Goal: Transaction & Acquisition: Purchase product/service

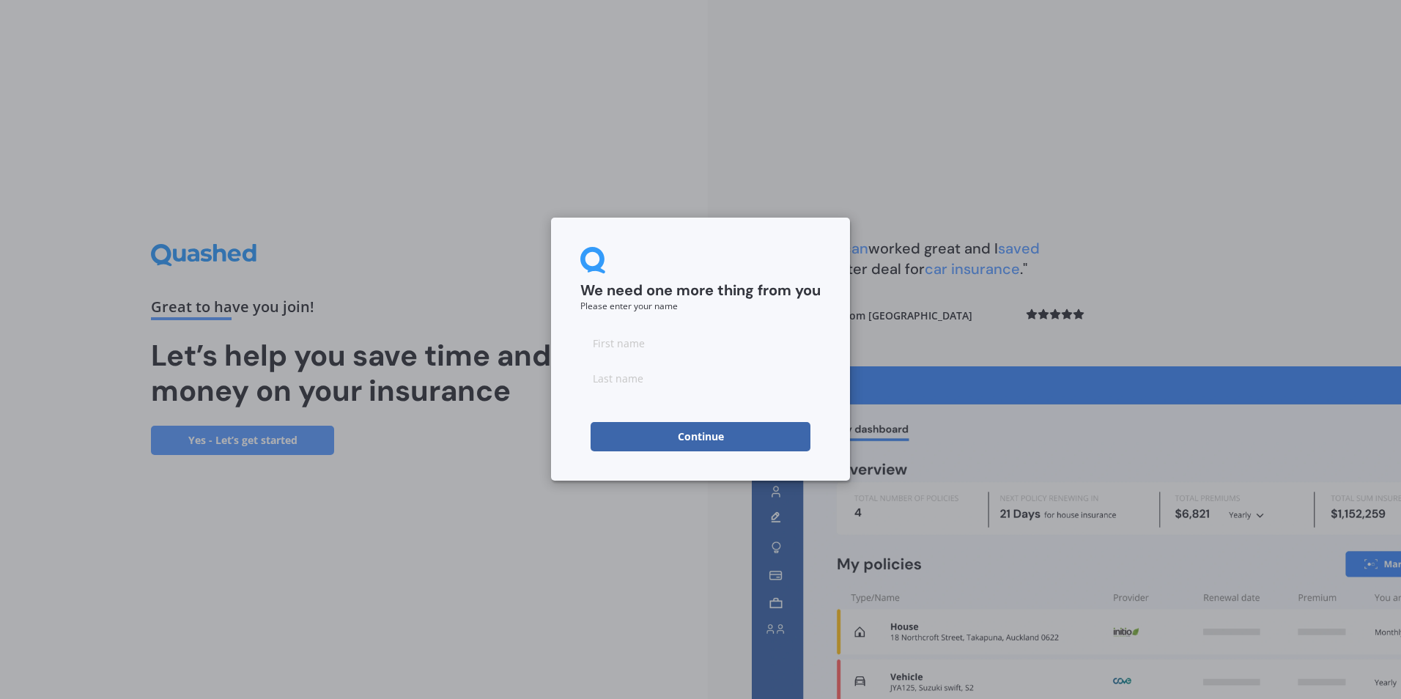
click at [633, 347] on input at bounding box center [700, 342] width 240 height 29
type input "[PERSON_NAME]"
click at [637, 433] on button "Continue" at bounding box center [701, 436] width 220 height 29
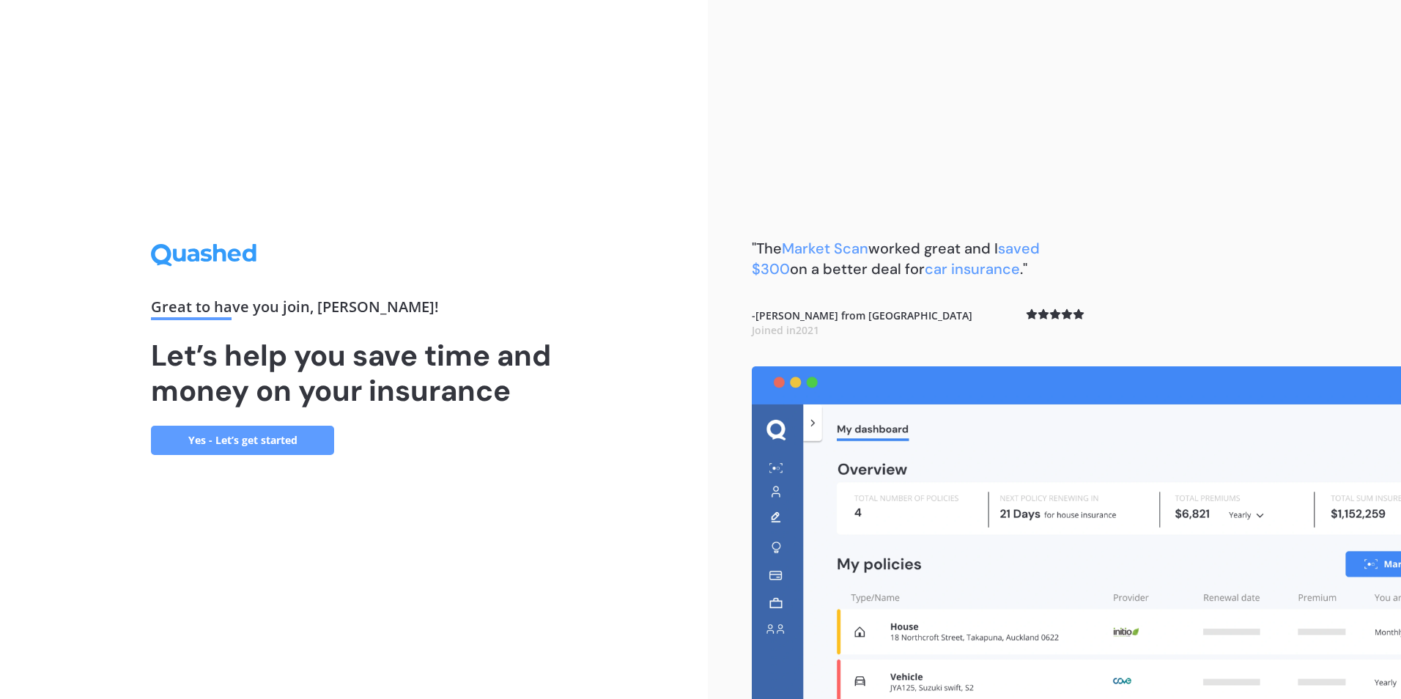
click at [262, 437] on link "Yes - Let’s get started" at bounding box center [242, 440] width 183 height 29
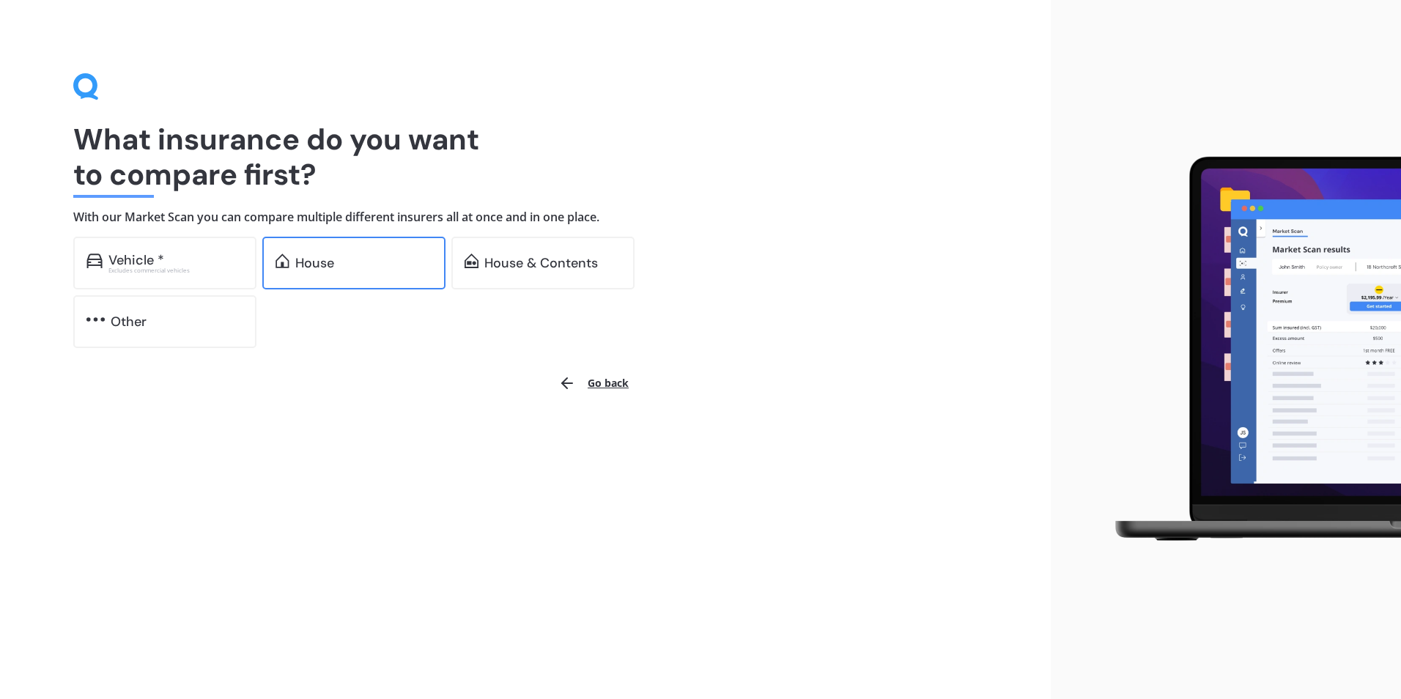
click at [330, 247] on div "House" at bounding box center [353, 263] width 183 height 53
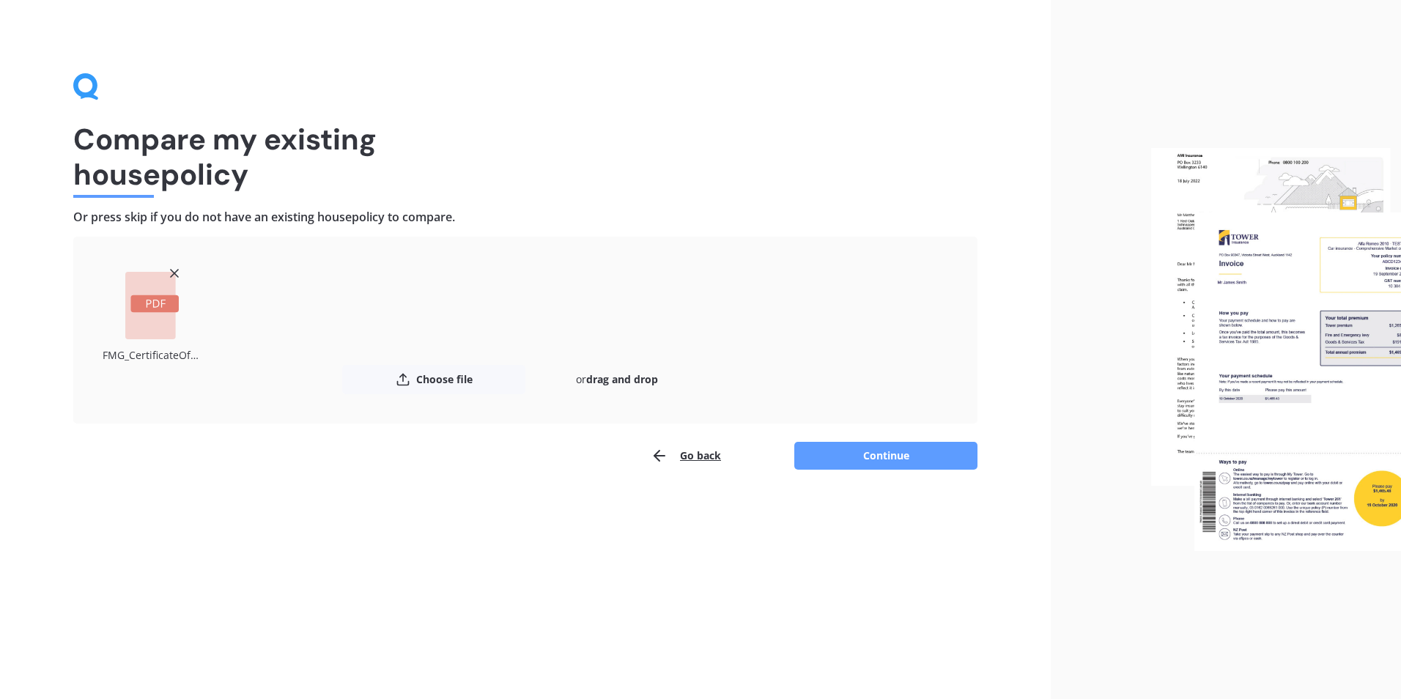
drag, startPoint x: 410, startPoint y: 481, endPoint x: 352, endPoint y: 465, distance: 60.8
click at [407, 481] on div "Compare my existing house policy Or press skip if you do not have an existing h…" at bounding box center [525, 349] width 1051 height 699
click at [141, 300] on rect at bounding box center [154, 304] width 48 height 18
click at [173, 266] on icon at bounding box center [174, 273] width 15 height 15
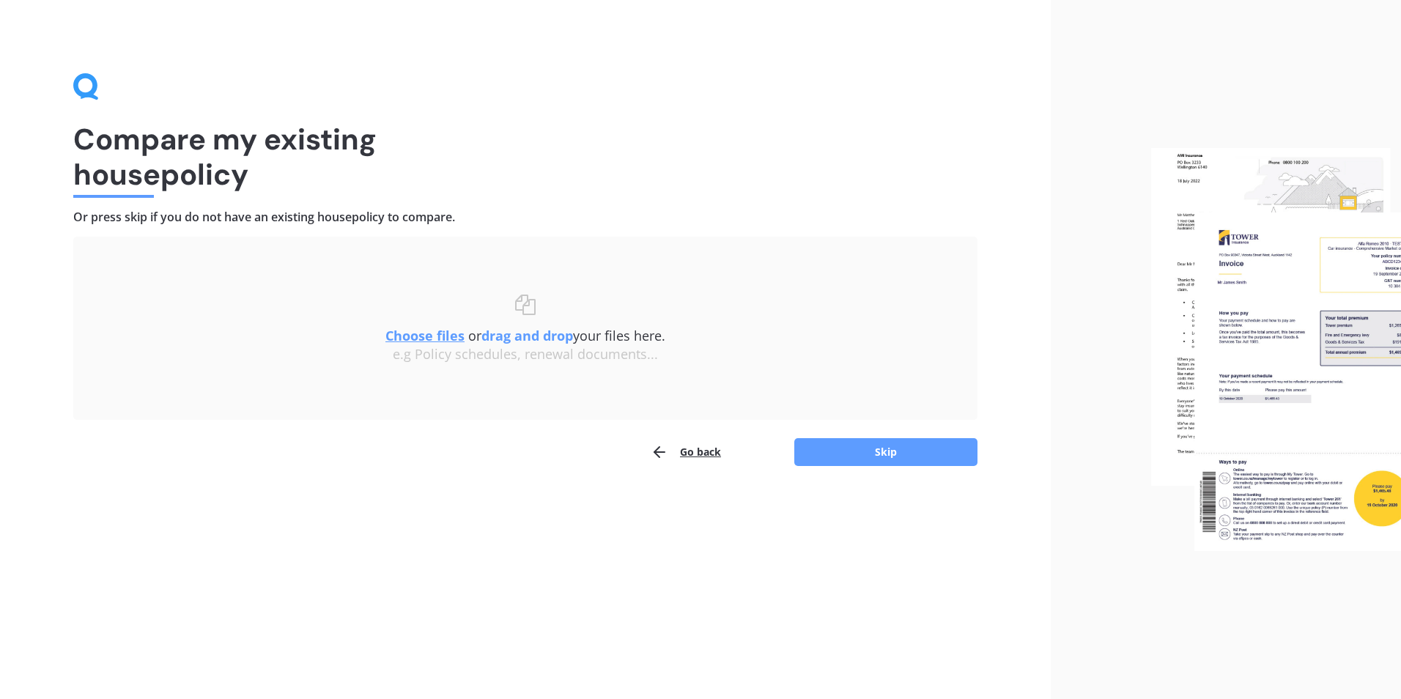
click at [418, 334] on u "Choose files" at bounding box center [424, 336] width 79 height 18
drag, startPoint x: 485, startPoint y: 305, endPoint x: 339, endPoint y: 358, distance: 155.8
click at [319, 366] on div "Choose files or drag and drop your files here. Choose files or photos e.g Polic…" at bounding box center [526, 328] width 846 height 125
click at [915, 456] on button "Skip" at bounding box center [885, 452] width 183 height 28
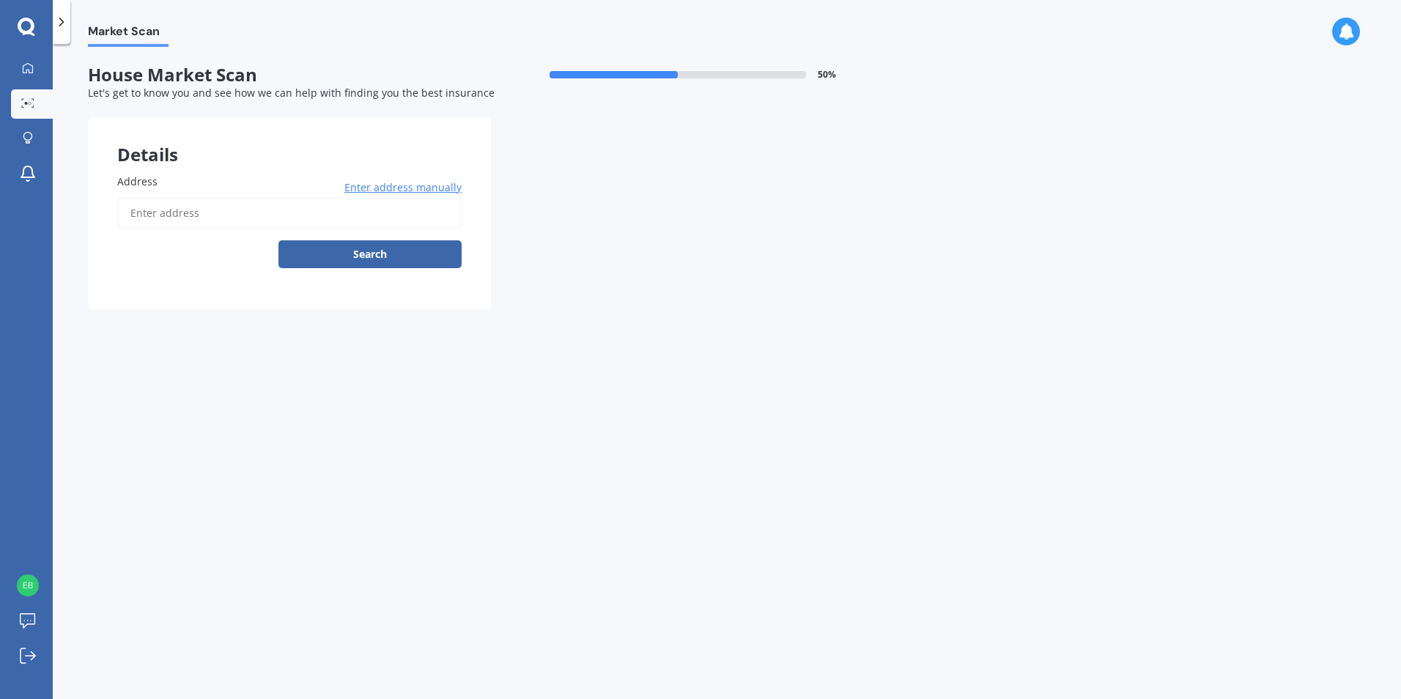
click at [209, 221] on input "Address" at bounding box center [289, 213] width 344 height 31
type input "[STREET_ADDRESS]"
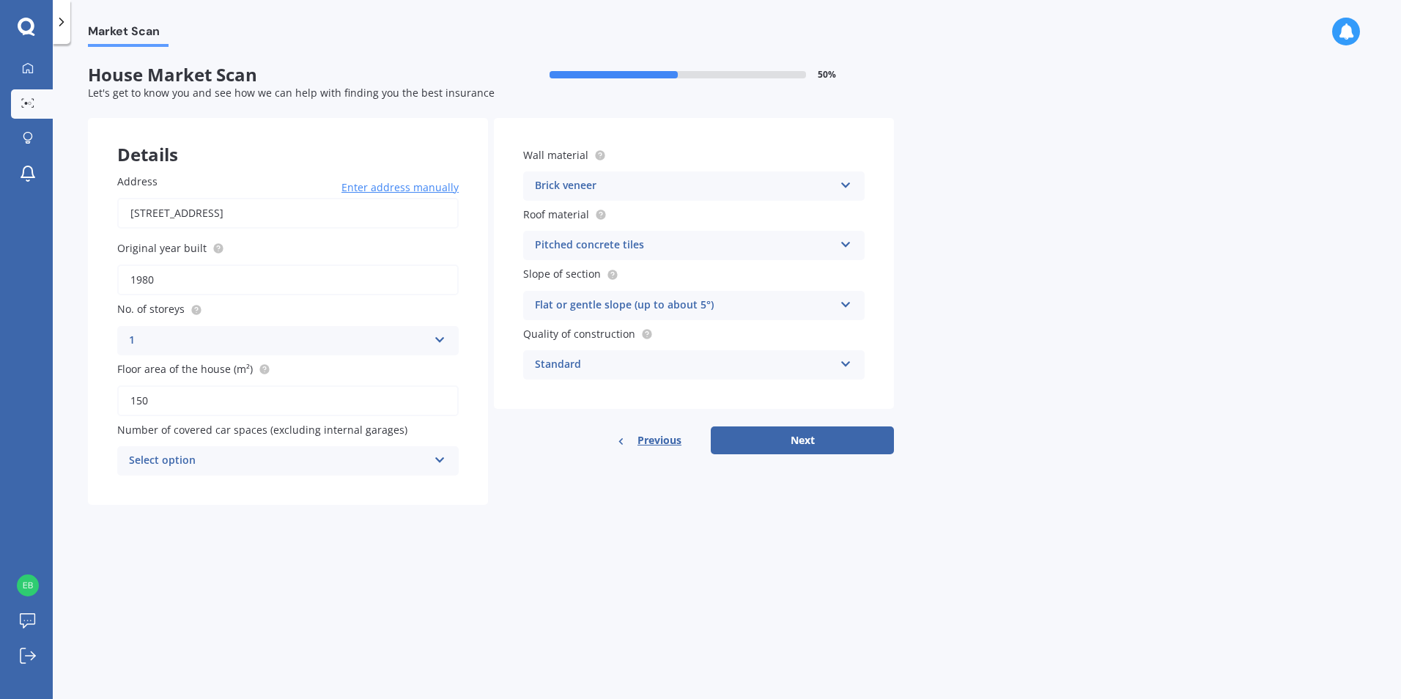
click at [437, 458] on icon at bounding box center [440, 457] width 12 height 10
click at [330, 473] on div "0 0 1 2 3 4 5+" at bounding box center [287, 460] width 341 height 29
click at [449, 464] on div "Select option 0 1 2 3 4 5+" at bounding box center [287, 460] width 341 height 29
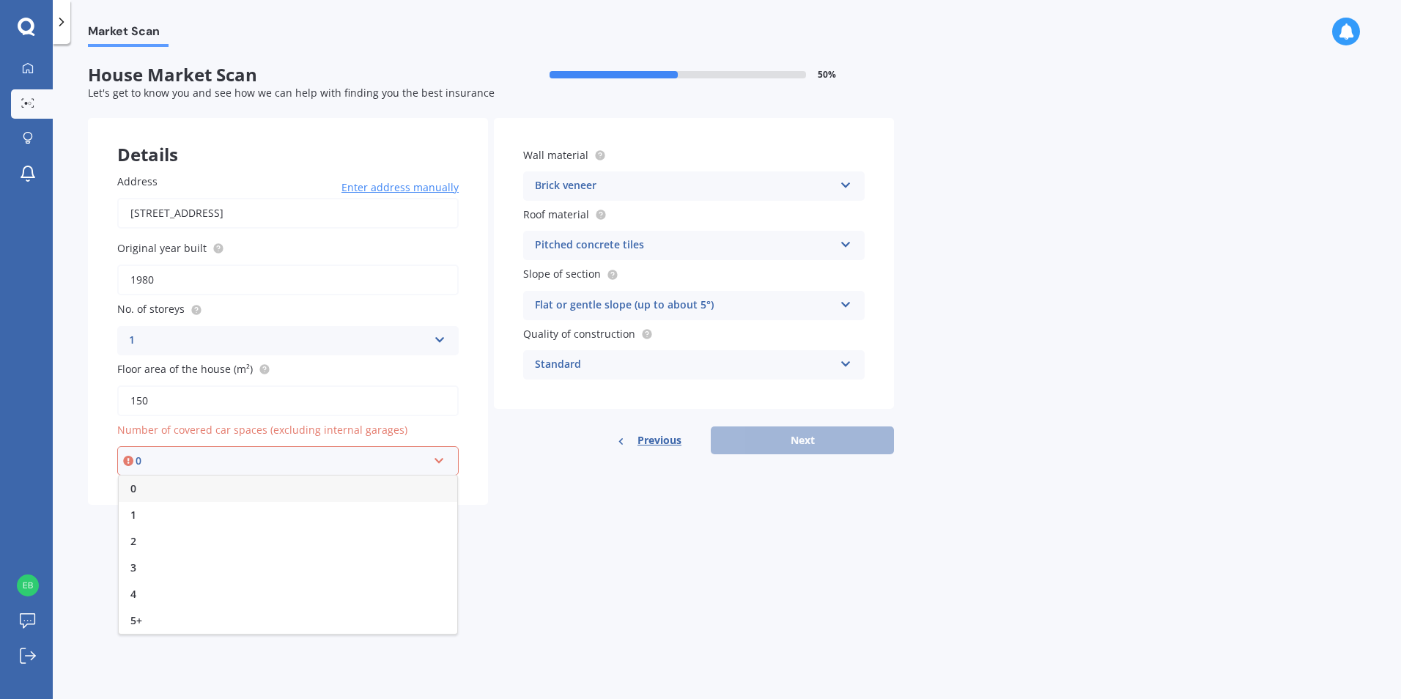
click at [291, 481] on div "0" at bounding box center [288, 489] width 339 height 26
click at [773, 444] on button "Next" at bounding box center [802, 440] width 183 height 28
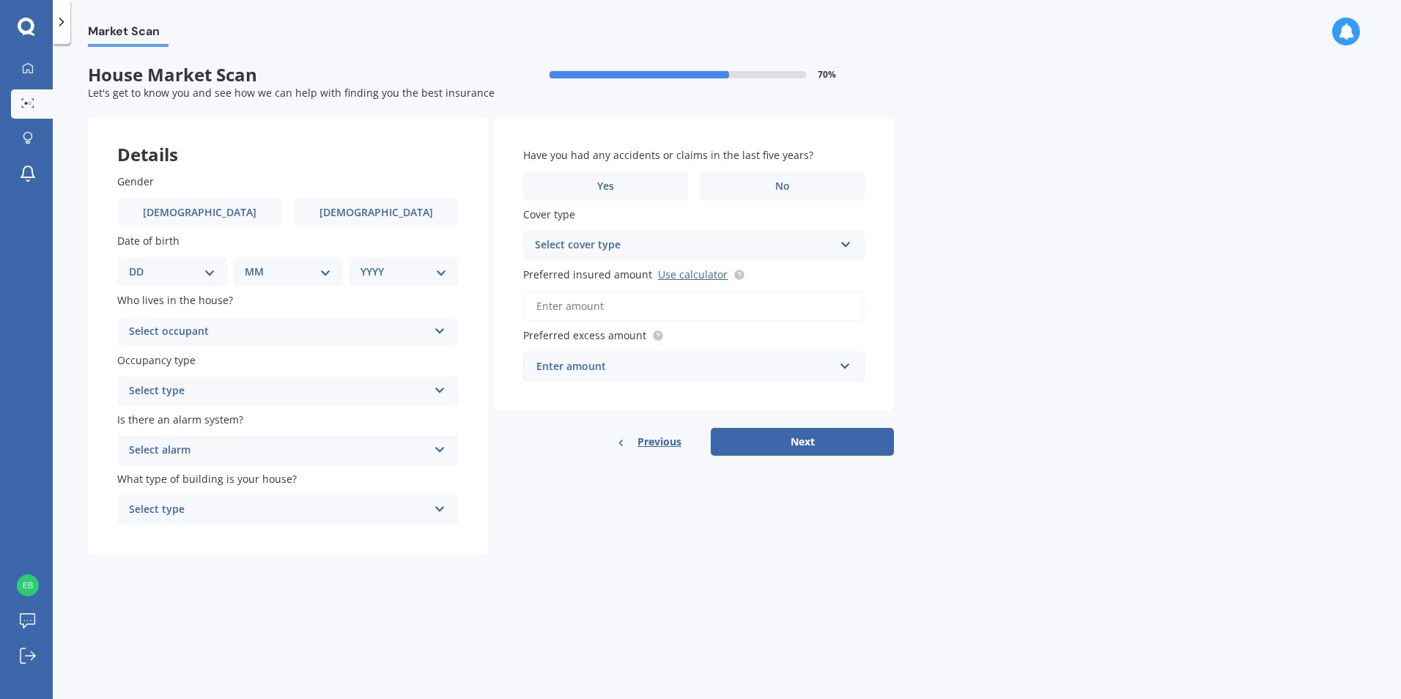
click at [355, 229] on div "Gender [DEMOGRAPHIC_DATA] [DEMOGRAPHIC_DATA] Date of birth DD 01 02 03 04 05 06…" at bounding box center [288, 349] width 400 height 410
click at [426, 220] on label "[DEMOGRAPHIC_DATA]" at bounding box center [376, 212] width 165 height 29
click at [0, 0] on input "[DEMOGRAPHIC_DATA]" at bounding box center [0, 0] width 0 height 0
click at [177, 274] on select "DD 01 02 03 04 05 06 07 08 09 10 11 12 13 14 15 16 17 18 19 20 21 22 23 24 25 2…" at bounding box center [172, 272] width 86 height 16
select select "25"
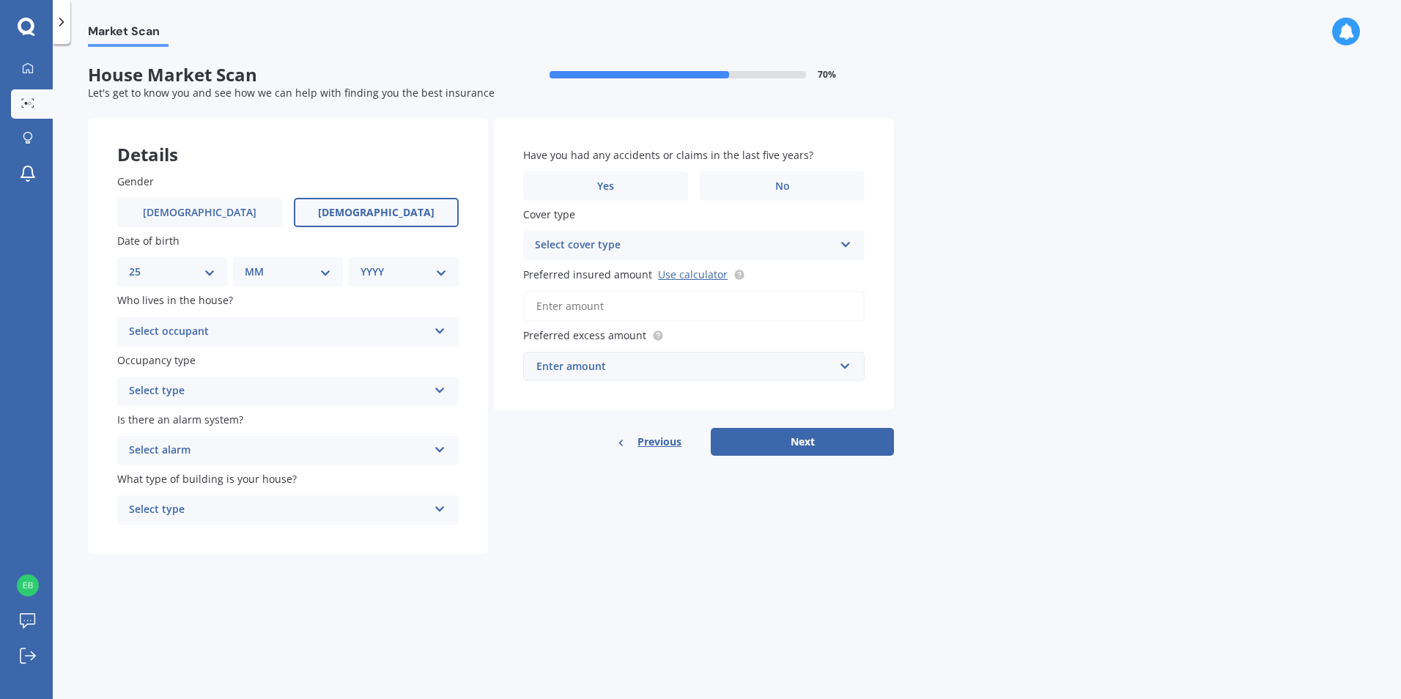
click at [141, 264] on select "DD 01 02 03 04 05 06 07 08 09 10 11 12 13 14 15 16 17 18 19 20 21 22 23 24 25 2…" at bounding box center [172, 272] width 86 height 16
click at [295, 284] on div "MM 01 02 03 04 05 06 07 08 09 10 11 12" at bounding box center [291, 271] width 104 height 29
click at [299, 273] on select "MM 01 02 03 04 05 06 07 08 09 10 11 12" at bounding box center [291, 272] width 81 height 16
select select "07"
click at [251, 264] on select "MM 01 02 03 04 05 06 07 08 09 10 11 12" at bounding box center [291, 272] width 81 height 16
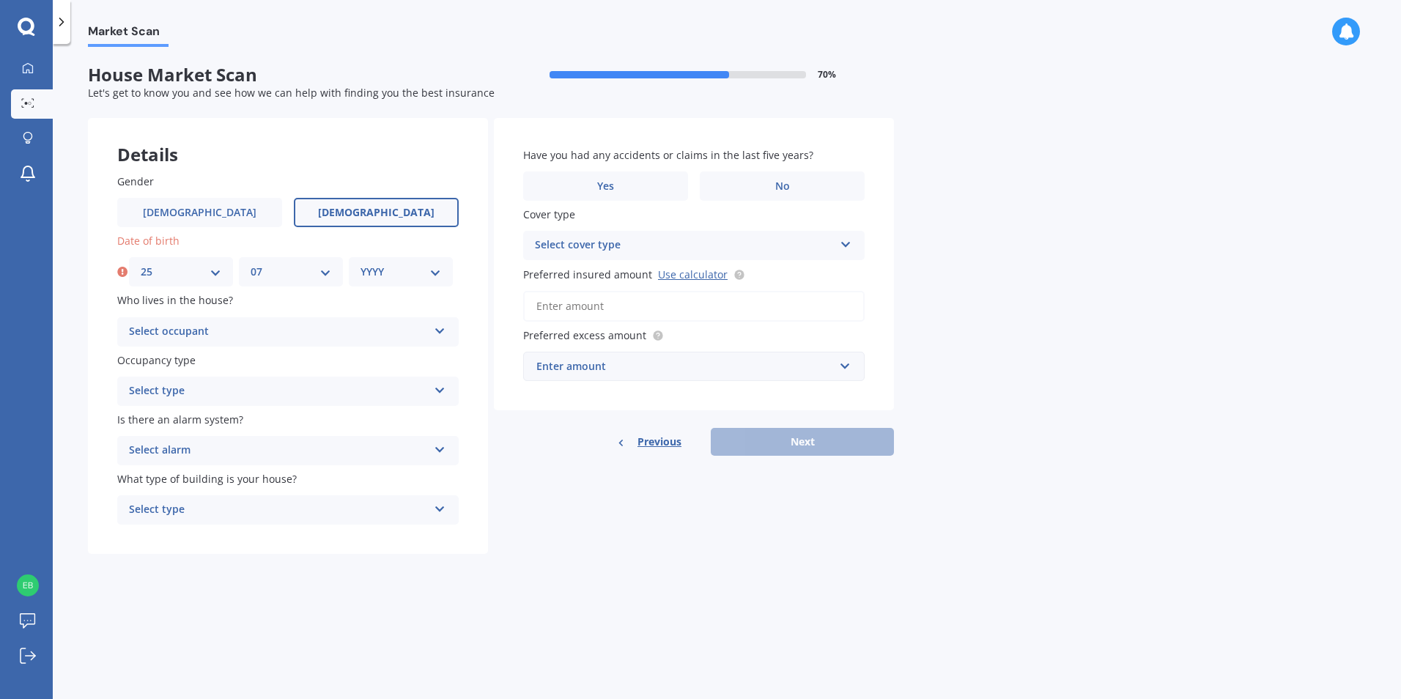
click at [407, 262] on div "YYYY 2009 2008 2007 2006 2005 2004 2003 2002 2001 2000 1999 1998 1997 1996 1995…" at bounding box center [401, 271] width 104 height 29
click at [415, 270] on select "YYYY 2009 2008 2007 2006 2005 2004 2003 2002 2001 2000 1999 1998 1997 1996 1995…" at bounding box center [401, 272] width 81 height 16
select select "1986"
click at [361, 264] on select "YYYY 2009 2008 2007 2006 2005 2004 2003 2002 2001 2000 1999 1998 1997 1996 1995…" at bounding box center [401, 272] width 81 height 16
click at [195, 330] on div "Select occupant" at bounding box center [278, 332] width 299 height 18
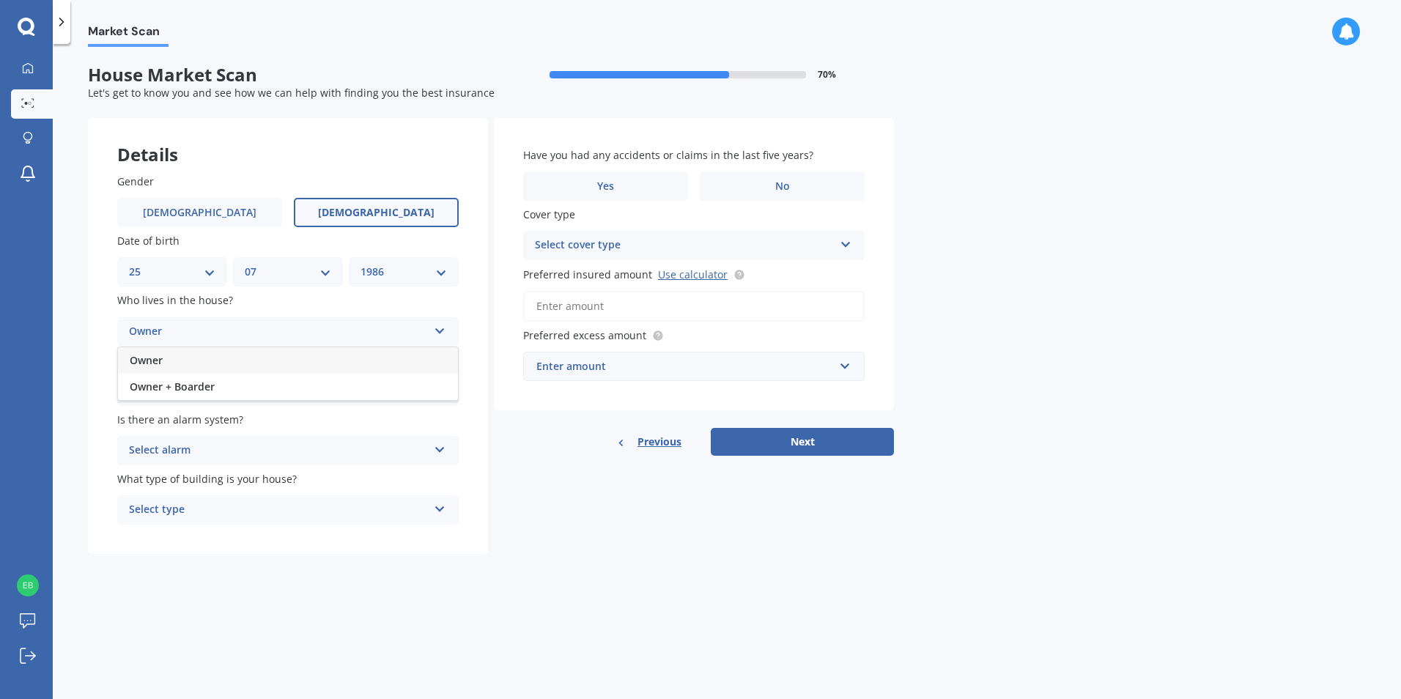
click at [245, 361] on div "Owner" at bounding box center [288, 360] width 340 height 26
click at [261, 402] on div "Select type Permanent Holiday (without tenancy)" at bounding box center [287, 391] width 341 height 29
click at [265, 418] on div "Permanent" at bounding box center [288, 420] width 340 height 26
click at [254, 449] on div "Select alarm" at bounding box center [278, 451] width 299 height 18
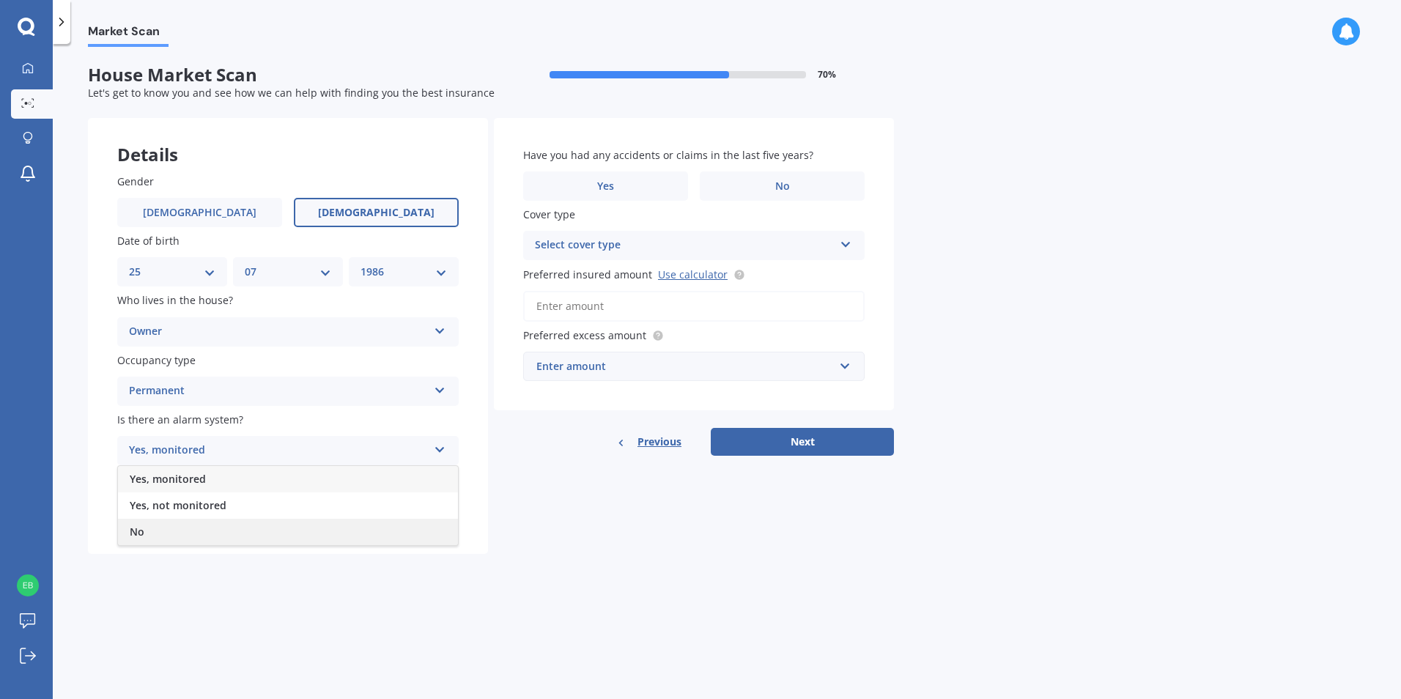
click at [185, 531] on div "No" at bounding box center [288, 532] width 340 height 26
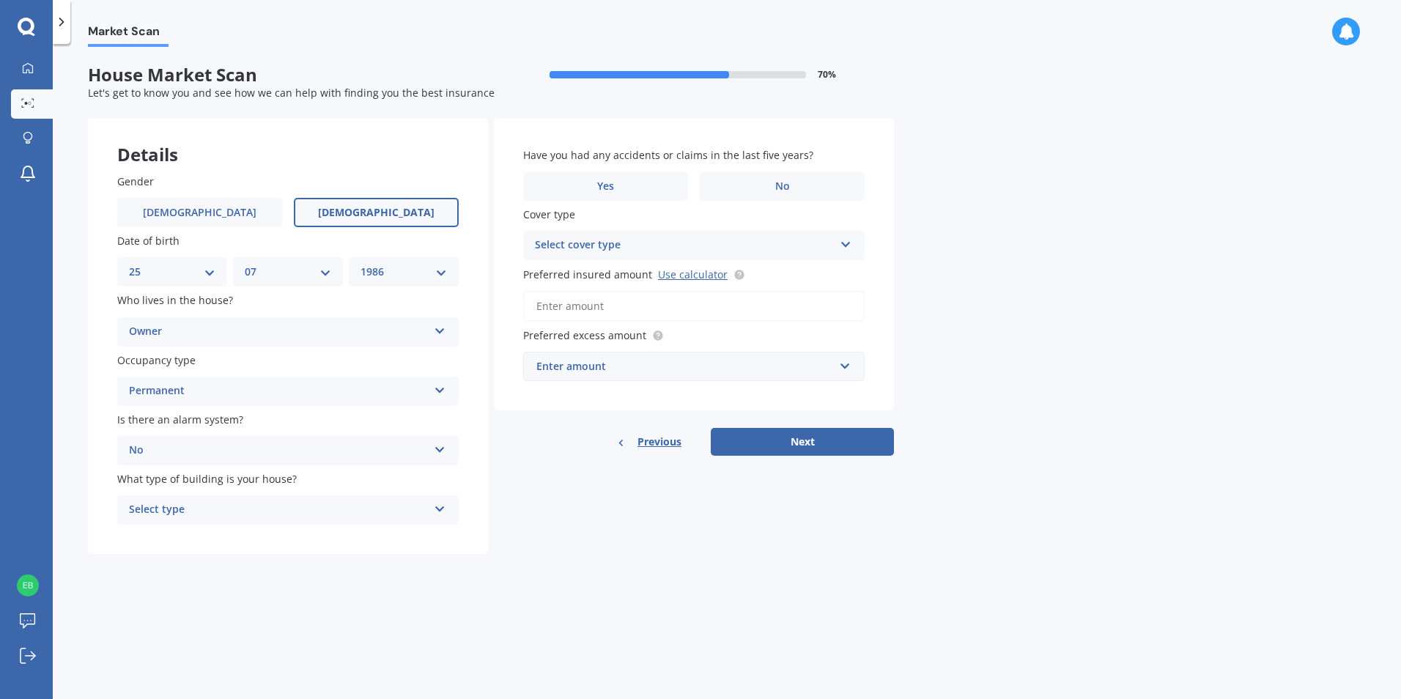
click at [223, 509] on div "Select type" at bounding box center [278, 510] width 299 height 18
click at [163, 542] on span "Freestanding" at bounding box center [162, 538] width 65 height 14
click at [761, 171] on label "No" at bounding box center [782, 185] width 165 height 29
click at [0, 0] on input "No" at bounding box center [0, 0] width 0 height 0
click at [633, 253] on div "Select cover type" at bounding box center [684, 246] width 299 height 18
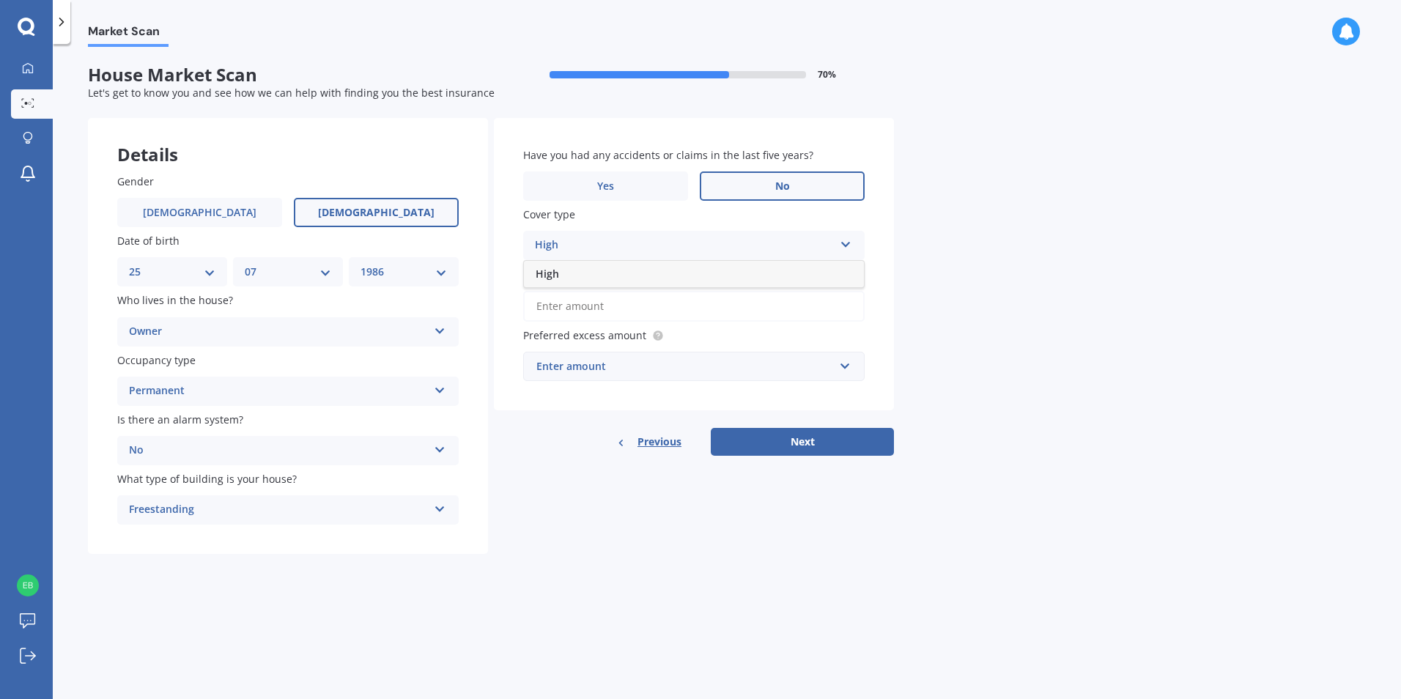
click at [616, 239] on div "High" at bounding box center [684, 246] width 299 height 18
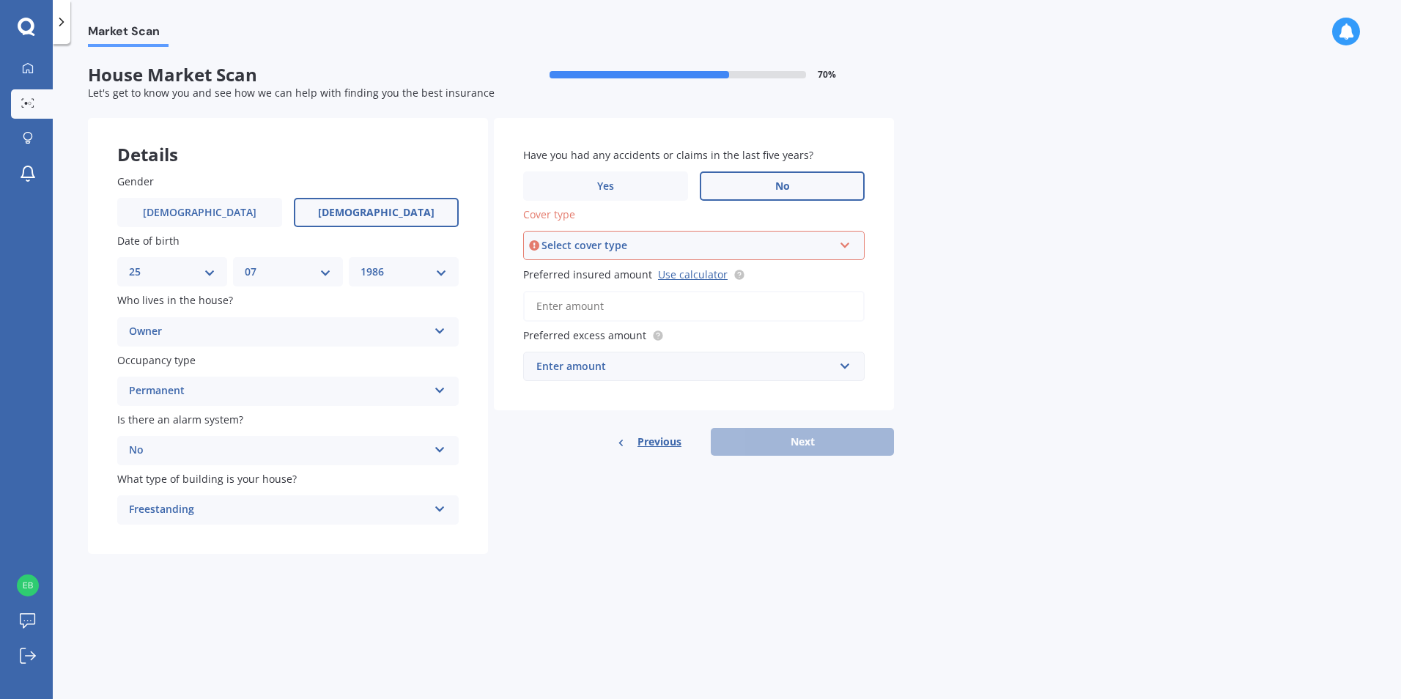
click at [855, 243] on div "Select cover type High" at bounding box center [693, 245] width 341 height 29
click at [550, 278] on span "High" at bounding box center [547, 273] width 23 height 14
click at [695, 274] on link "Use calculator" at bounding box center [693, 274] width 70 height 14
click at [603, 365] on div "Enter amount" at bounding box center [684, 366] width 297 height 16
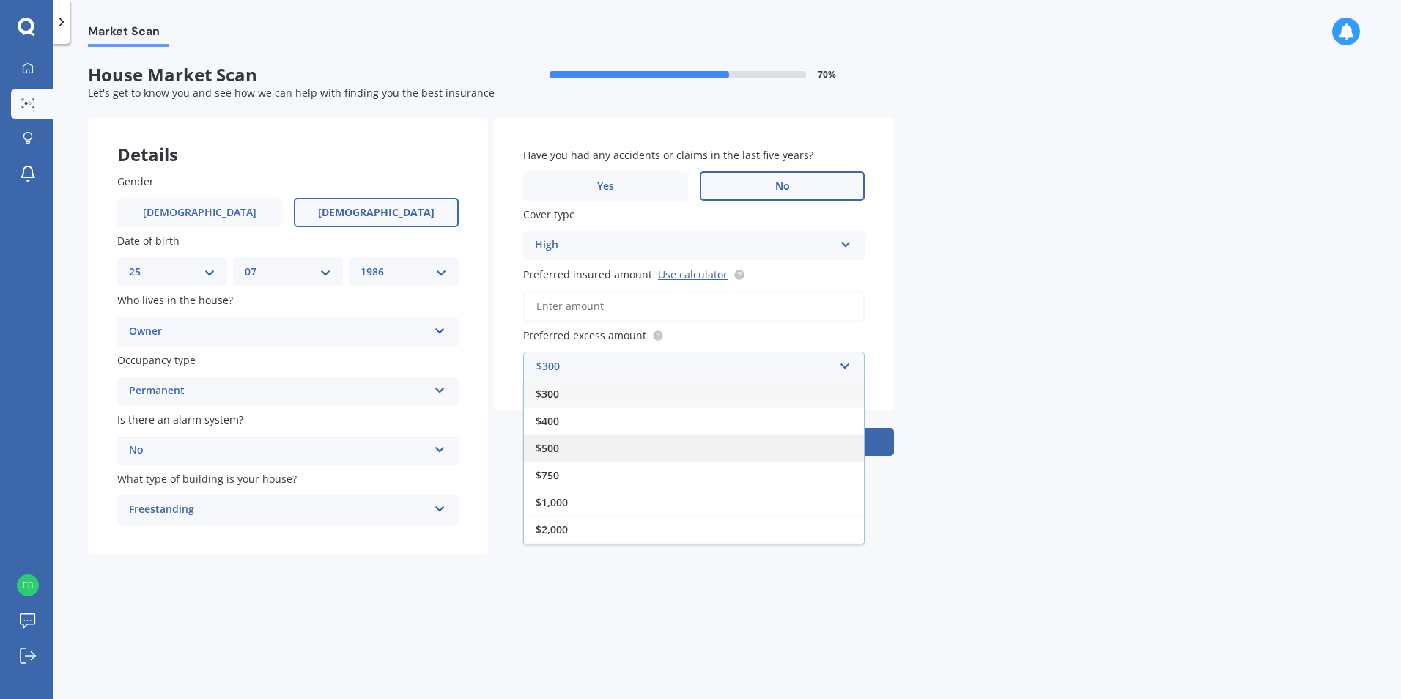
click at [596, 439] on div "$500" at bounding box center [694, 448] width 340 height 27
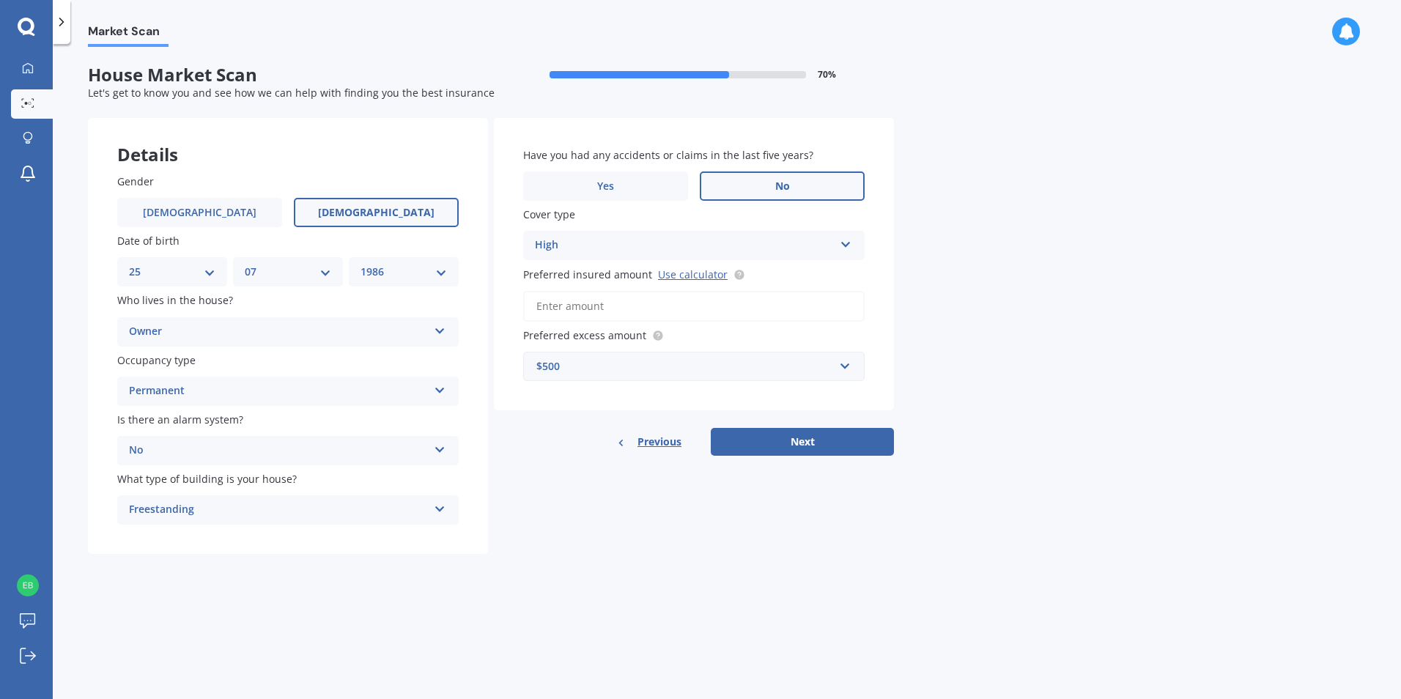
click at [602, 310] on input "Preferred insured amount Use calculator" at bounding box center [693, 306] width 341 height 31
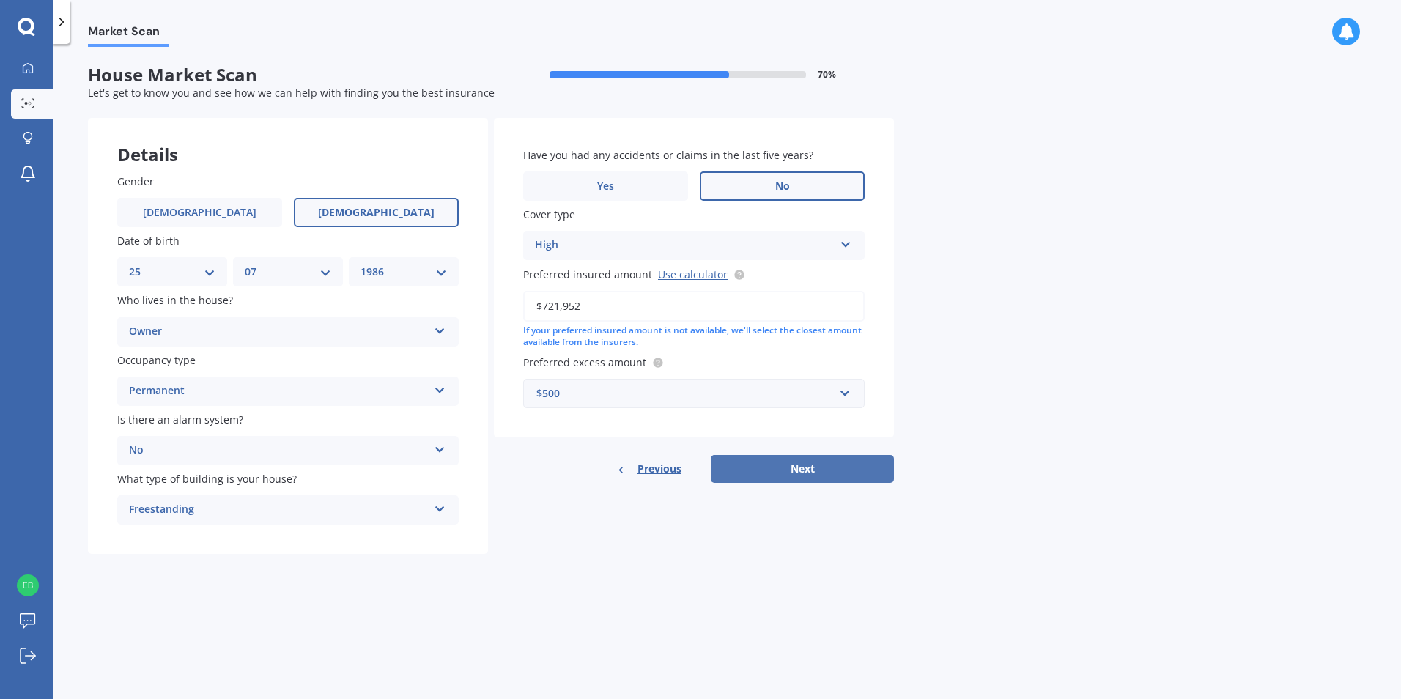
type input "$721,952"
click at [788, 475] on button "Next" at bounding box center [802, 469] width 183 height 28
select select "25"
select select "07"
select select "1986"
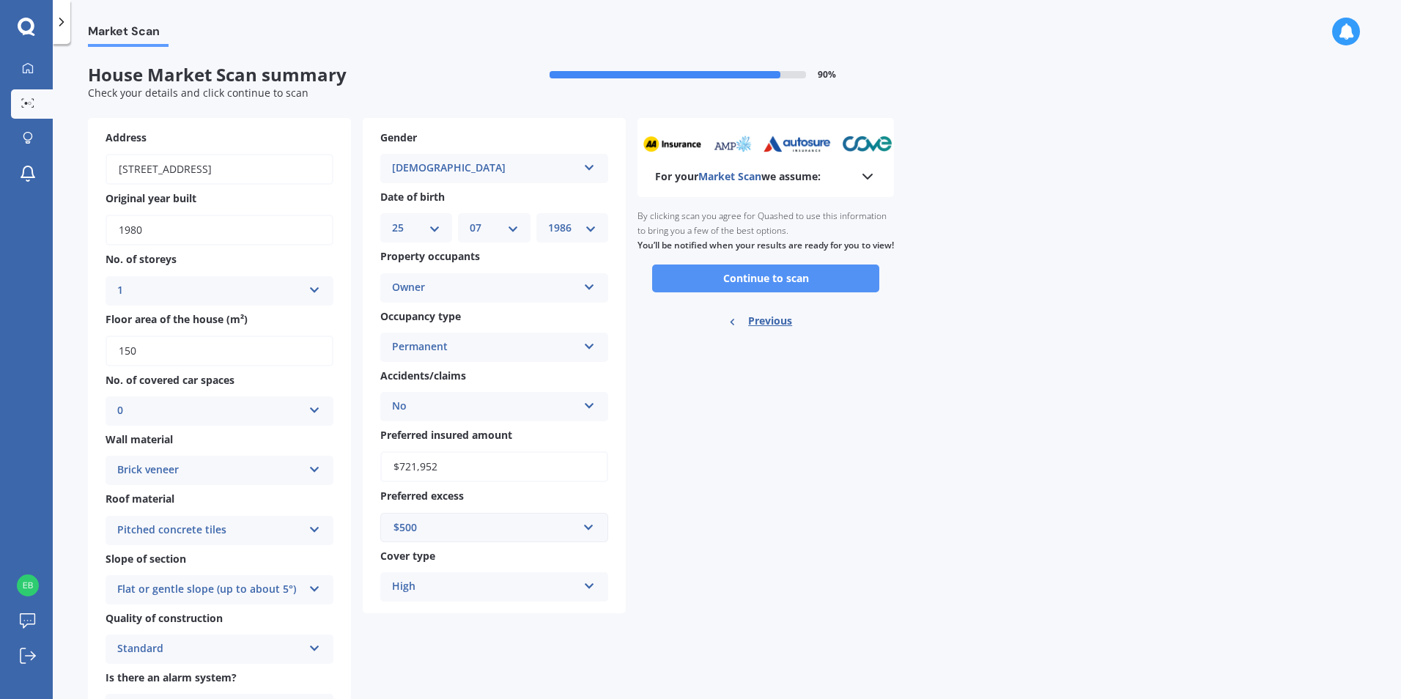
click at [789, 289] on button "Continue to scan" at bounding box center [765, 279] width 227 height 28
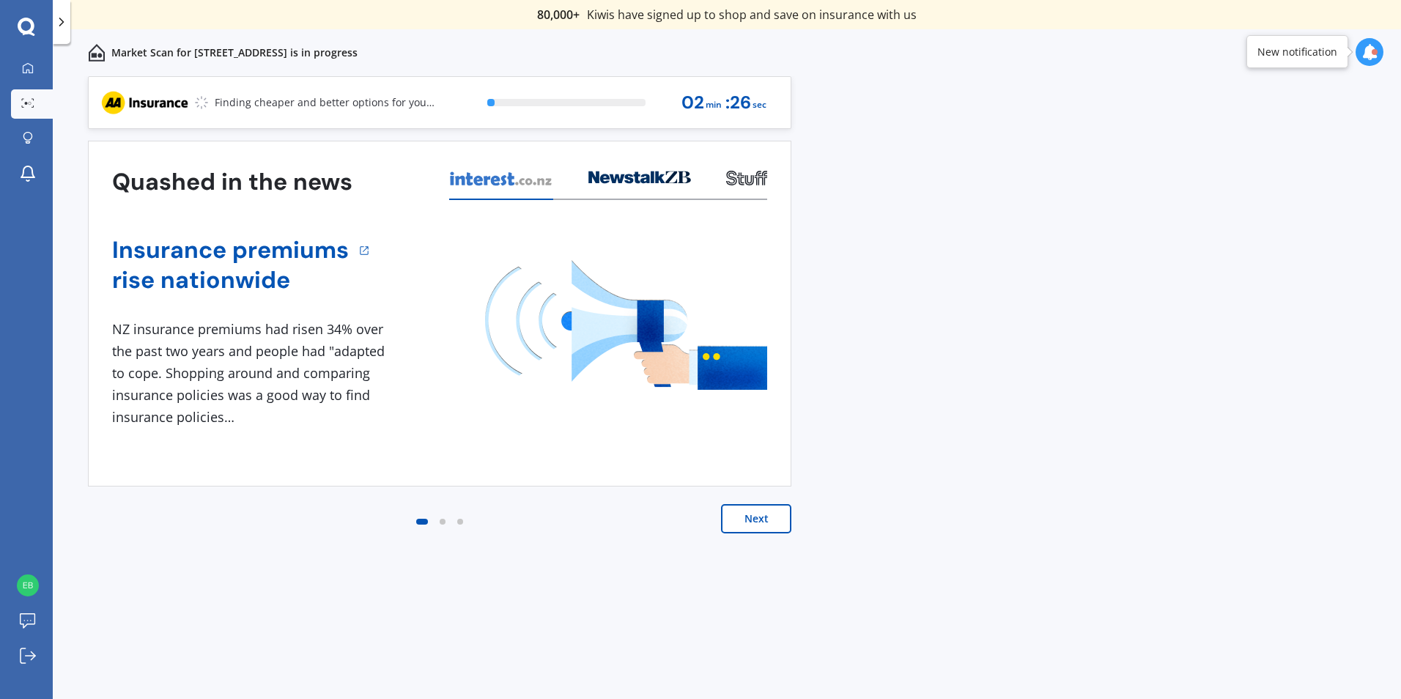
click at [756, 521] on button "Next" at bounding box center [756, 518] width 70 height 29
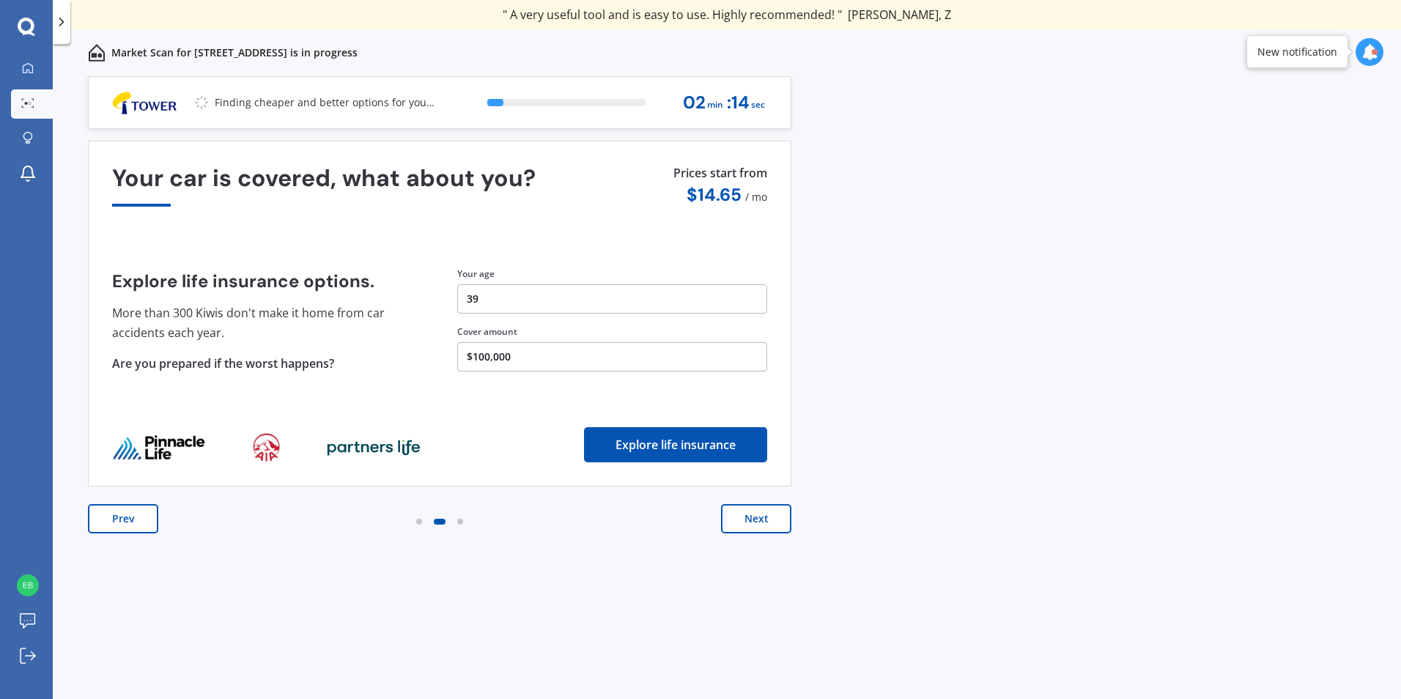
click at [744, 528] on button "Next" at bounding box center [756, 518] width 70 height 29
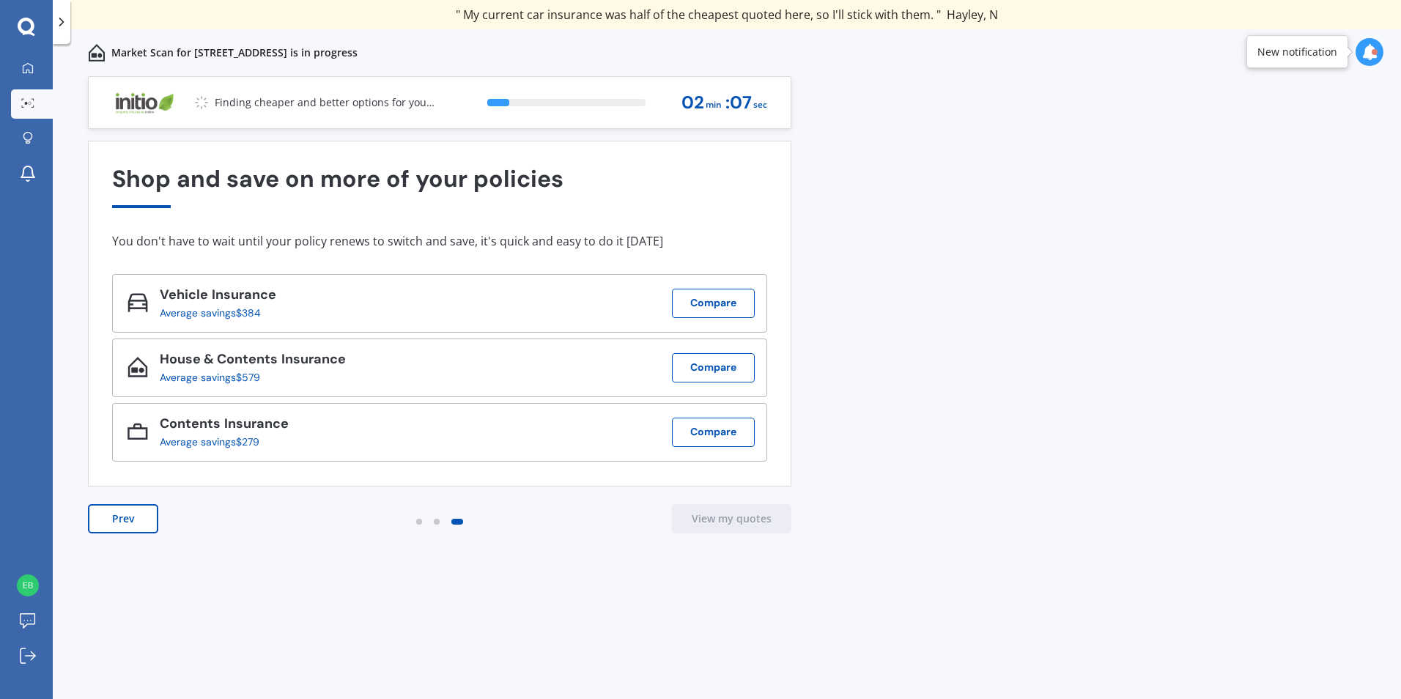
click at [128, 358] on img at bounding box center [137, 367] width 21 height 21
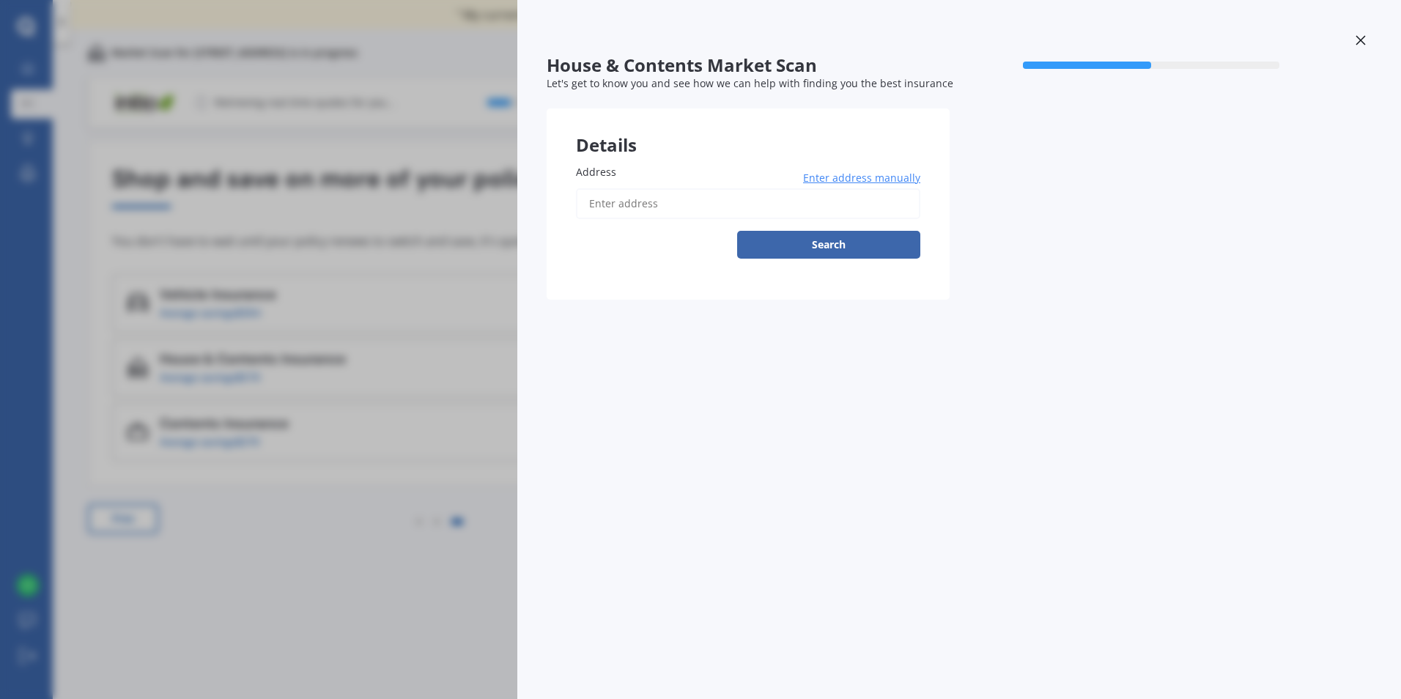
click at [364, 551] on div "House & Contents Market Scan 50 % Let's get to know you and see how we can help…" at bounding box center [700, 349] width 1401 height 699
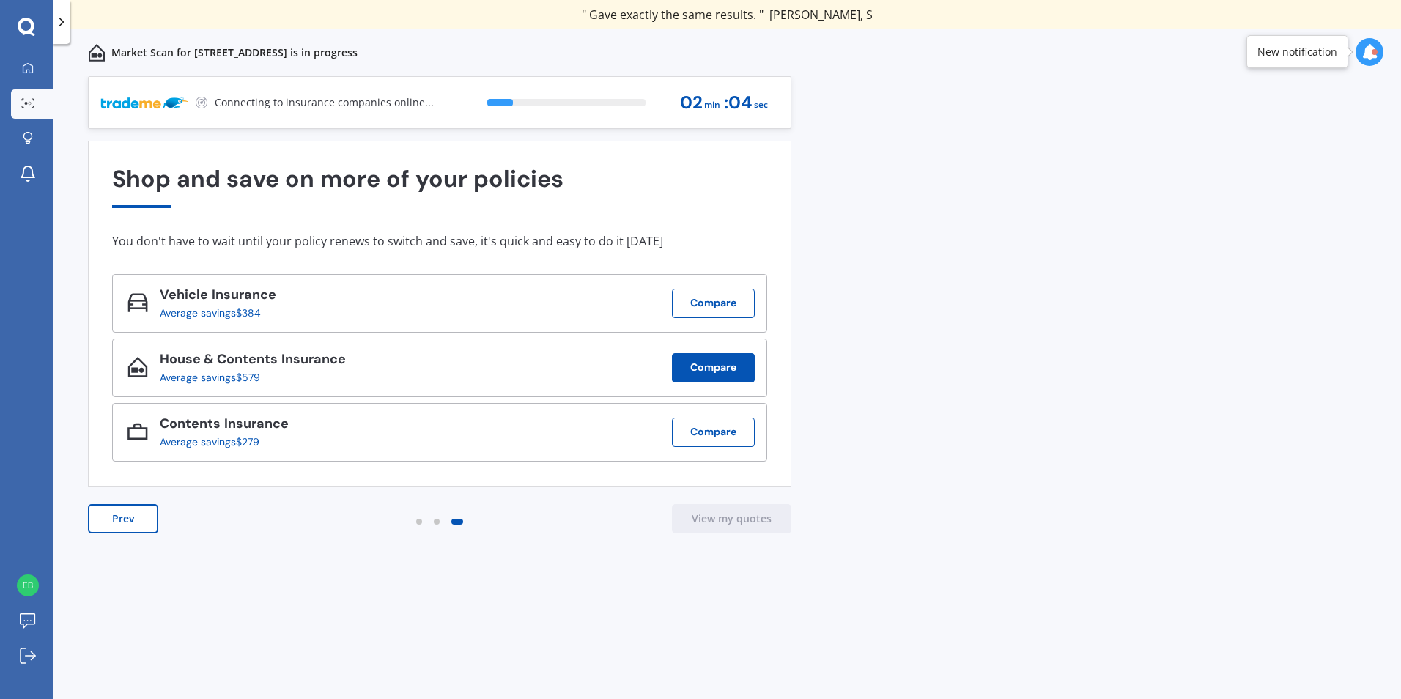
click at [709, 374] on button "Compare" at bounding box center [713, 367] width 83 height 29
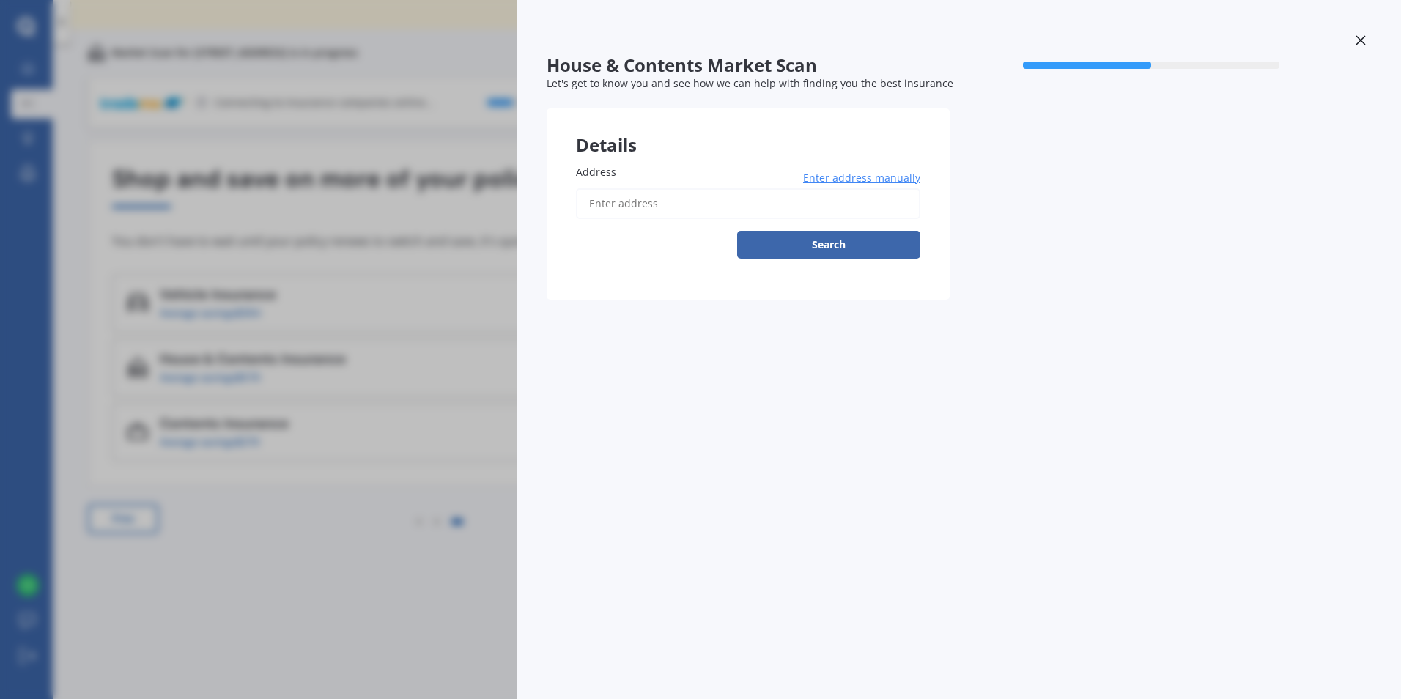
click at [671, 206] on input "Address" at bounding box center [748, 203] width 344 height 31
type input "[EMAIL_ADDRESS][DOMAIN_NAME]"
drag, startPoint x: 758, startPoint y: 202, endPoint x: 45, endPoint y: 260, distance: 714.6
click at [101, 247] on div "House & Contents Market Scan 50 % Let's get to know you and see how we can help…" at bounding box center [700, 349] width 1401 height 699
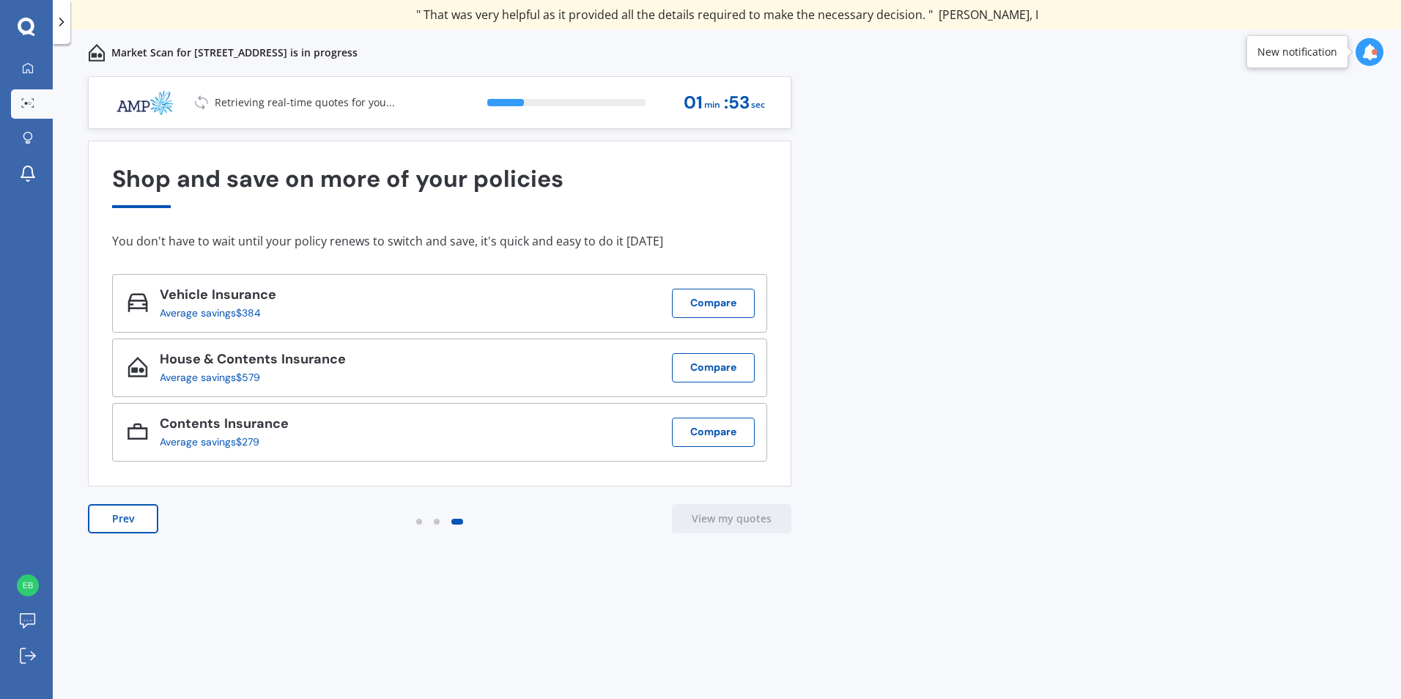
click at [612, 566] on div "Previous 80,000+ Kiwis have signed up to shop and save on insurance with us " H…" at bounding box center [727, 403] width 1348 height 655
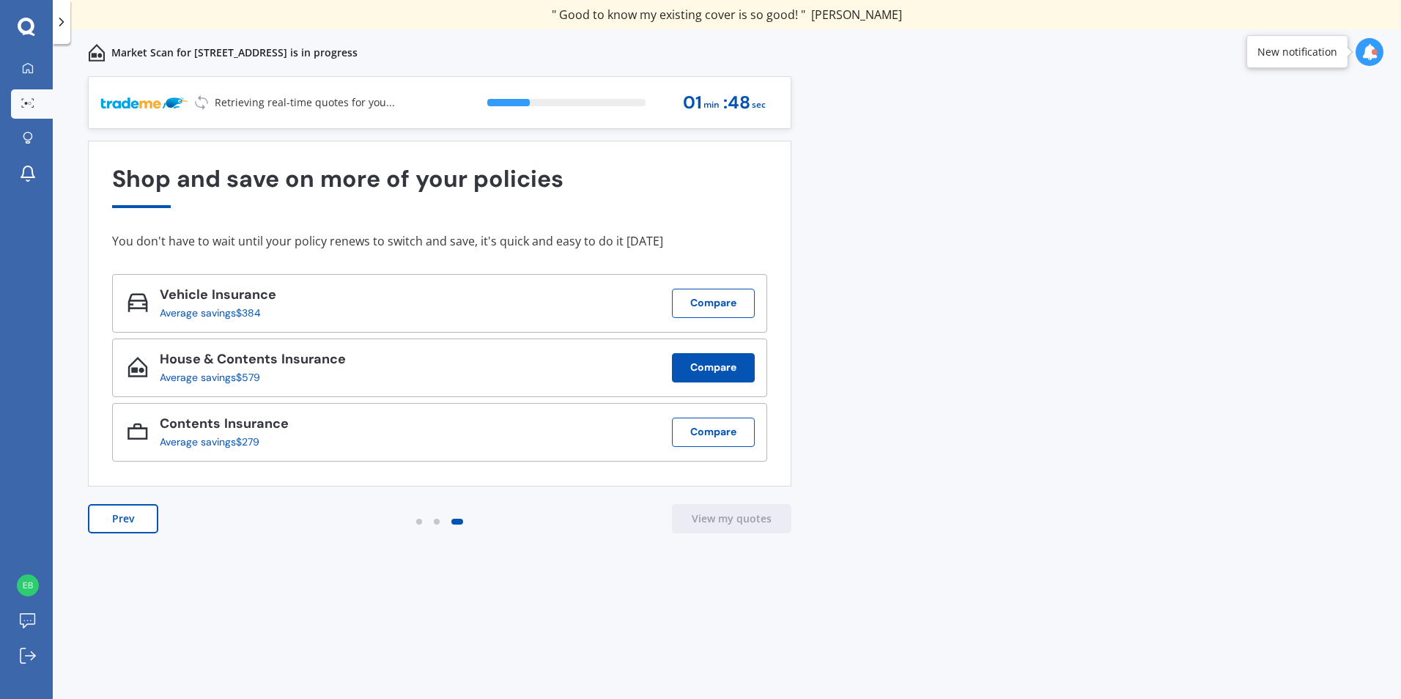
click at [706, 372] on button "Compare" at bounding box center [713, 367] width 83 height 29
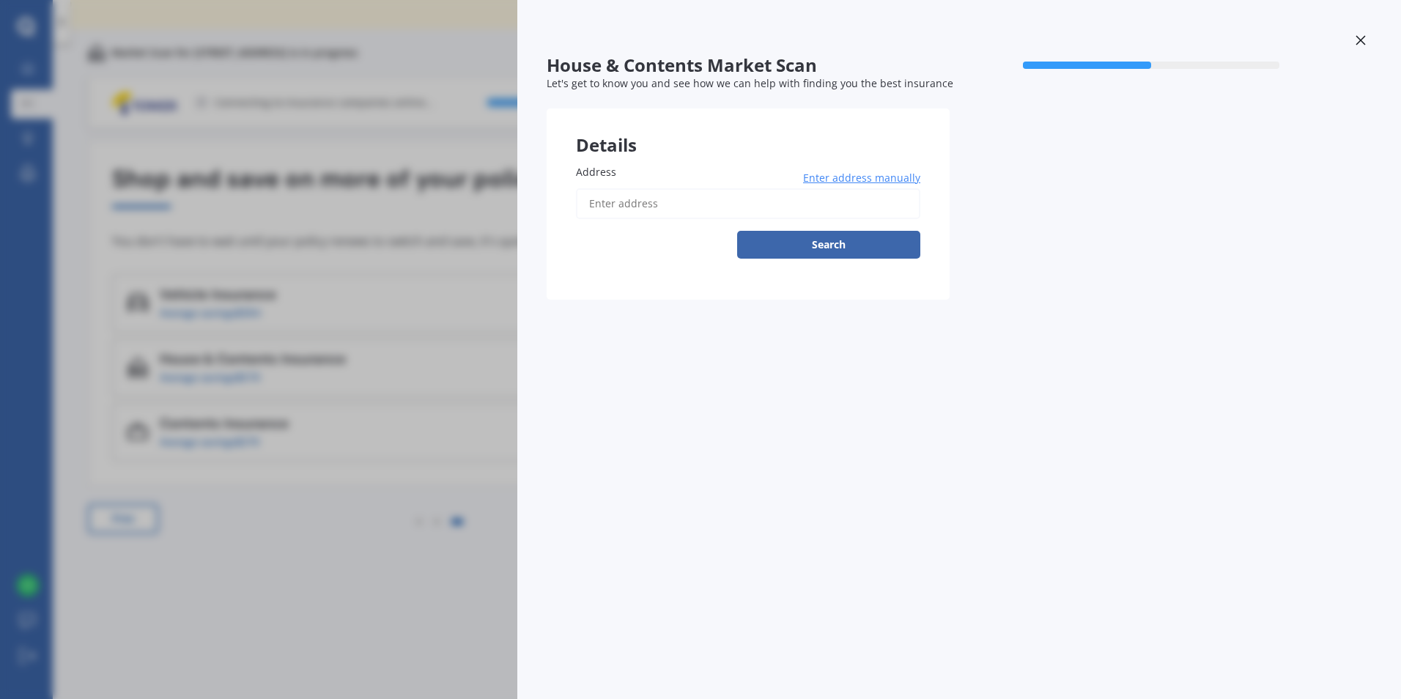
click at [613, 209] on input "Address" at bounding box center [748, 203] width 344 height 31
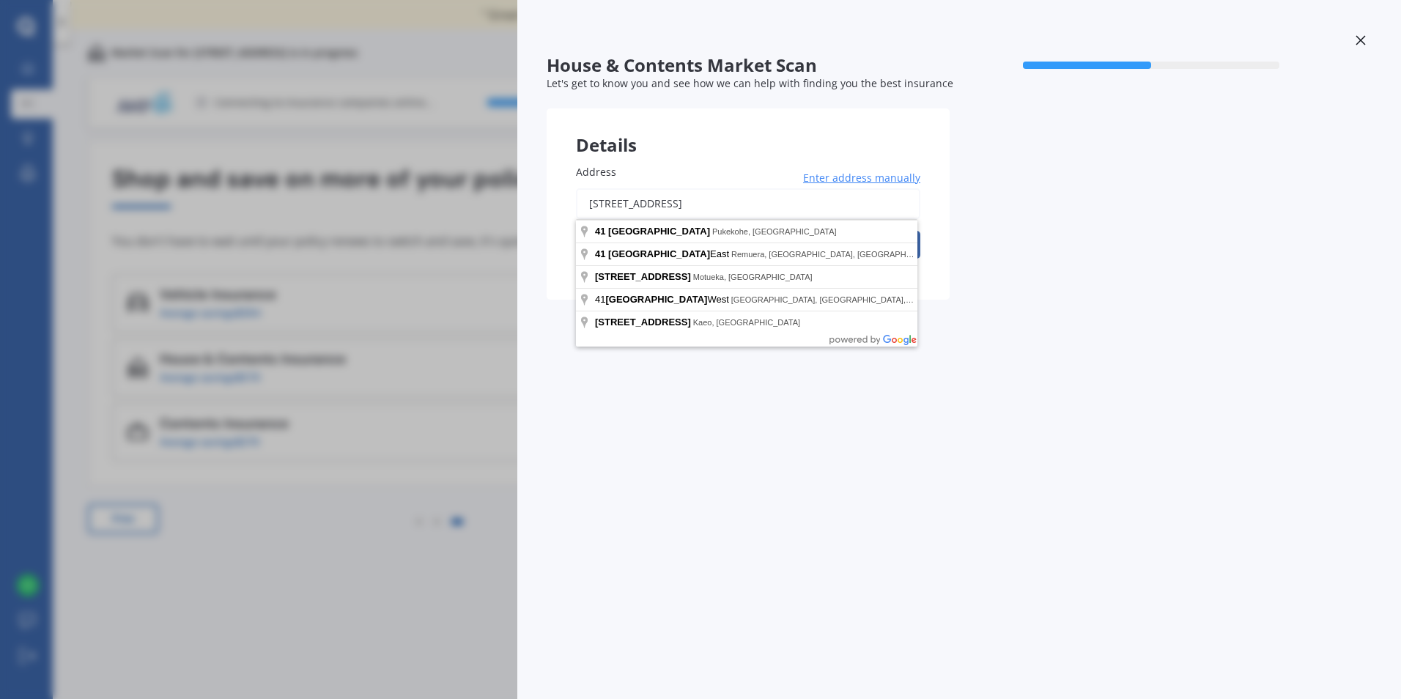
type input "[STREET_ADDRESS]"
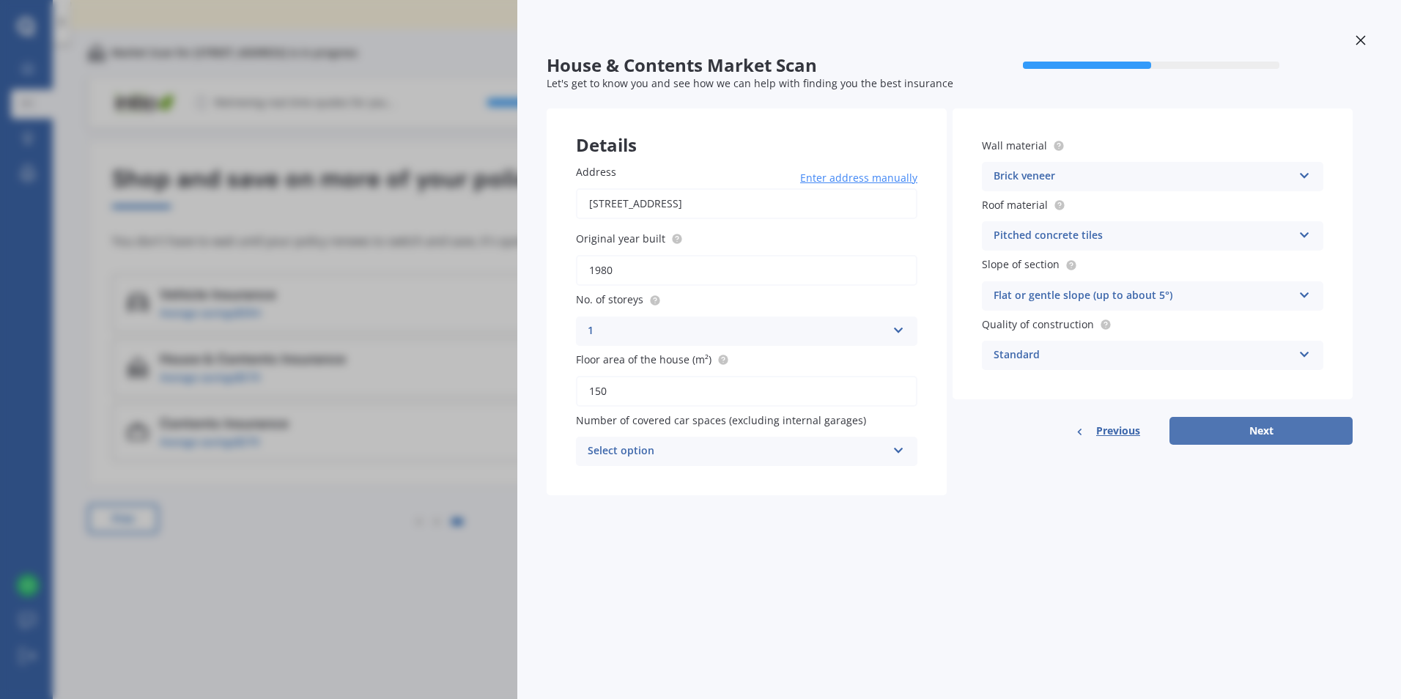
click at [1271, 432] on button "Next" at bounding box center [1260, 431] width 183 height 28
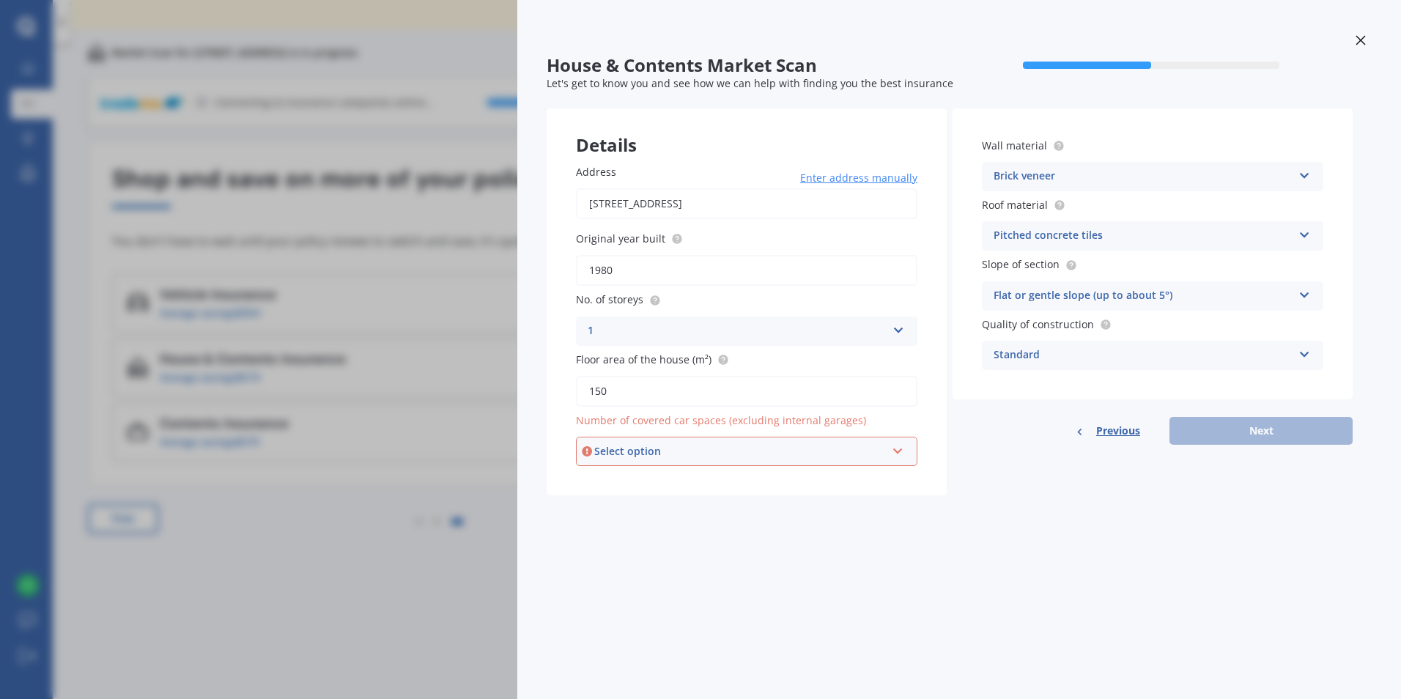
click at [829, 452] on div "Select option" at bounding box center [740, 451] width 292 height 16
click at [670, 477] on div "0" at bounding box center [746, 479] width 339 height 26
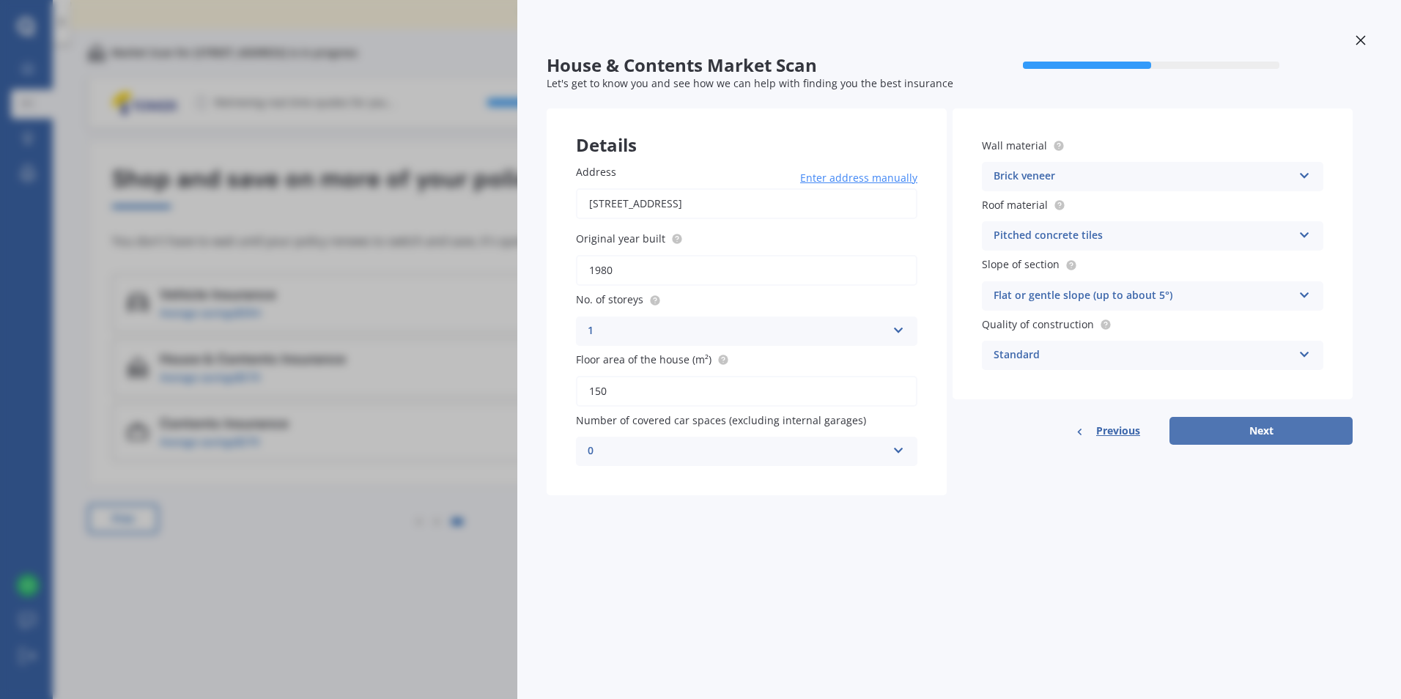
click at [1265, 444] on button "Next" at bounding box center [1260, 431] width 183 height 28
select select "25"
select select "07"
select select "1986"
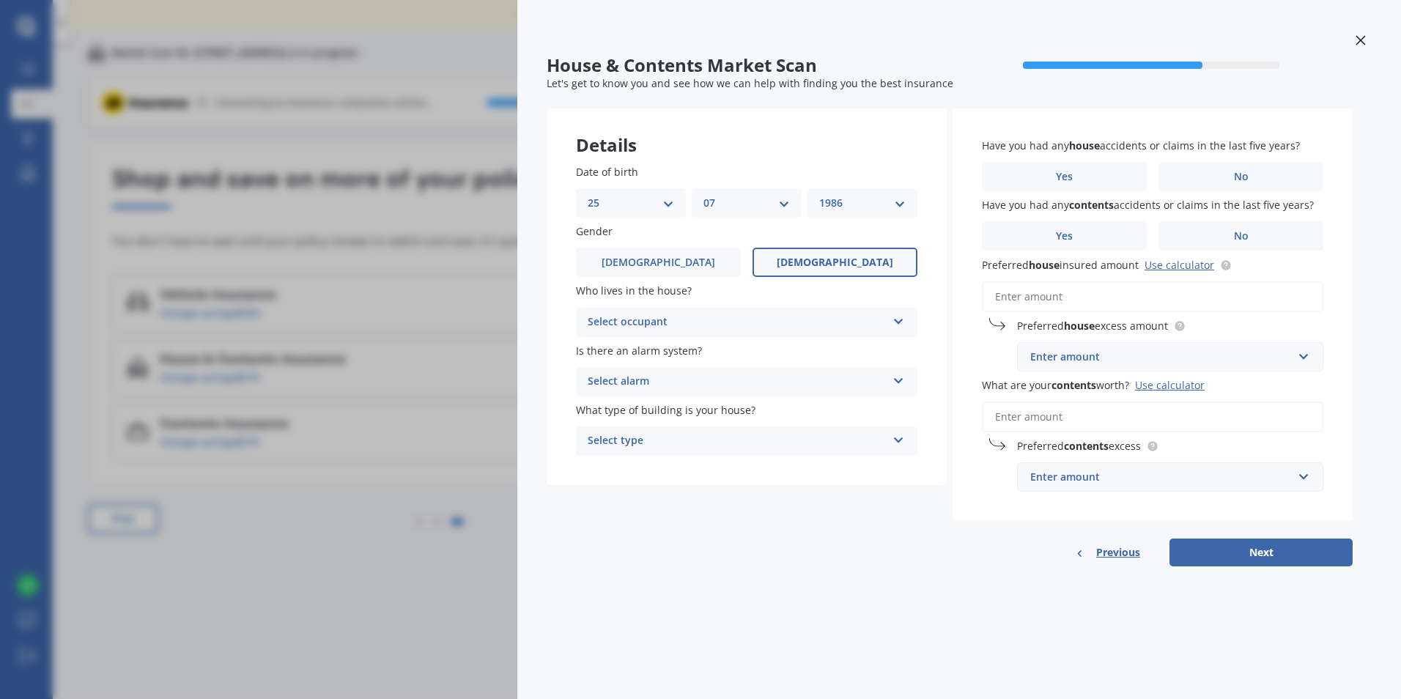
click at [791, 314] on div "Select occupant" at bounding box center [737, 323] width 299 height 18
click at [701, 349] on div "Owner" at bounding box center [747, 351] width 340 height 26
click at [641, 447] on div "Select type" at bounding box center [737, 441] width 299 height 18
click at [733, 473] on div "Freestanding" at bounding box center [747, 470] width 340 height 26
click at [797, 375] on div "Select alarm" at bounding box center [737, 382] width 299 height 18
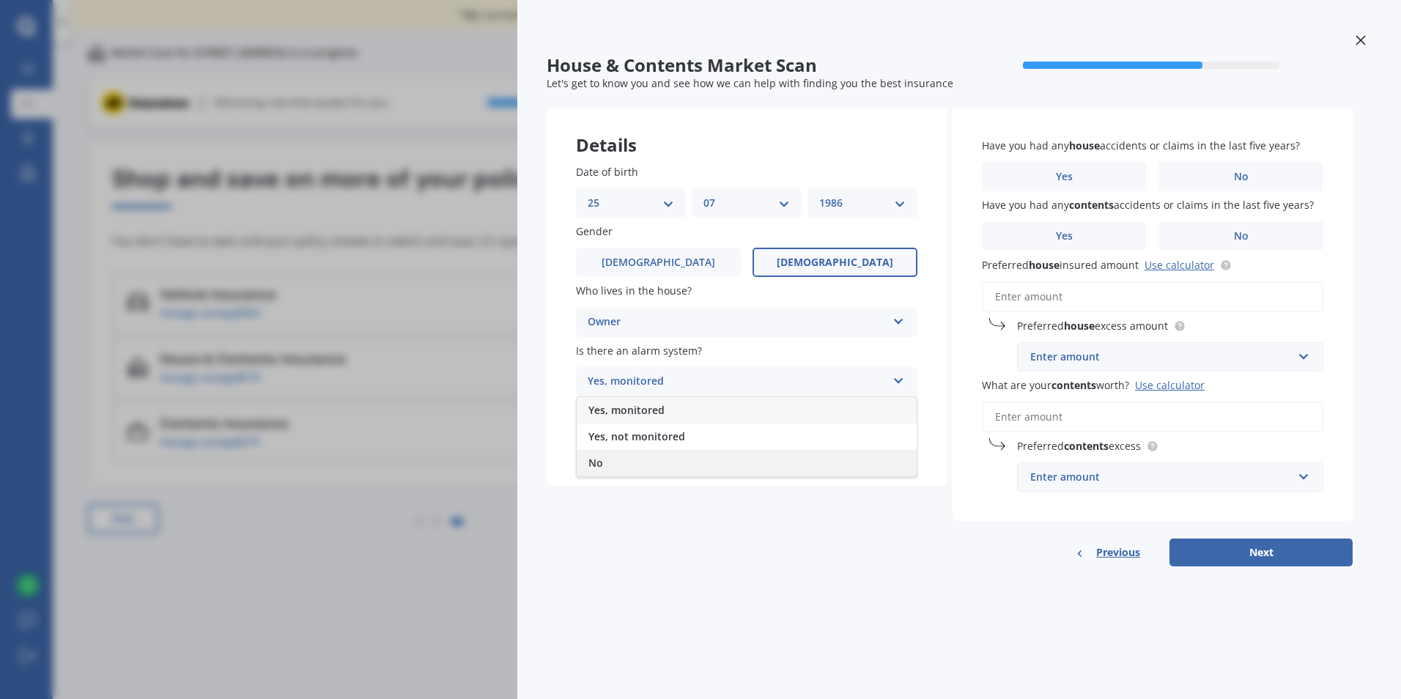
click at [676, 457] on div "No" at bounding box center [747, 463] width 340 height 26
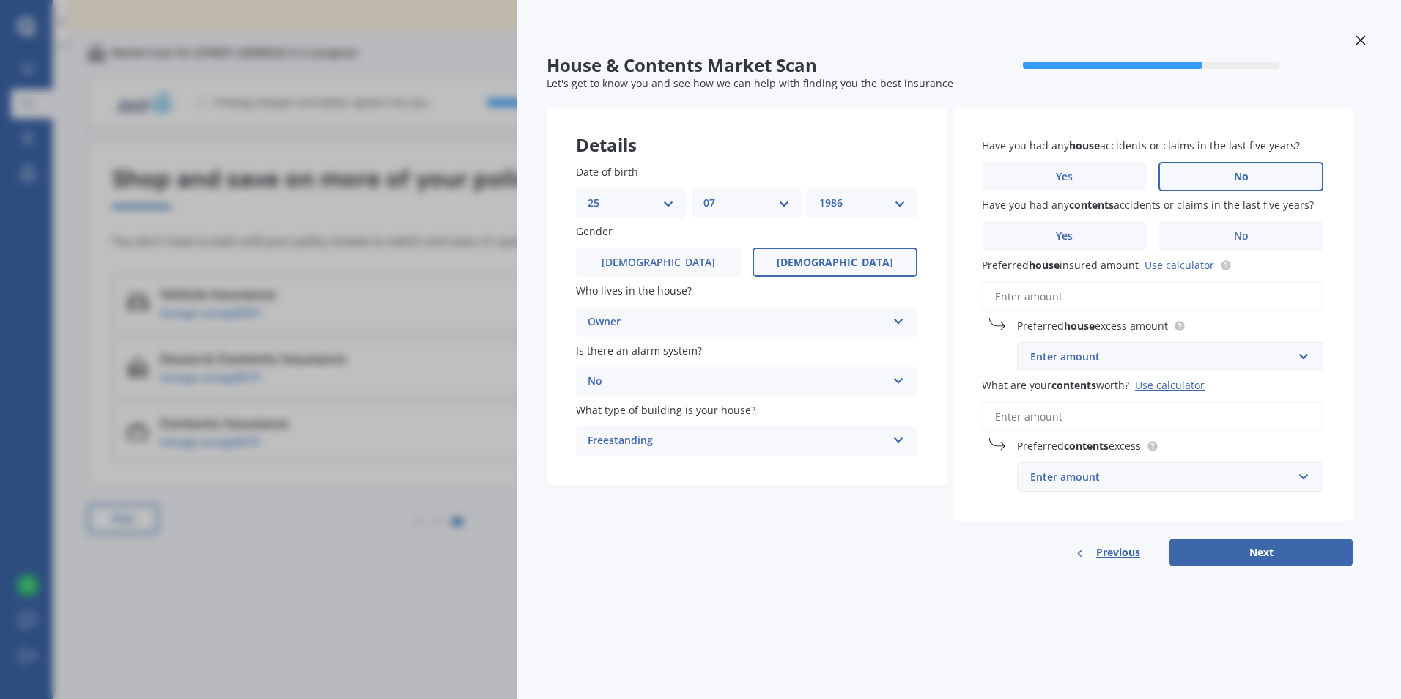
click at [1257, 176] on label "No" at bounding box center [1240, 176] width 165 height 29
click at [0, 0] on input "No" at bounding box center [0, 0] width 0 height 0
click at [1019, 232] on label "Yes" at bounding box center [1064, 235] width 165 height 29
click at [0, 0] on input "Yes" at bounding box center [0, 0] width 0 height 0
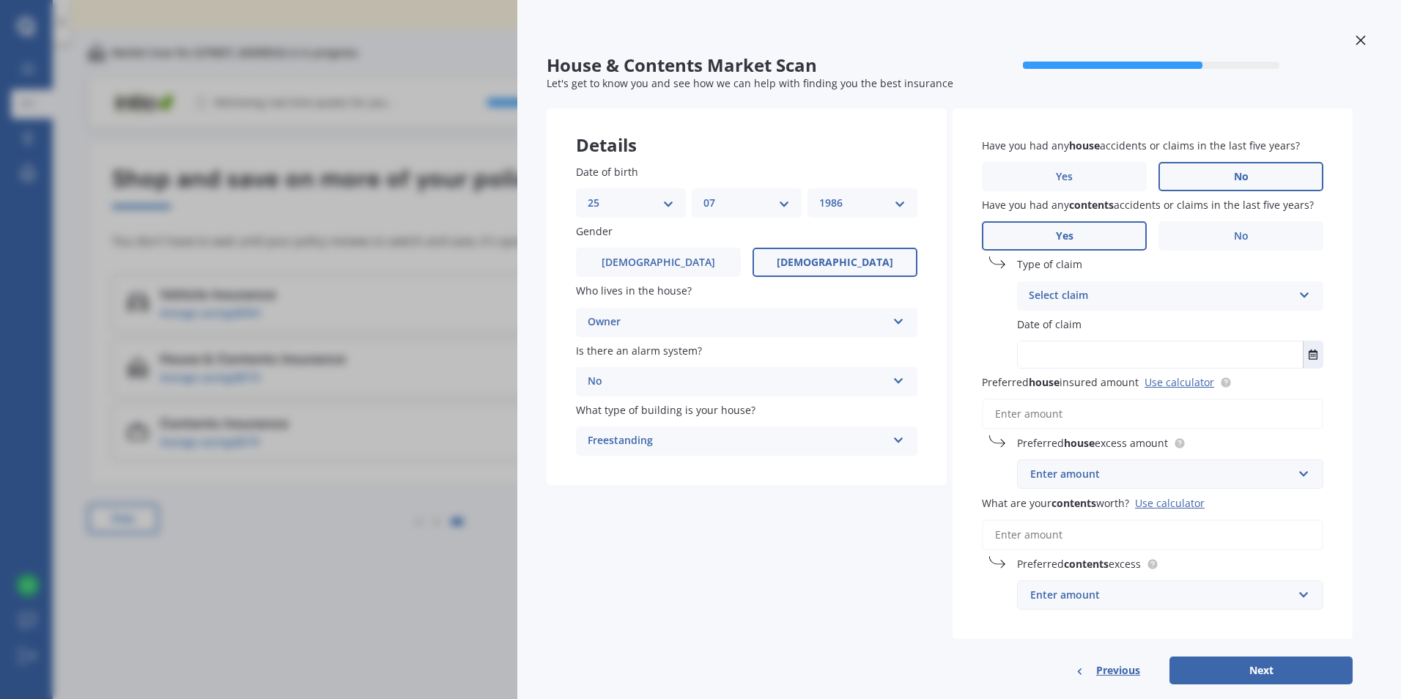
click at [1094, 292] on div "Select claim" at bounding box center [1161, 296] width 264 height 18
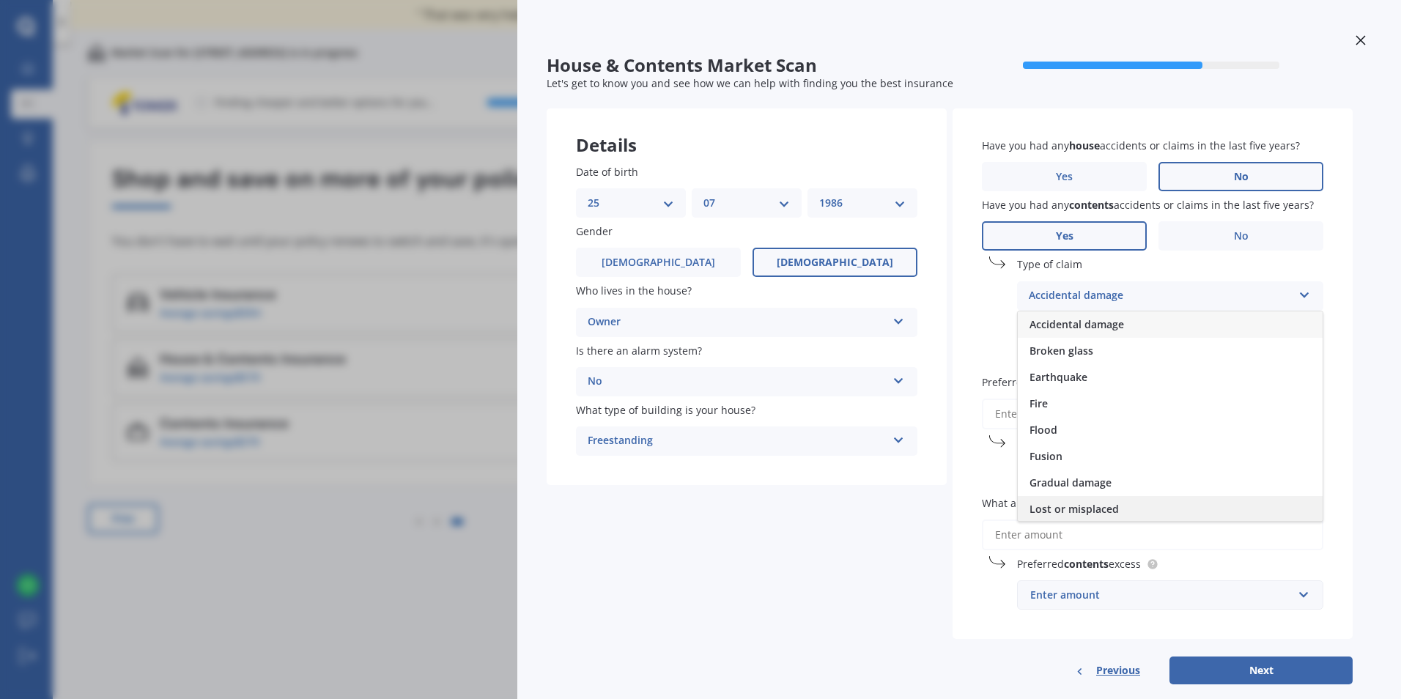
click at [1140, 504] on div "Lost or misplaced" at bounding box center [1170, 509] width 305 height 26
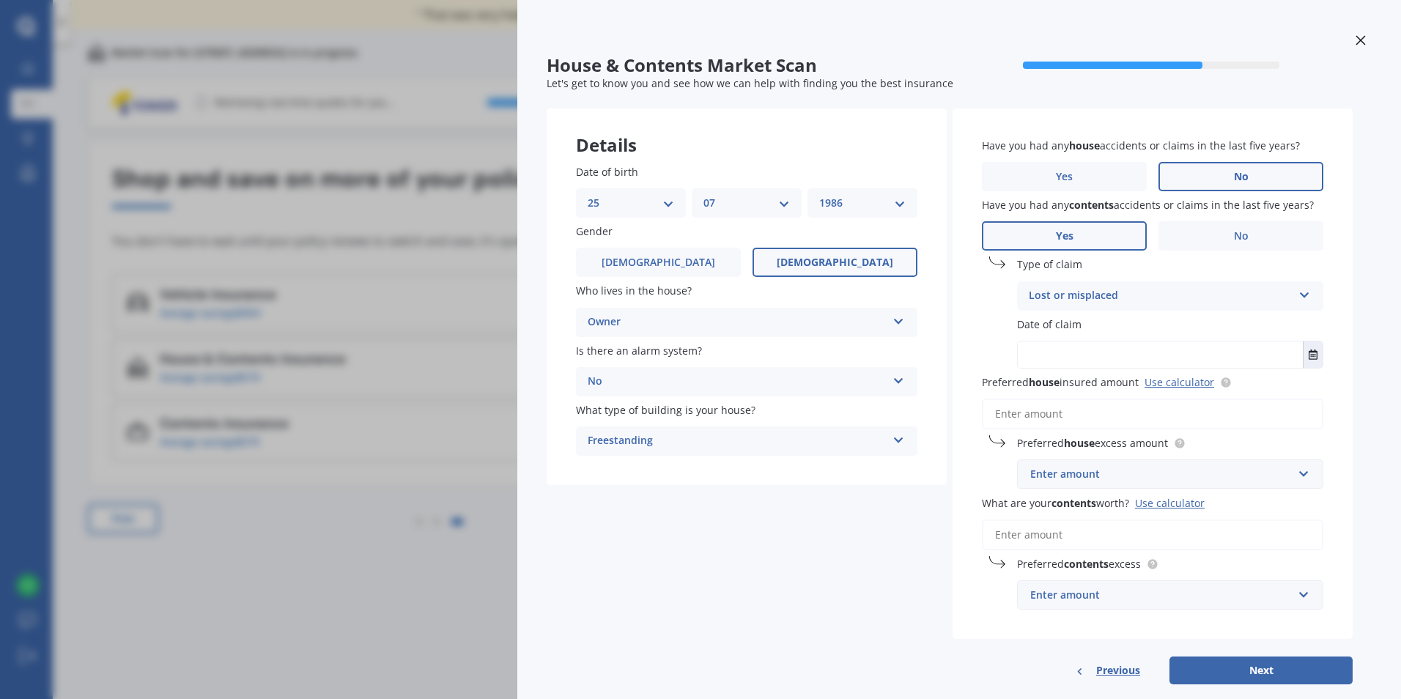
click at [1066, 353] on input "text" at bounding box center [1160, 354] width 285 height 26
click at [1309, 358] on icon "Select date" at bounding box center [1313, 355] width 9 height 10
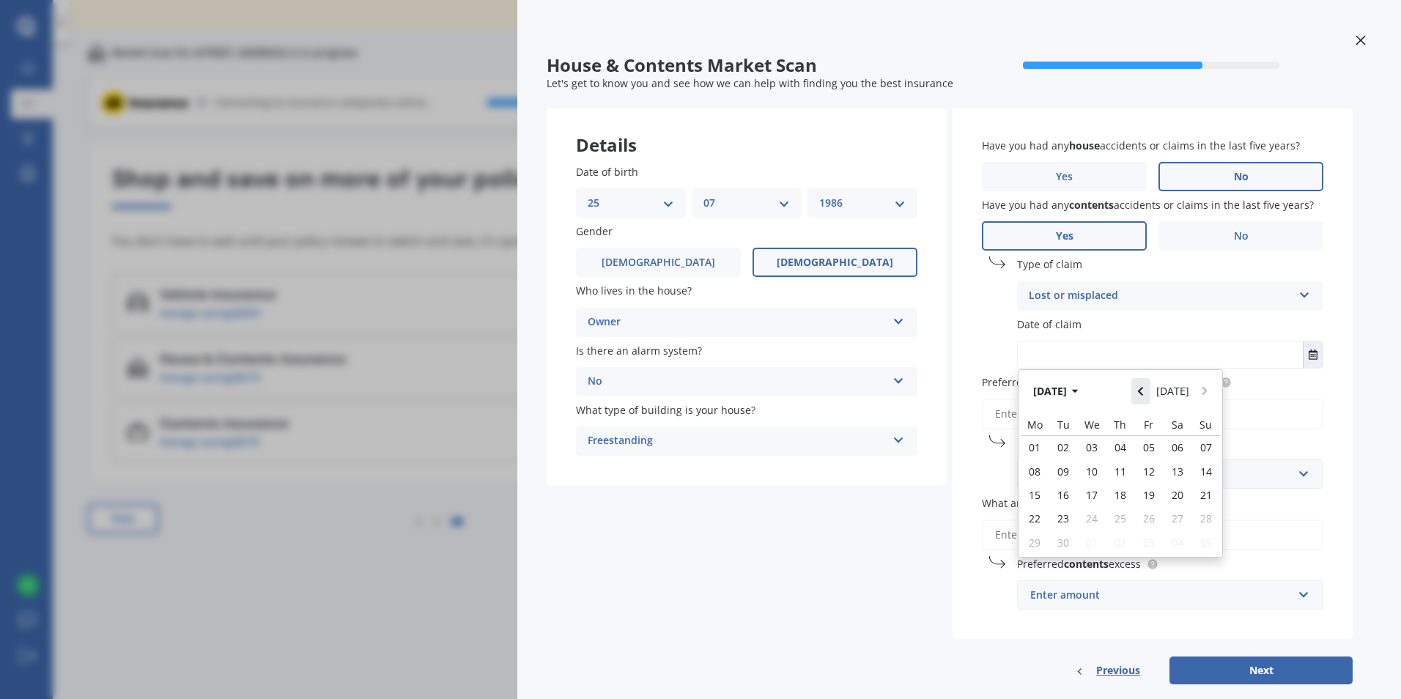
click at [1143, 390] on icon "Navigate back" at bounding box center [1140, 391] width 5 height 9
click at [1124, 491] on span "14" at bounding box center [1121, 495] width 12 height 14
type input "[DATE]"
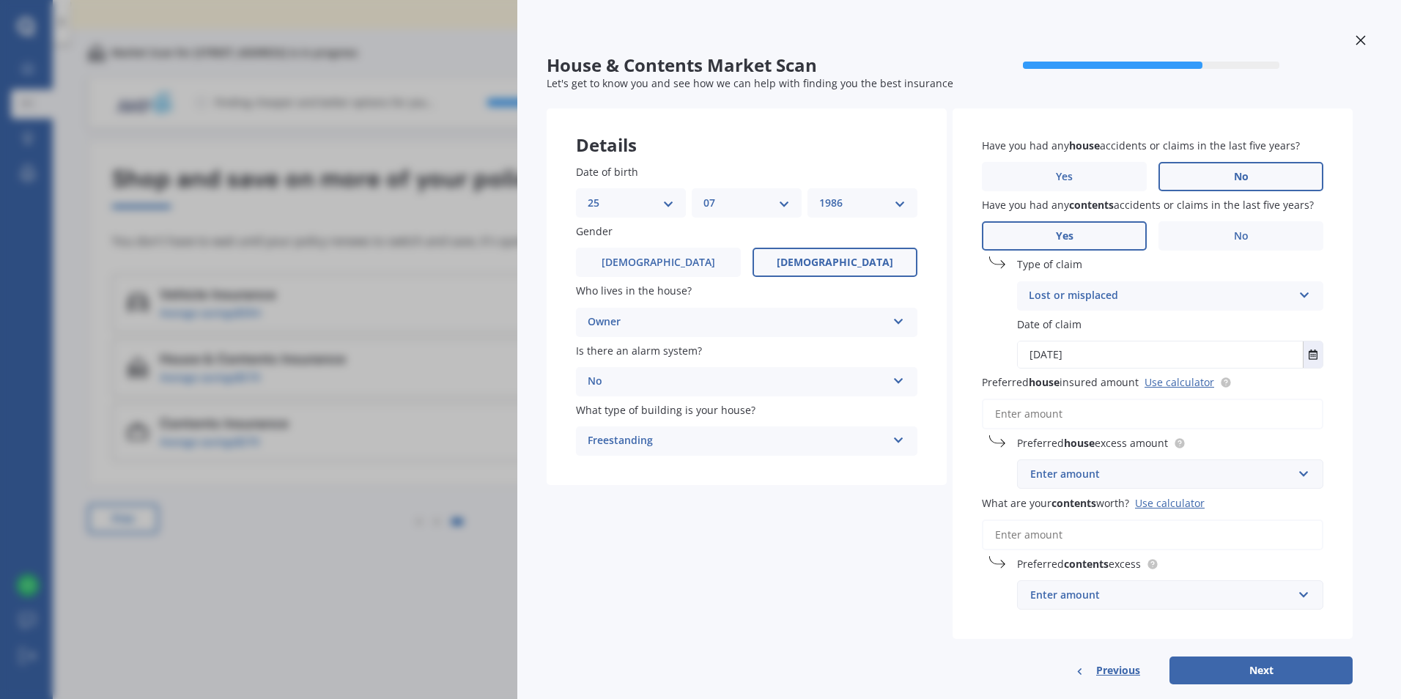
click at [1022, 411] on input "Preferred house insured amount Use calculator" at bounding box center [1152, 414] width 341 height 31
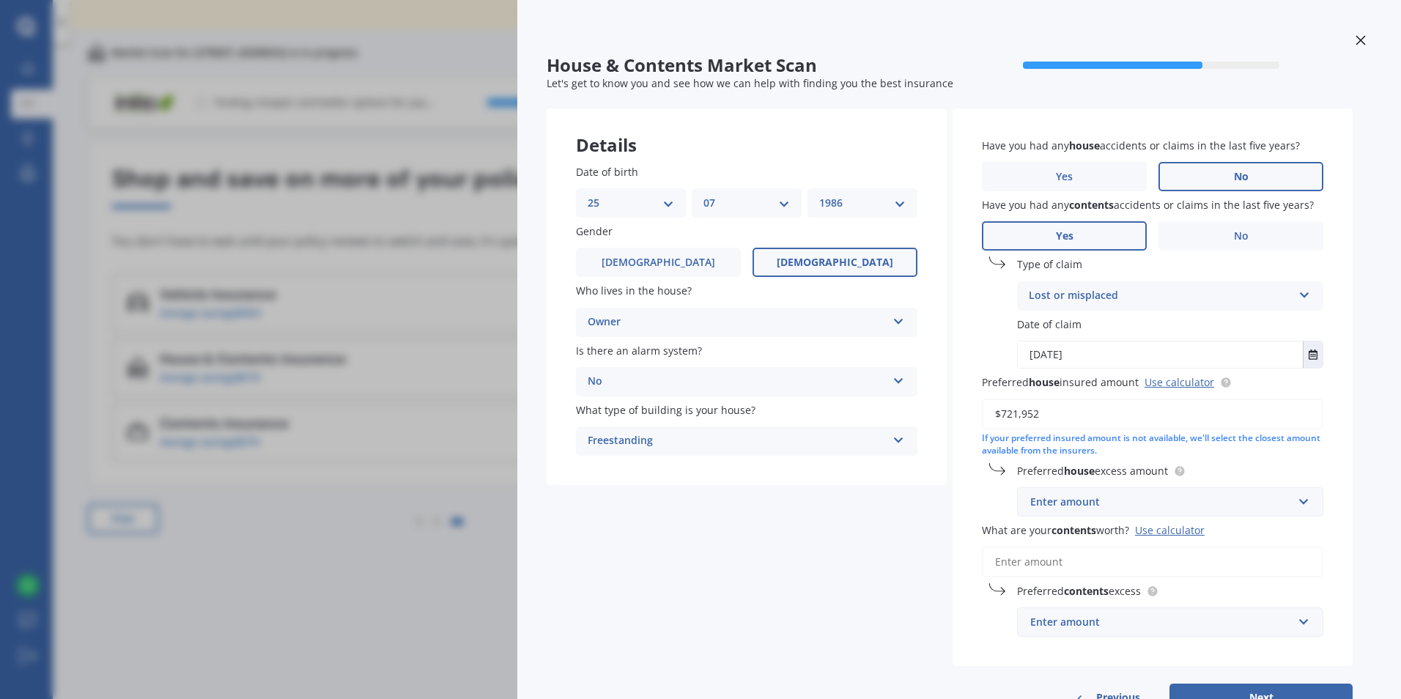
type input "$721,952"
click at [1278, 496] on div "Enter amount" at bounding box center [1161, 502] width 262 height 16
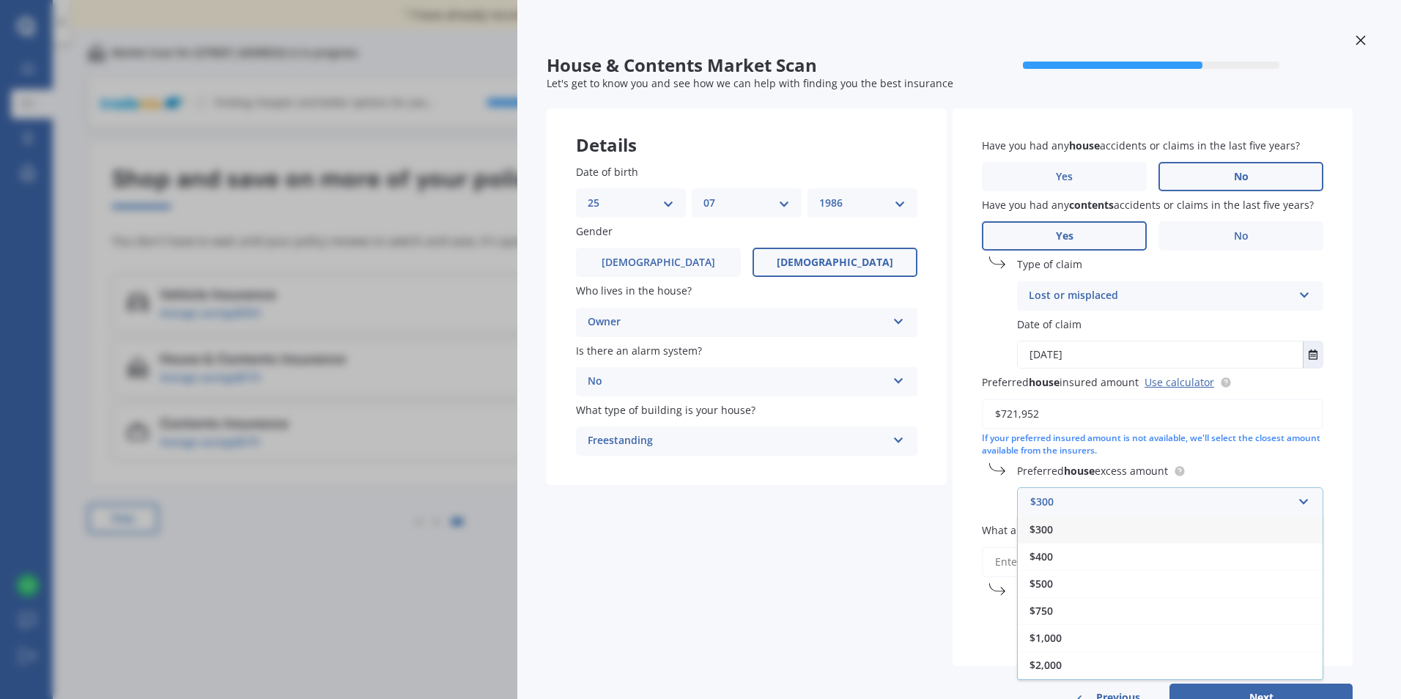
click at [1090, 573] on div "$500" at bounding box center [1170, 583] width 305 height 27
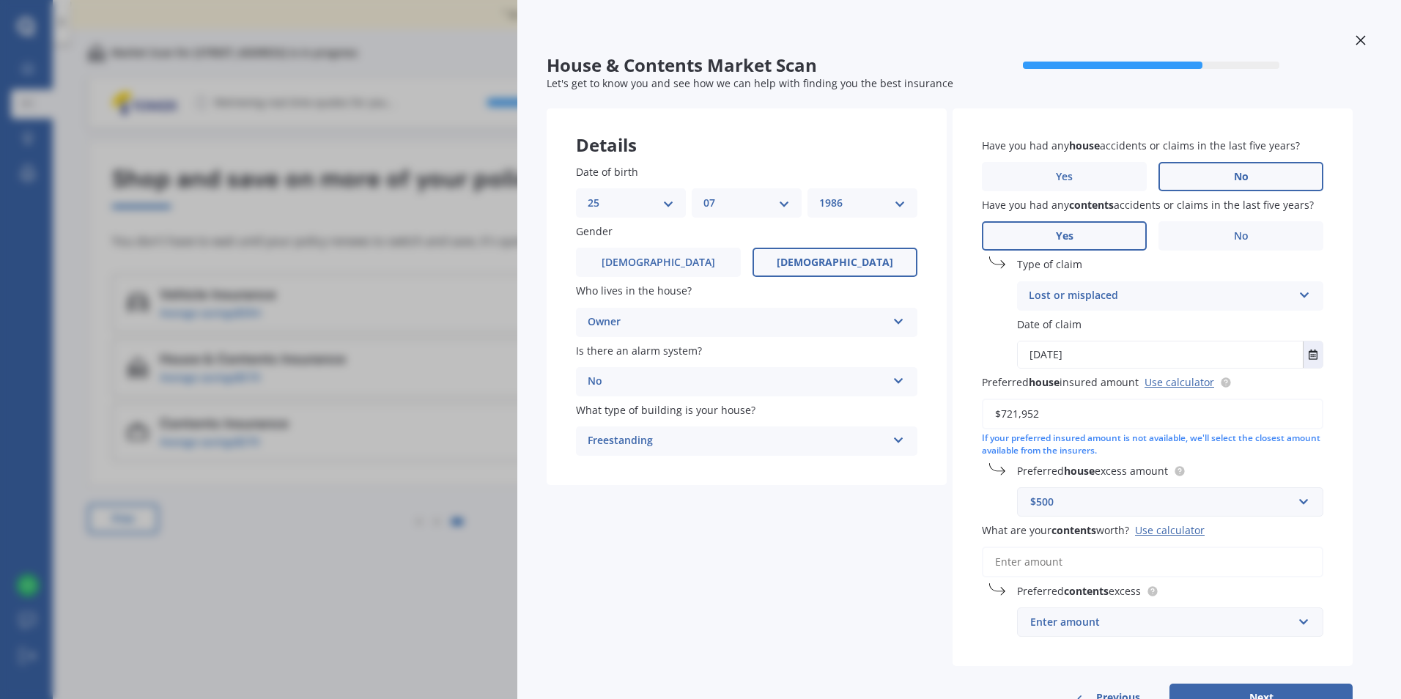
click at [1120, 569] on input "What are your contents worth? Use calculator" at bounding box center [1152, 562] width 341 height 31
click at [1184, 533] on div "Use calculator" at bounding box center [1170, 530] width 70 height 14
click at [1184, 547] on input "What are your contents worth? Use calculator" at bounding box center [1152, 562] width 341 height 31
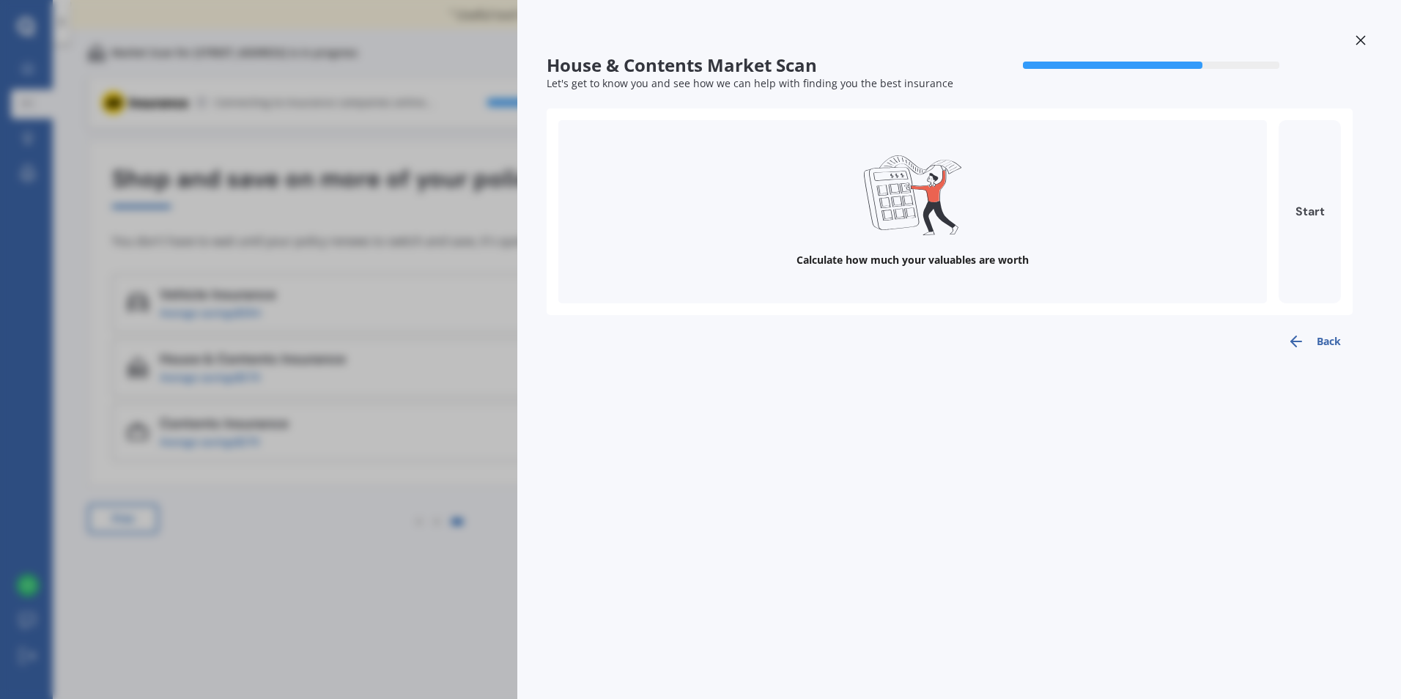
click at [1318, 212] on button "Start" at bounding box center [1310, 211] width 62 height 183
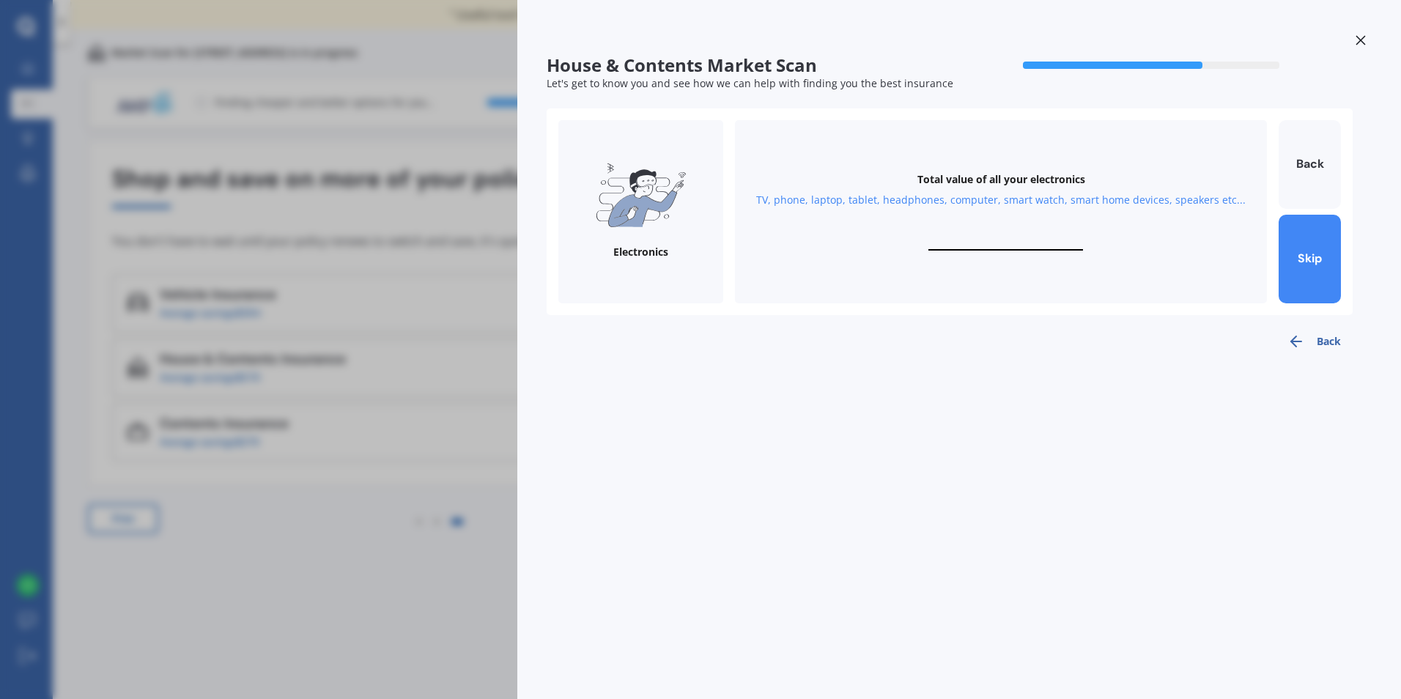
click at [985, 238] on input "text" at bounding box center [1005, 244] width 155 height 14
click at [814, 255] on div "Total value of all your electronics TV, phone, laptop, tablet, headphones, comp…" at bounding box center [1001, 211] width 532 height 183
drag, startPoint x: 972, startPoint y: 224, endPoint x: 970, endPoint y: 240, distance: 15.5
click at [972, 226] on div "Total value of all your electronics TV, phone, laptop, tablet, headphones, comp…" at bounding box center [1001, 211] width 532 height 183
click at [1009, 230] on div "Total value of all your electronics TV, phone, laptop, tablet, headphones, comp…" at bounding box center [1001, 211] width 532 height 183
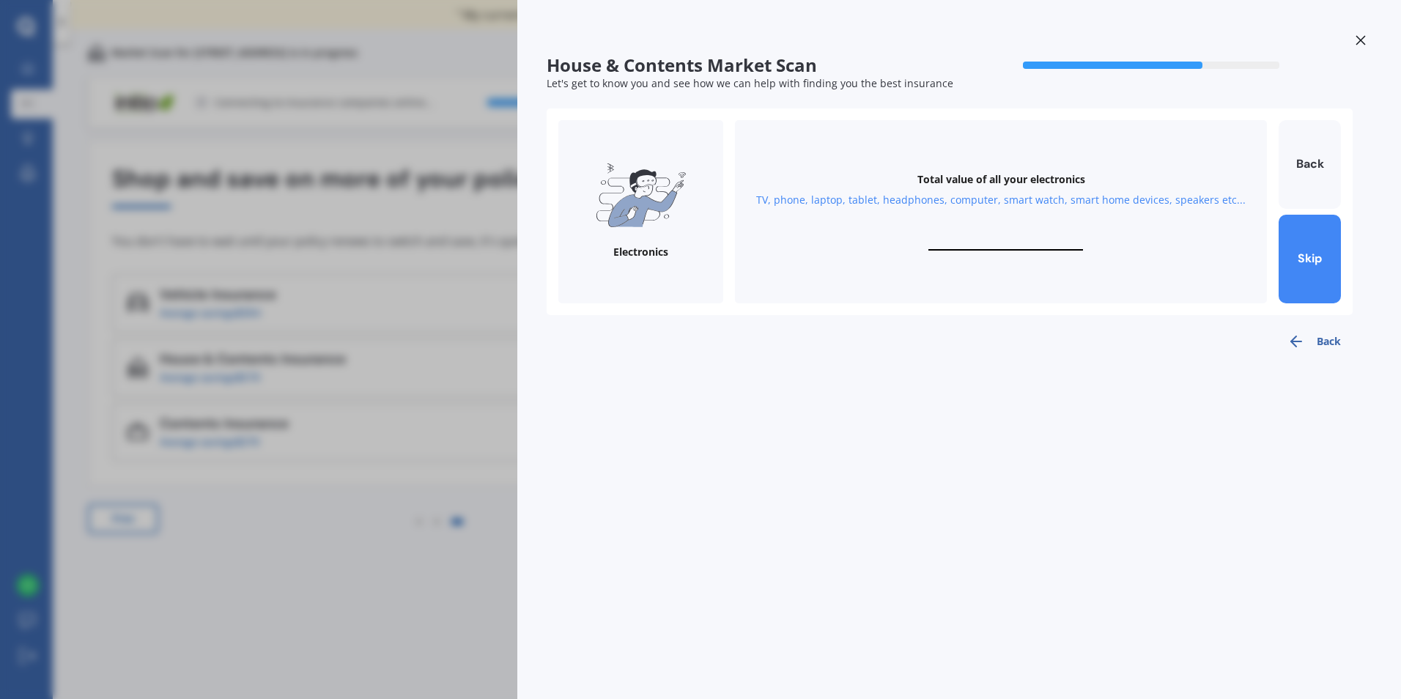
click at [1013, 244] on input "text" at bounding box center [1005, 244] width 155 height 14
type input "$20,000"
click at [1317, 265] on button "Next" at bounding box center [1310, 259] width 62 height 89
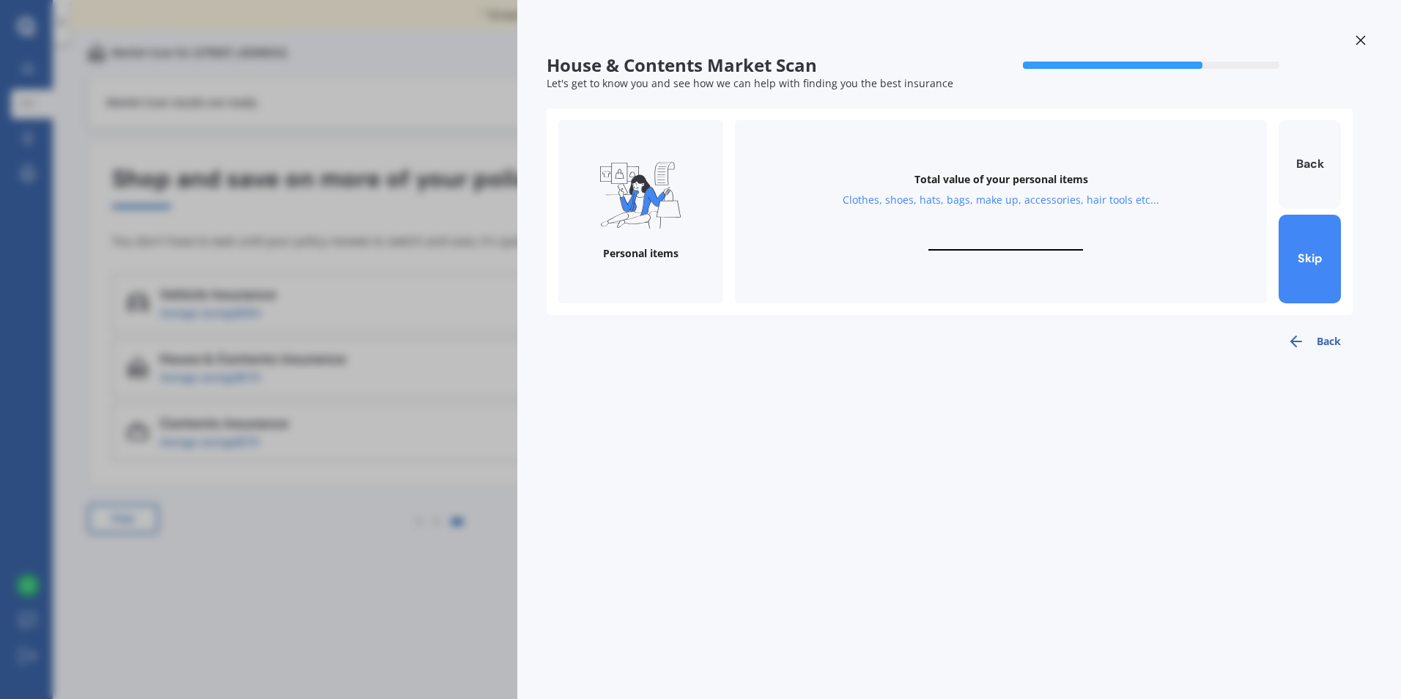
click at [1016, 246] on input "text" at bounding box center [1005, 244] width 155 height 14
type input "$50,000"
click at [1319, 258] on button "Next" at bounding box center [1310, 259] width 62 height 89
click at [985, 229] on div "Total value of your valuables Bracelets, watches, rings, necklaces, broaches, c…" at bounding box center [1001, 211] width 532 height 183
click at [992, 237] on input "text" at bounding box center [1005, 244] width 155 height 14
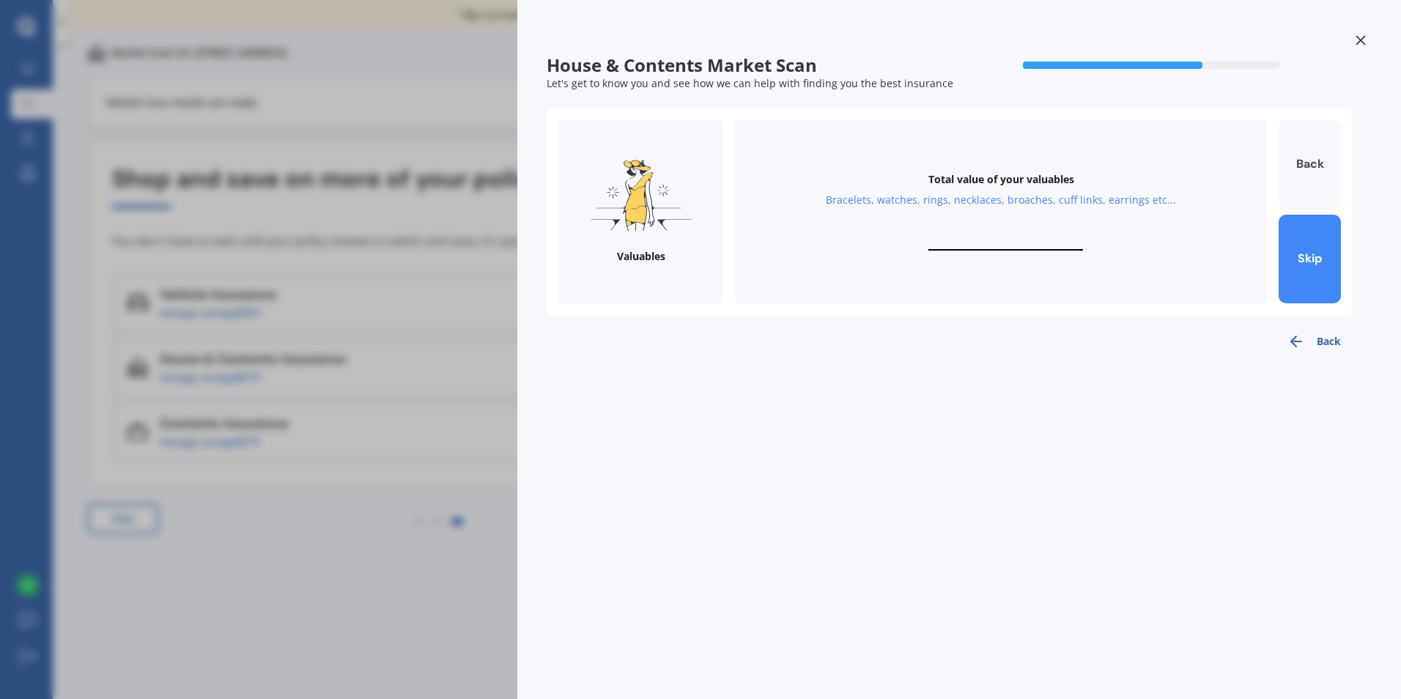
click at [1293, 177] on button "Back" at bounding box center [1310, 164] width 62 height 89
click at [1019, 248] on input "$50,000" at bounding box center [1005, 244] width 155 height 14
drag, startPoint x: 1036, startPoint y: 244, endPoint x: 469, endPoint y: 339, distance: 575.0
click at [769, 289] on div "Total value of your personal items Clothes, shoes, hats, bags, make up, accesso…" at bounding box center [1001, 211] width 532 height 183
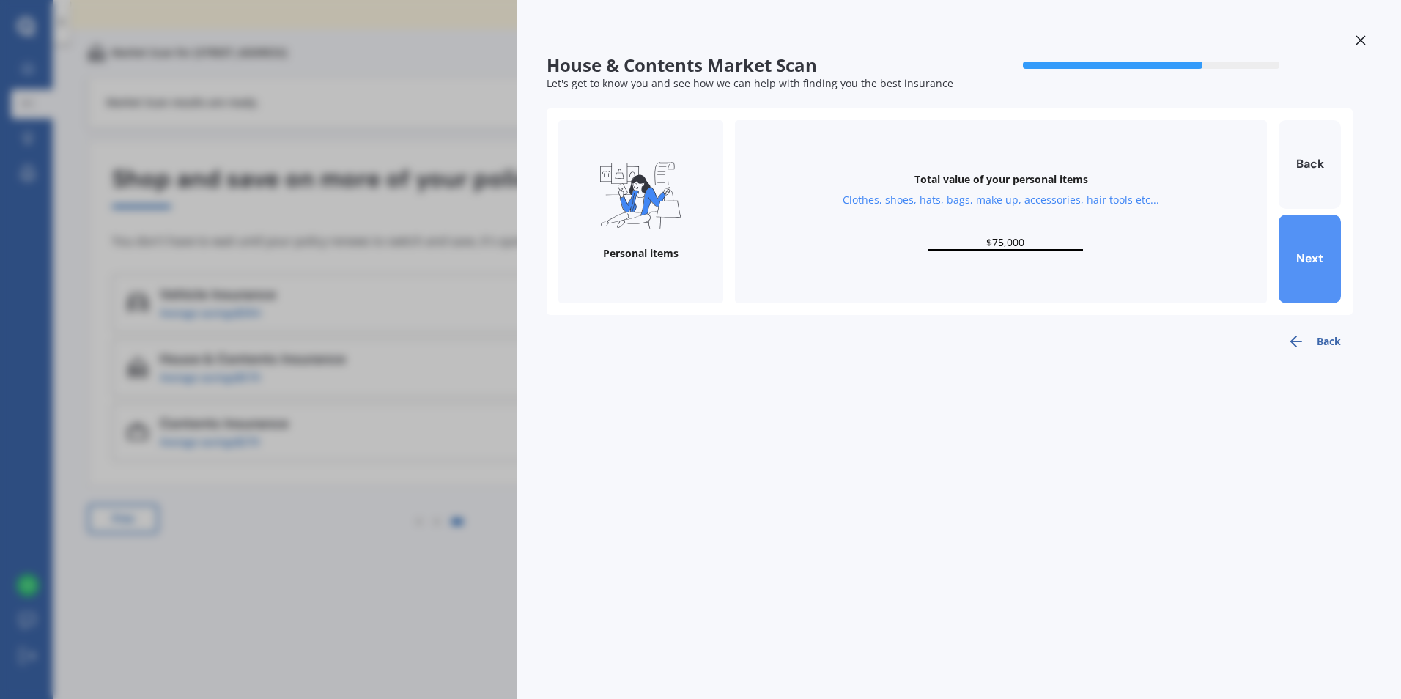
type input "$75,000"
click at [1322, 235] on button "Next" at bounding box center [1310, 259] width 62 height 89
click at [983, 219] on div "Total value of your valuables Bracelets, watches, rings, necklaces, broaches, c…" at bounding box center [1001, 211] width 532 height 183
click at [985, 227] on div "Total value of your valuables Bracelets, watches, rings, necklaces, broaches, c…" at bounding box center [1001, 211] width 532 height 183
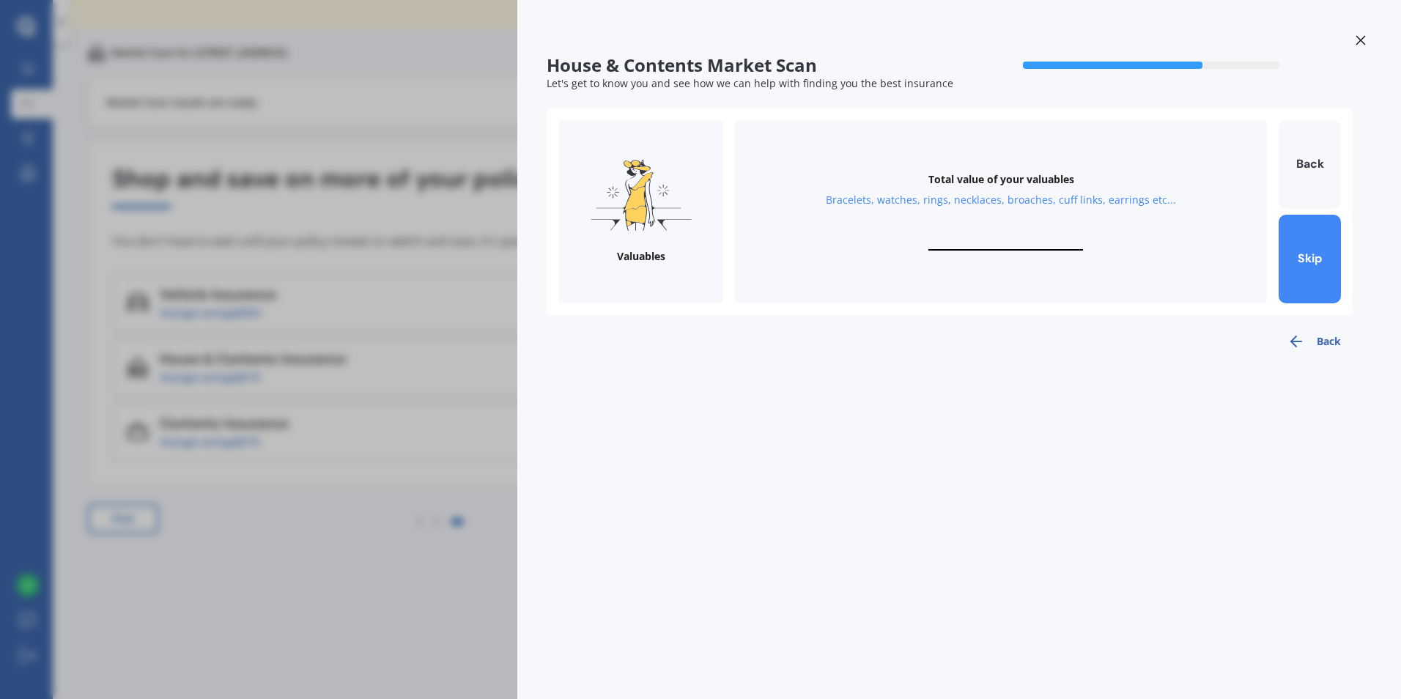
click at [998, 244] on input "text" at bounding box center [1005, 244] width 155 height 14
type input "$25,000"
click at [1315, 270] on button "Next" at bounding box center [1310, 259] width 62 height 89
click at [985, 245] on input "text" at bounding box center [1005, 244] width 155 height 14
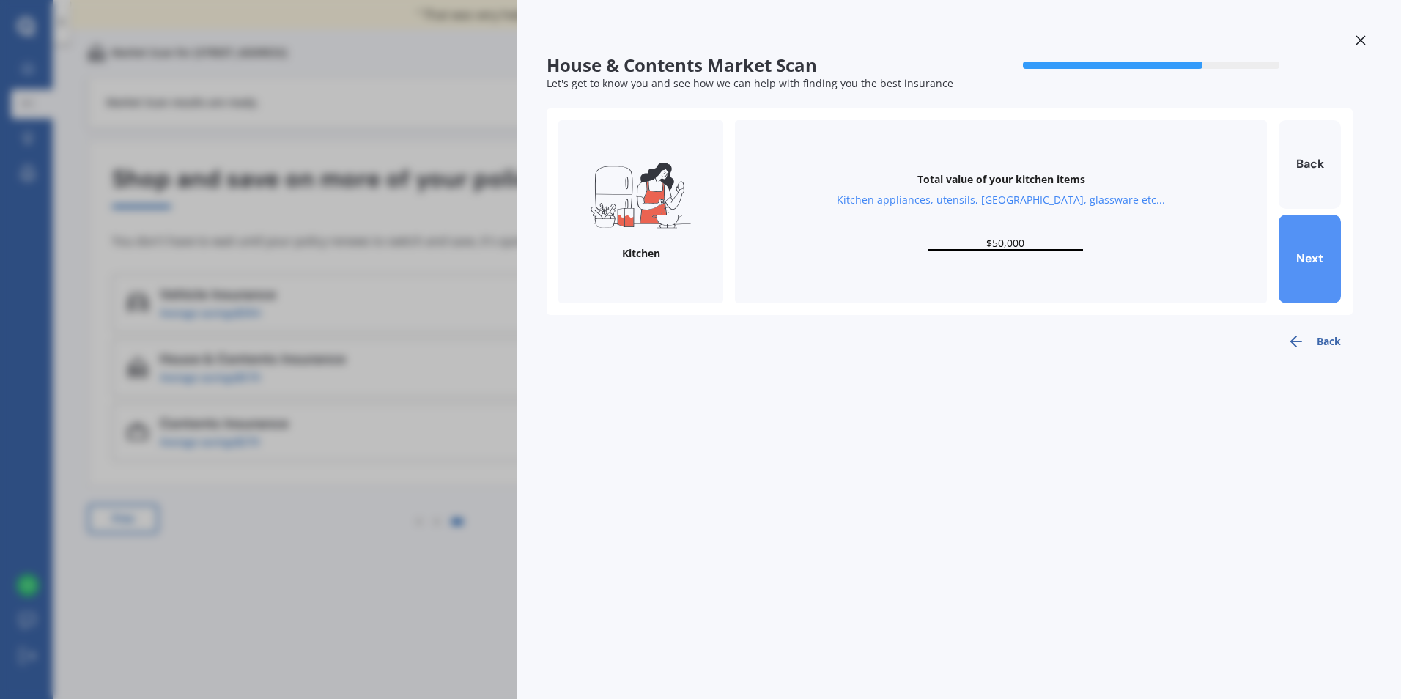
type input "$50,000"
click at [1320, 257] on button "Next" at bounding box center [1310, 259] width 62 height 89
click at [991, 230] on div "Total value of your furniture In your bedrooms, lounge, dining, bathroom, gamin…" at bounding box center [1001, 211] width 532 height 183
click at [998, 243] on input "text" at bounding box center [1005, 244] width 155 height 14
type input "$30,000"
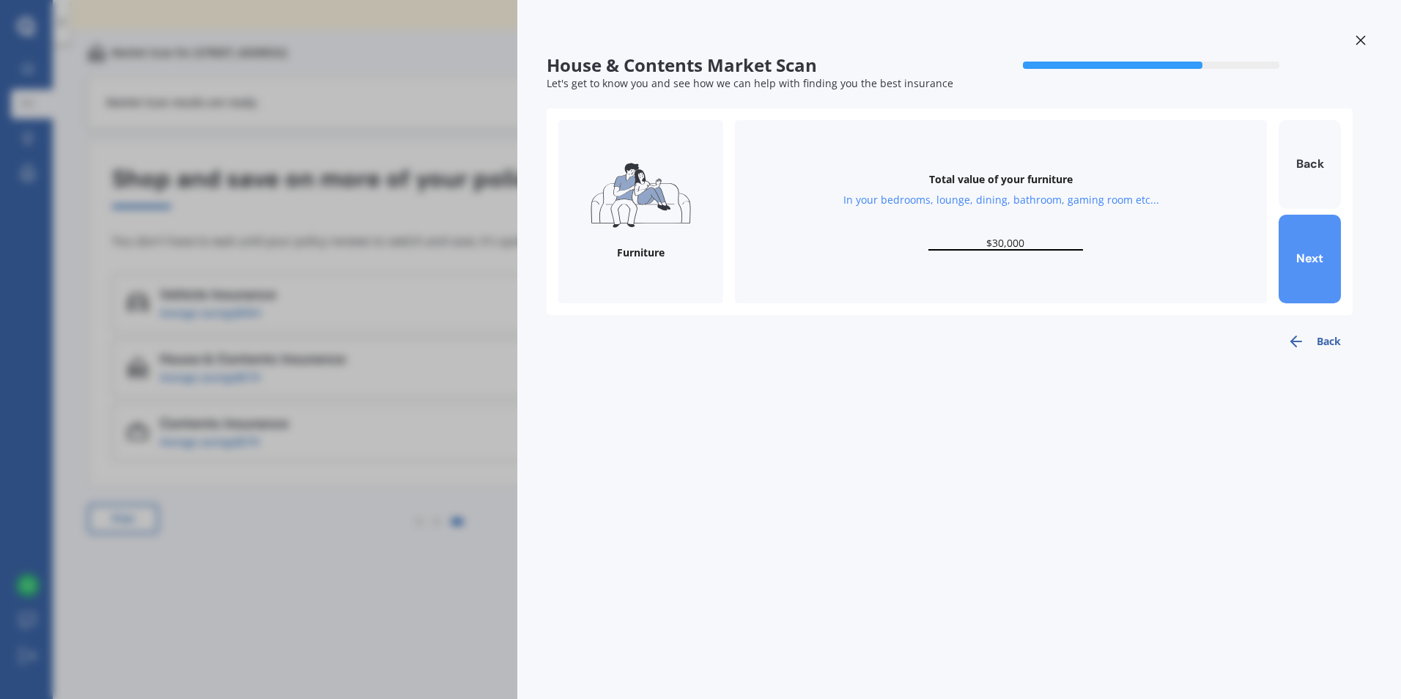
click at [1296, 243] on button "Next" at bounding box center [1310, 259] width 62 height 89
click at [1017, 231] on div "Total value of your whiteware Washing machine, dryer, dehumidifier, stove, frid…" at bounding box center [1001, 211] width 532 height 183
click at [1018, 238] on input "text" at bounding box center [1005, 244] width 155 height 14
type input "$10,000"
click at [1293, 269] on button "Next" at bounding box center [1310, 259] width 62 height 89
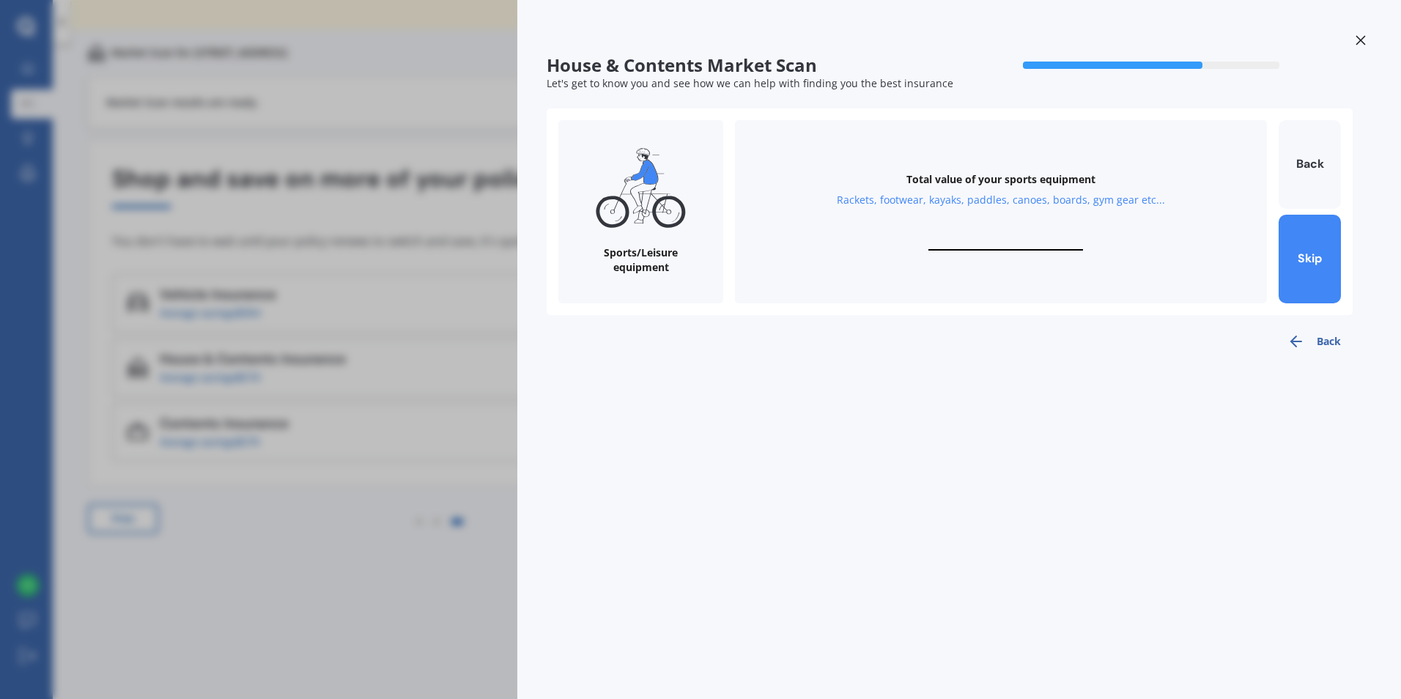
click at [999, 240] on input "text" at bounding box center [1005, 244] width 155 height 14
type input "$5,000"
click at [1306, 262] on button "Next" at bounding box center [1310, 259] width 62 height 89
click at [1005, 232] on div "Have any custom or super valuable items? Extra jewellery, DJ equipment, collect…" at bounding box center [1001, 211] width 532 height 183
click at [999, 259] on div "Have any custom or super valuable items? Extra jewellery, DJ equipment, collect…" at bounding box center [1001, 211] width 532 height 183
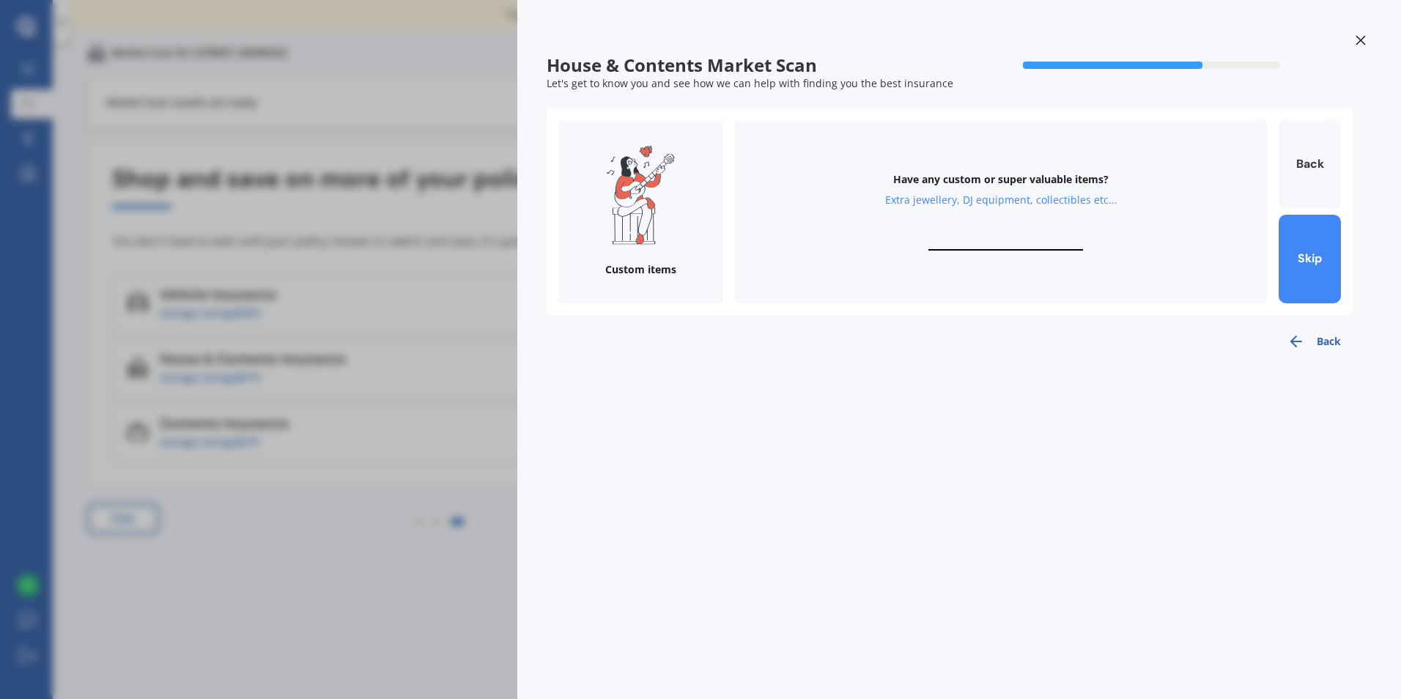
click at [994, 247] on input "text" at bounding box center [1005, 244] width 155 height 14
click at [1323, 273] on button "Skip" at bounding box center [1310, 259] width 62 height 89
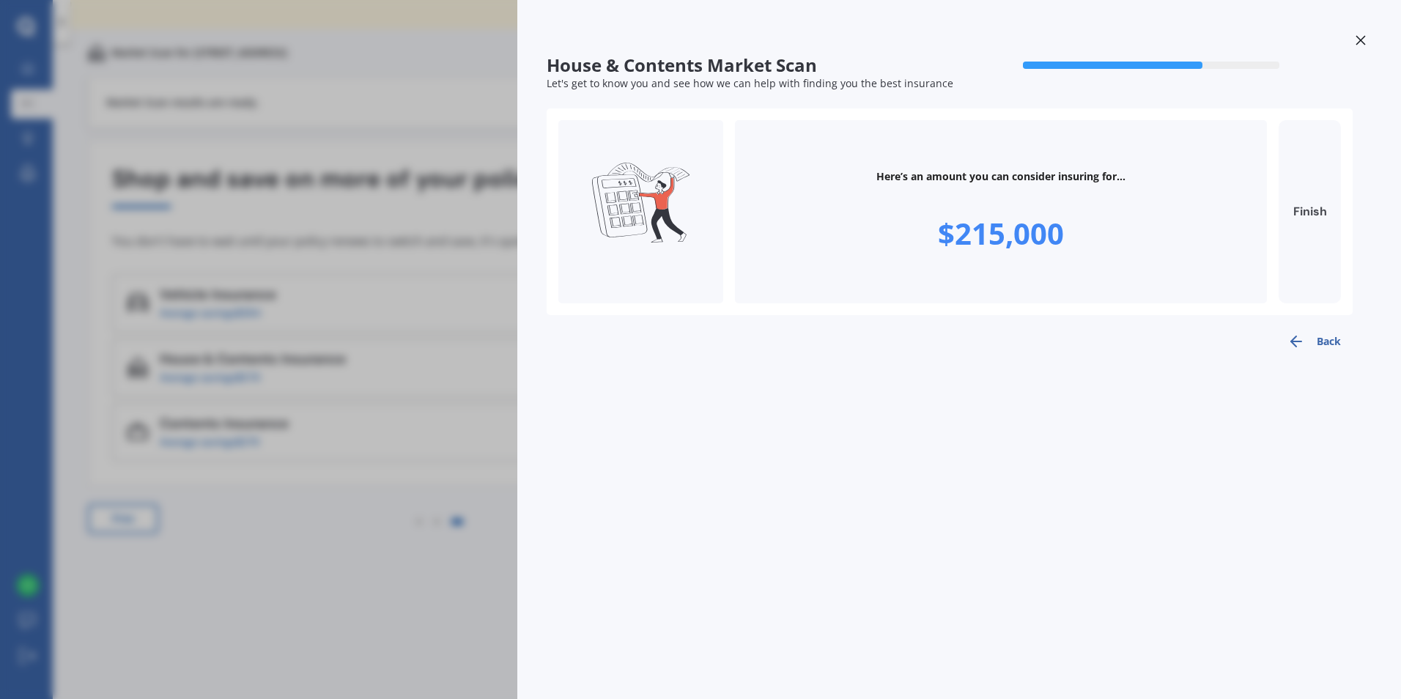
click at [1317, 218] on button "Finish" at bounding box center [1310, 211] width 62 height 183
type input "$215,000"
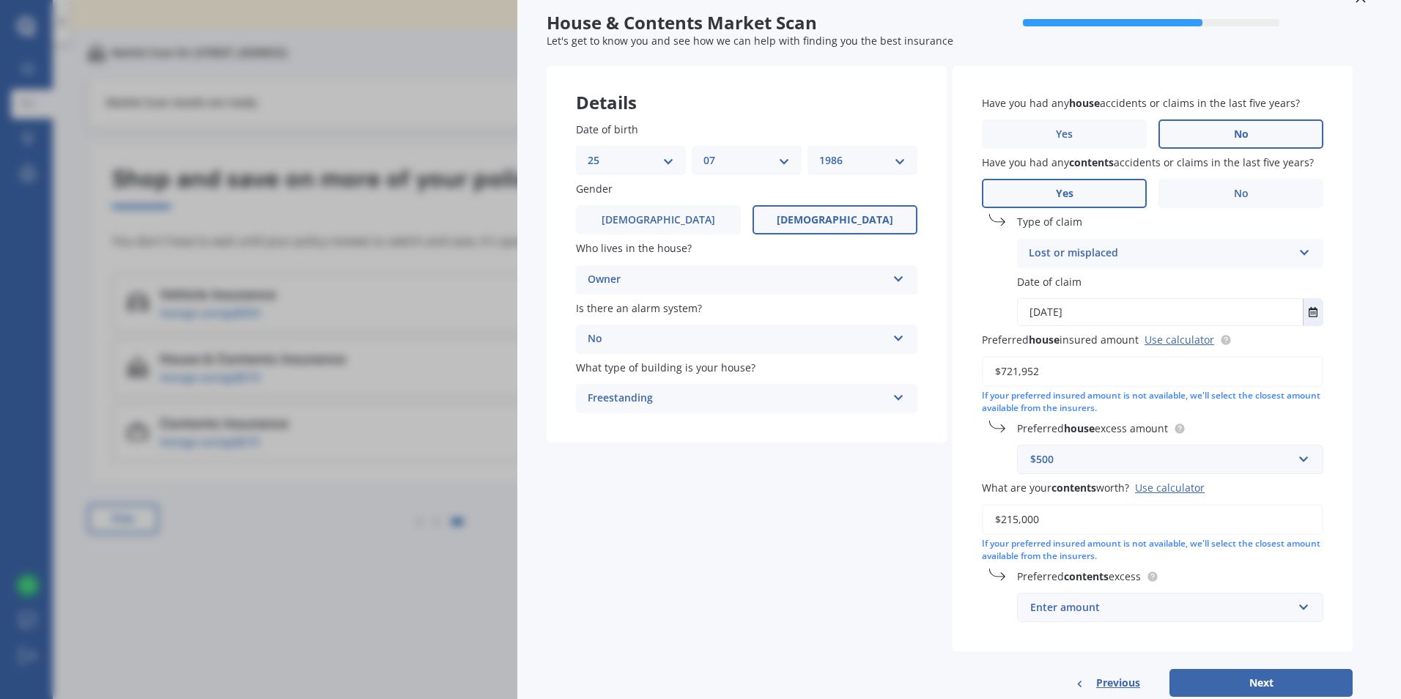
scroll to position [81, 0]
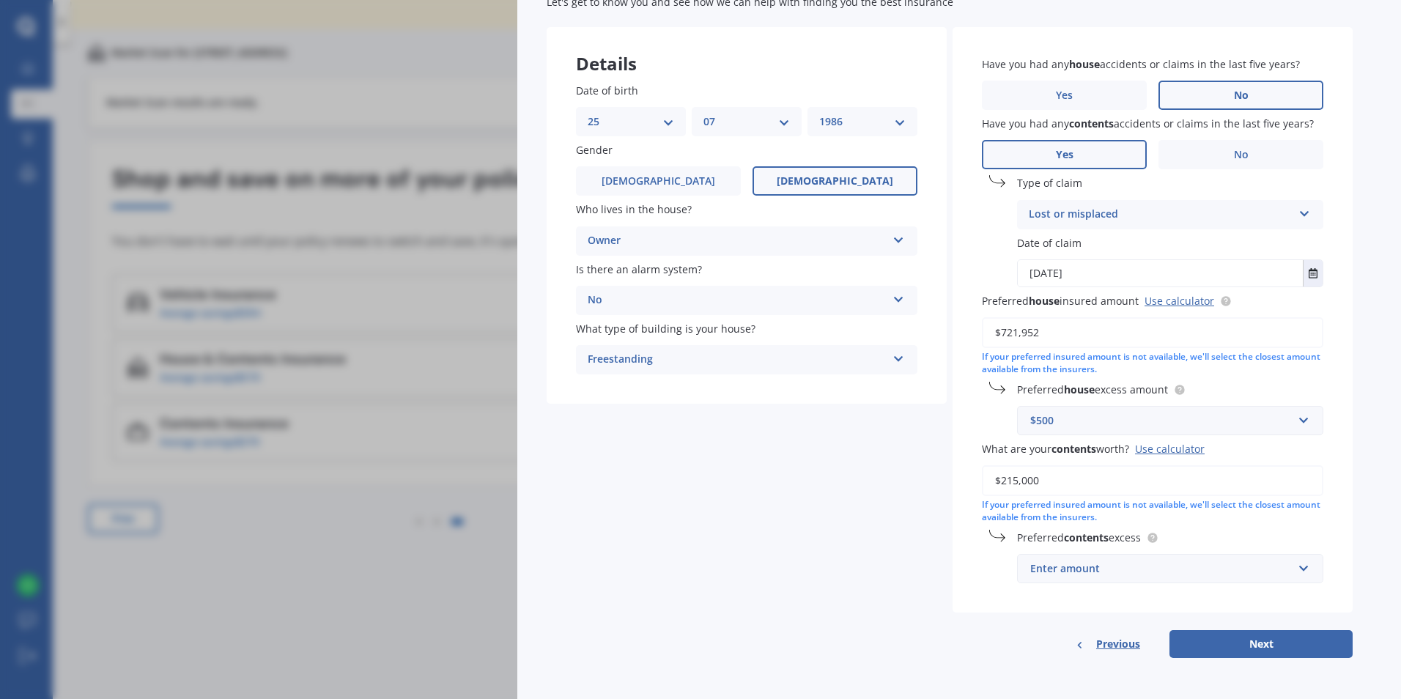
click at [1148, 572] on div "Enter amount" at bounding box center [1161, 569] width 262 height 16
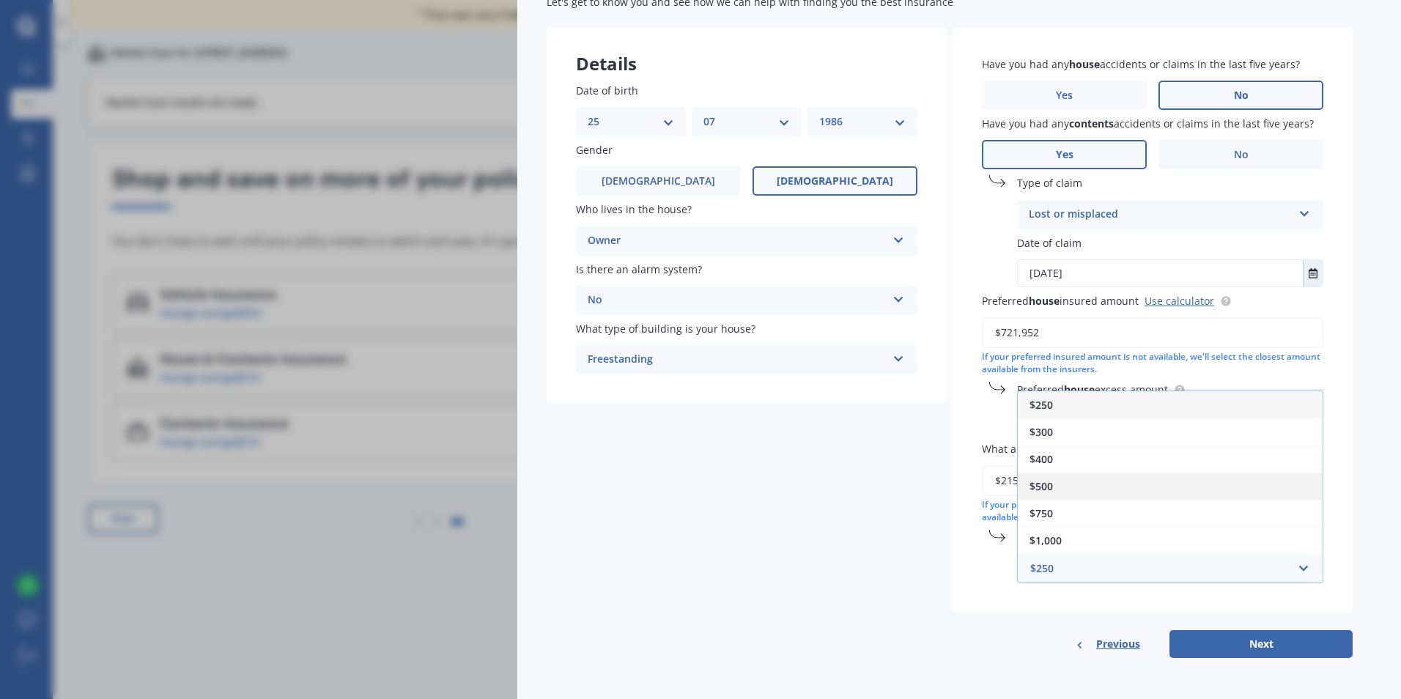
click at [1093, 487] on div "$500" at bounding box center [1170, 486] width 305 height 27
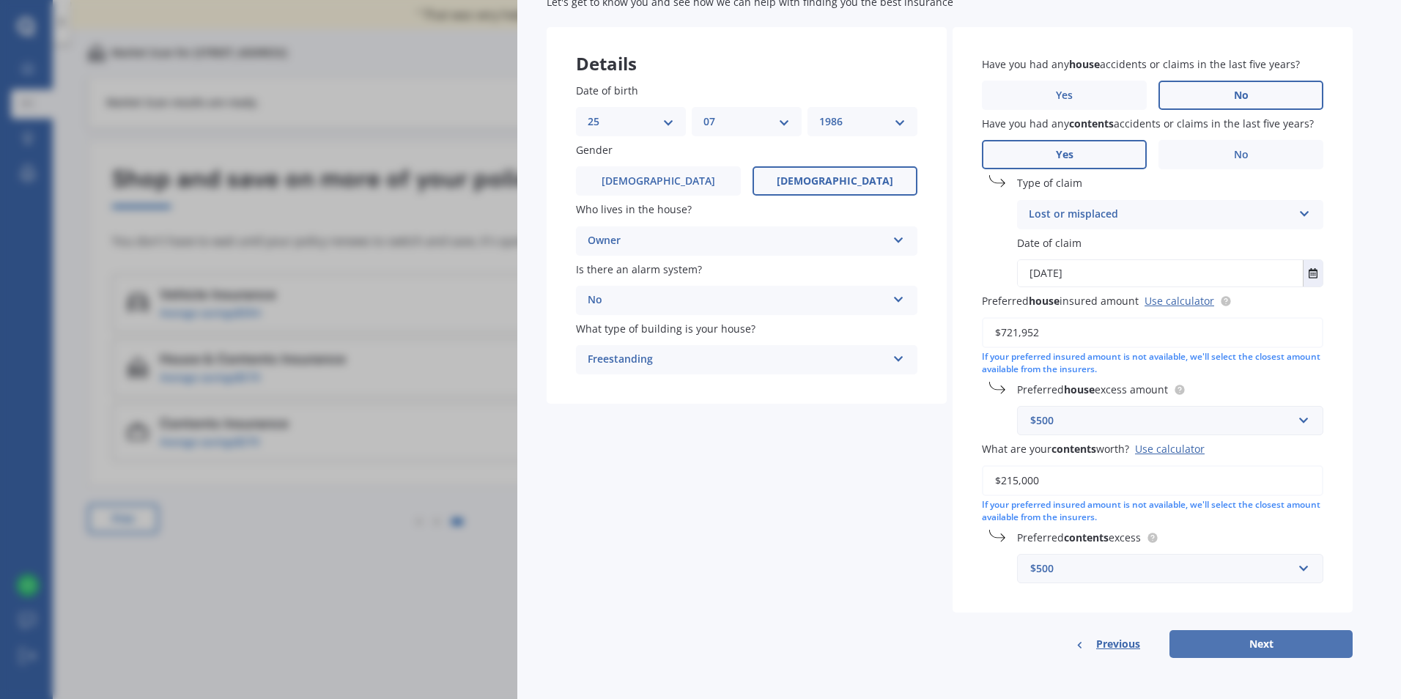
click at [1275, 643] on button "Next" at bounding box center [1260, 644] width 183 height 28
select select "25"
select select "07"
select select "1986"
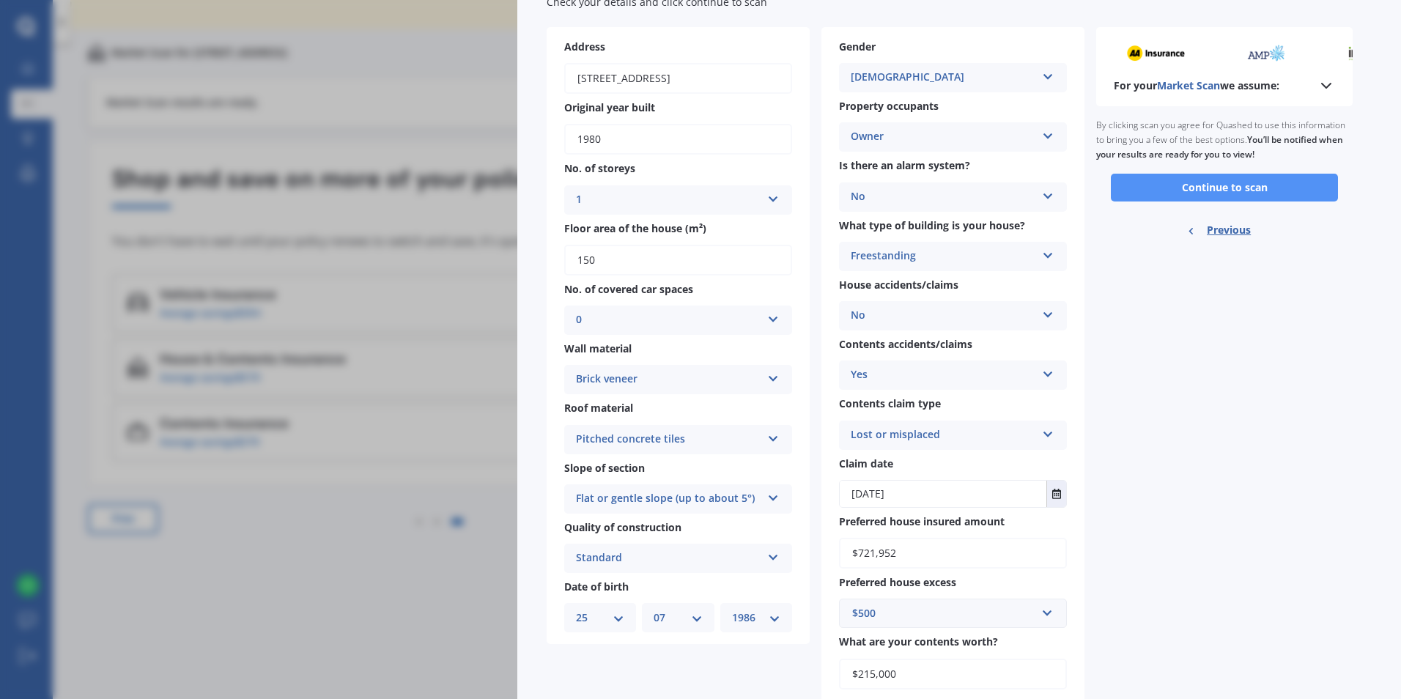
click at [1271, 190] on button "Continue to scan" at bounding box center [1224, 188] width 227 height 28
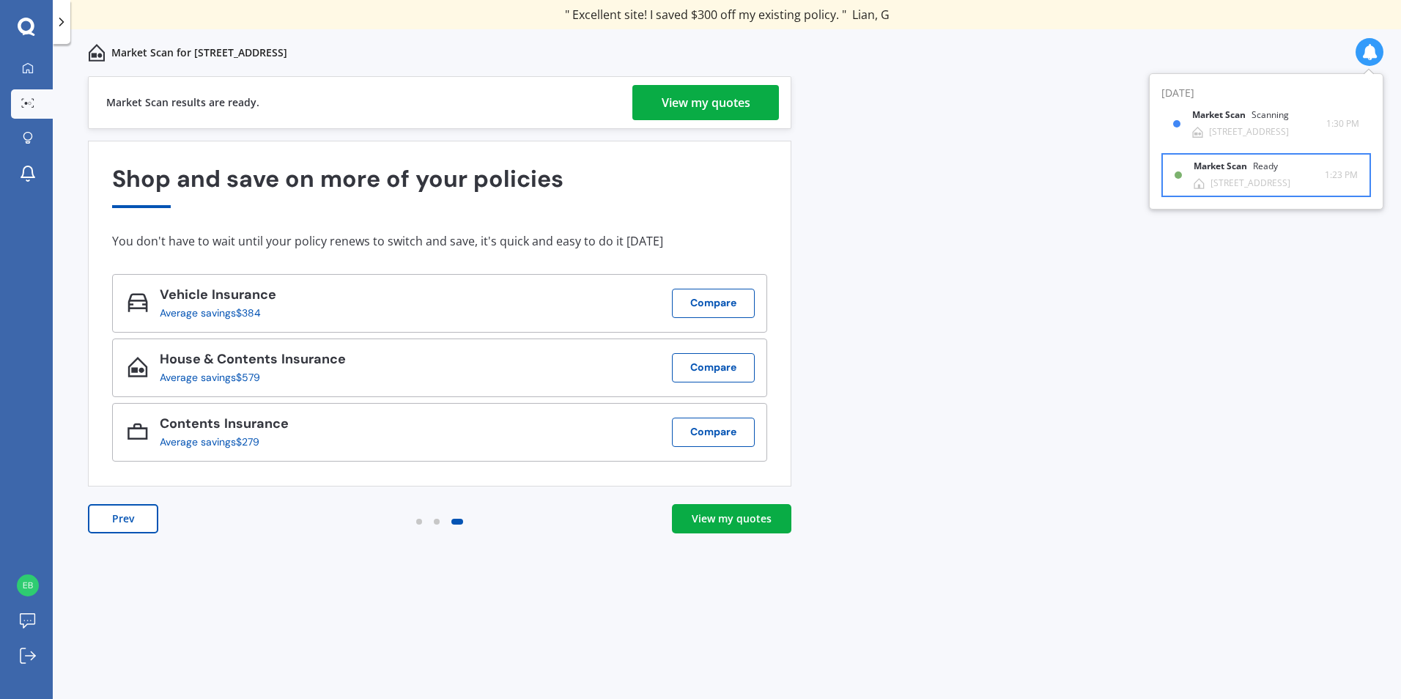
click at [1290, 185] on div "[STREET_ADDRESS]" at bounding box center [1251, 183] width 80 height 10
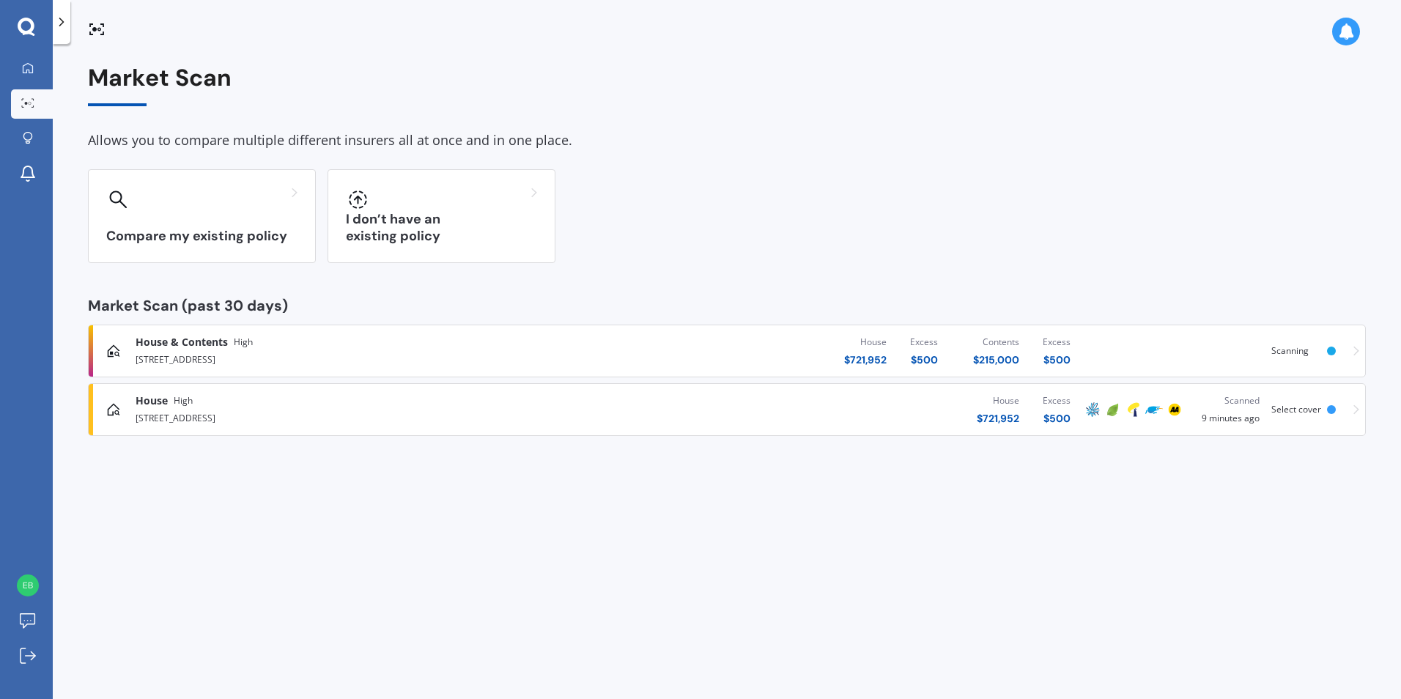
click at [540, 361] on div "[STREET_ADDRESS]" at bounding box center [365, 359] width 459 height 18
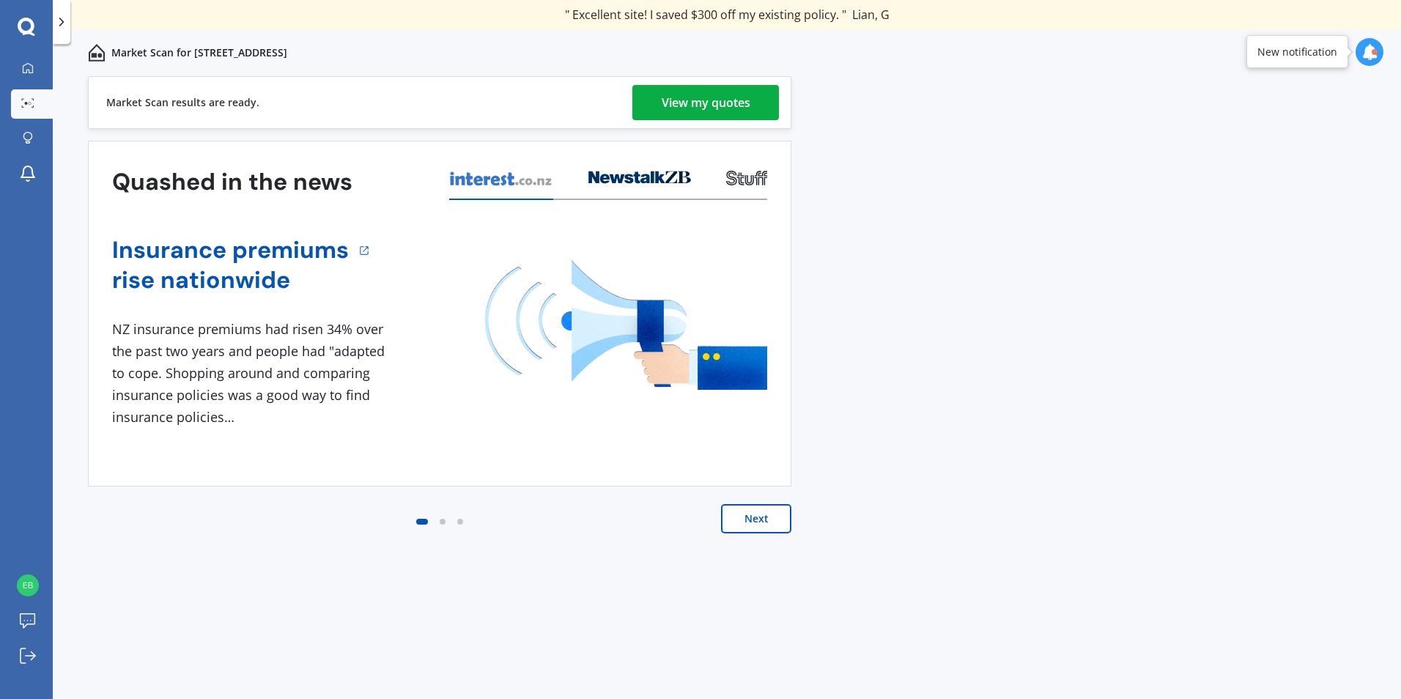
click at [739, 101] on div "View my quotes" at bounding box center [706, 102] width 89 height 35
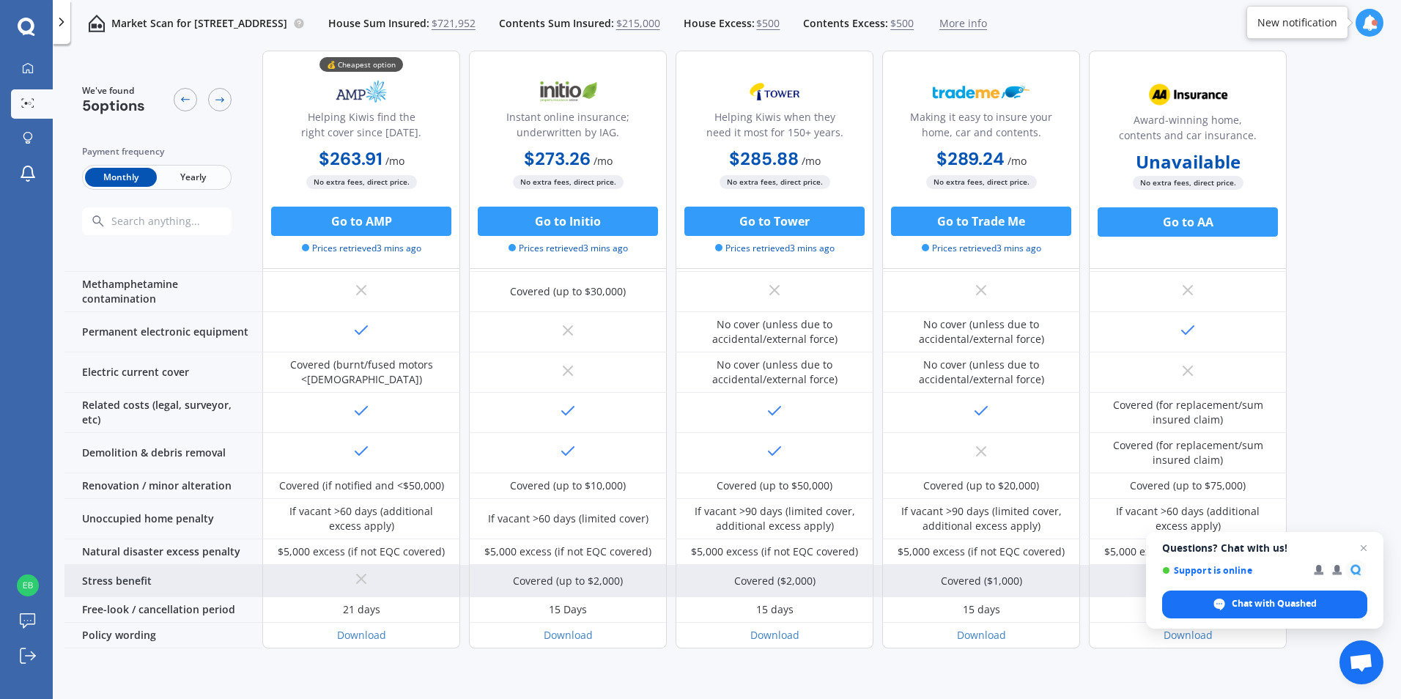
scroll to position [513, 0]
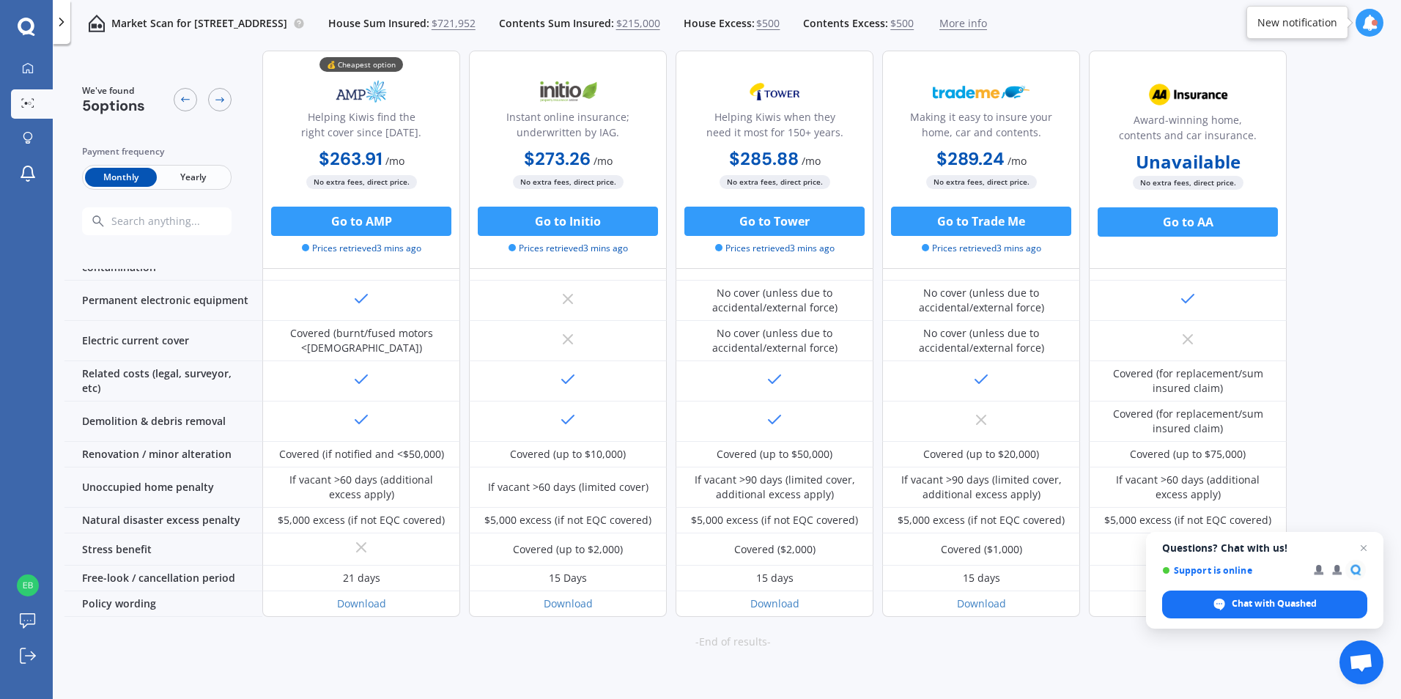
click at [1366, 552] on span "Close chat" at bounding box center [1364, 548] width 18 height 18
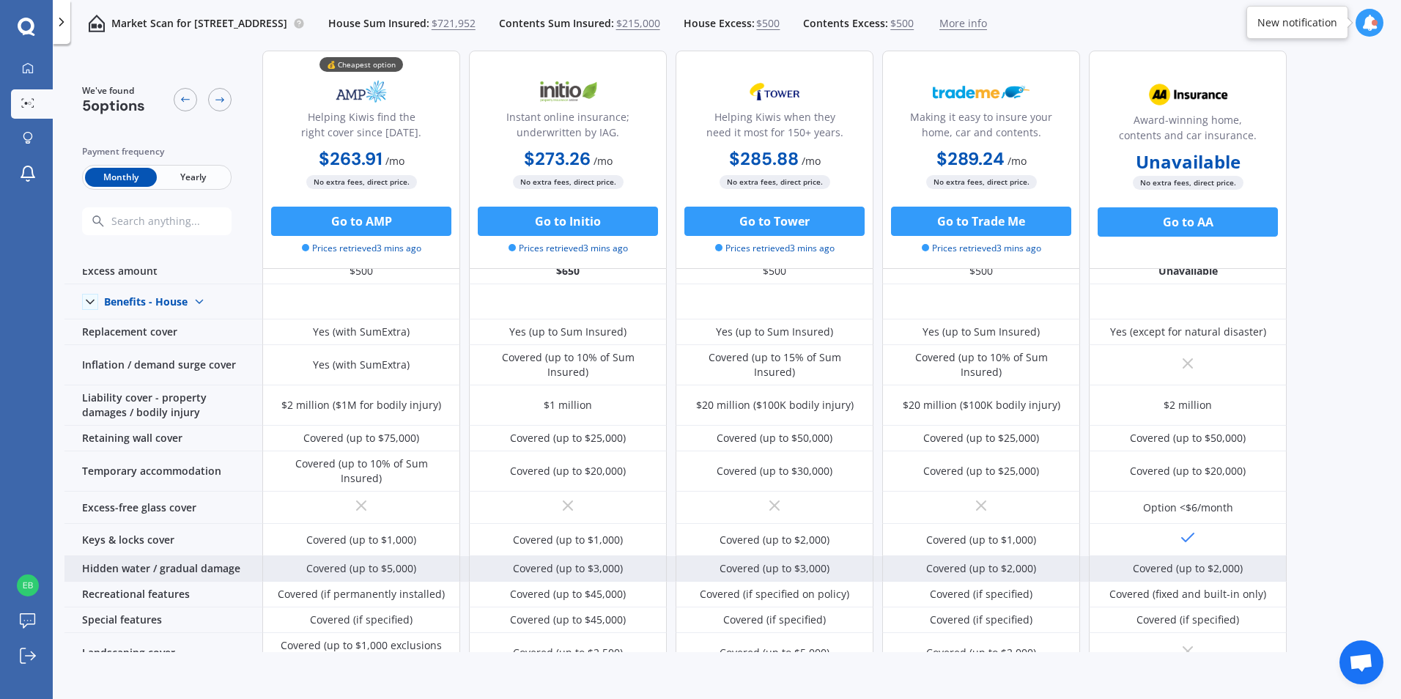
scroll to position [0, 0]
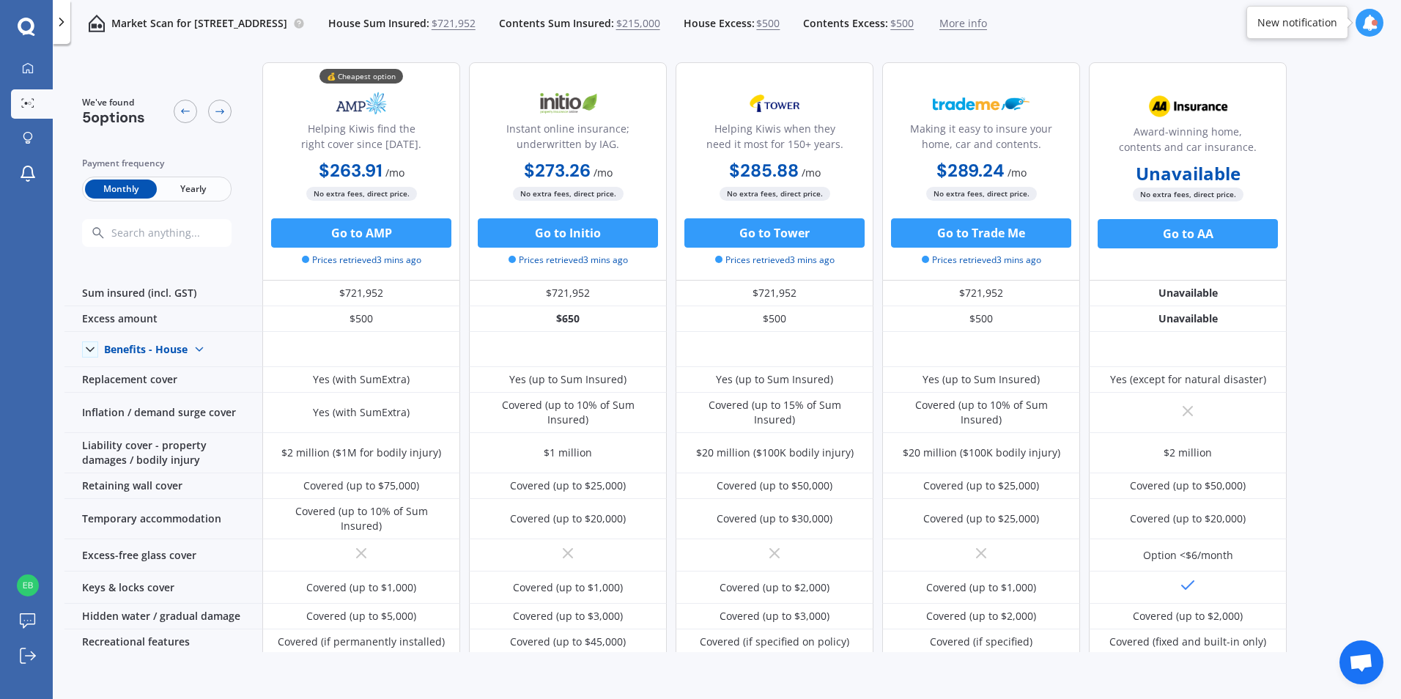
click at [201, 182] on span "Yearly" at bounding box center [193, 189] width 72 height 19
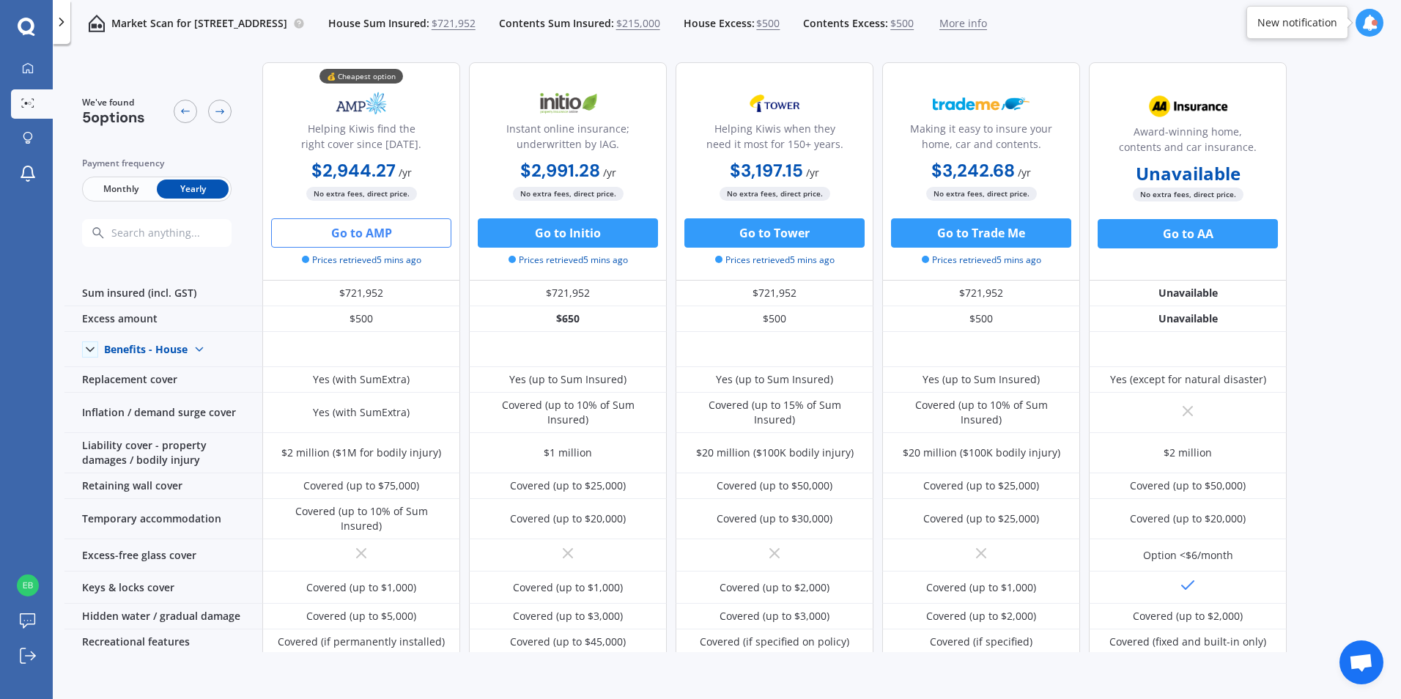
click at [399, 231] on button "Go to AMP" at bounding box center [361, 232] width 180 height 29
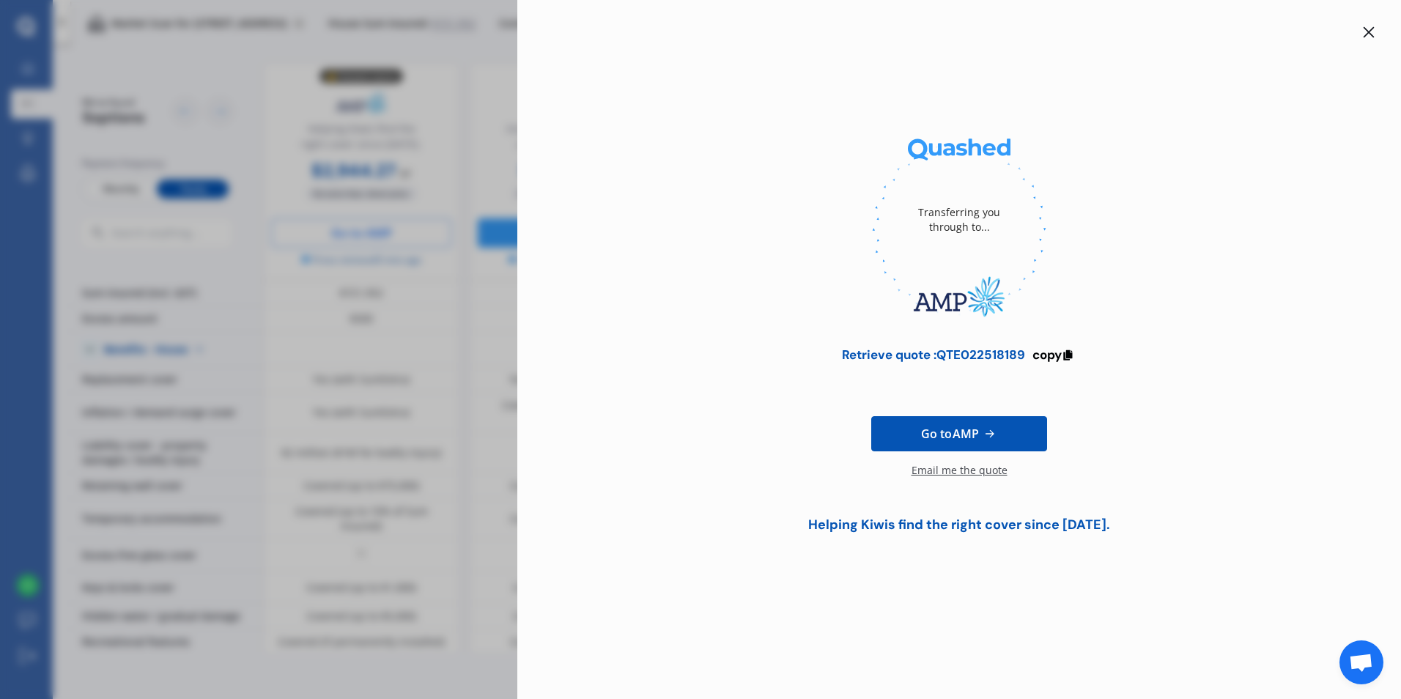
click at [993, 435] on icon at bounding box center [990, 434] width 9 height 8
